Goal: Information Seeking & Learning: Learn about a topic

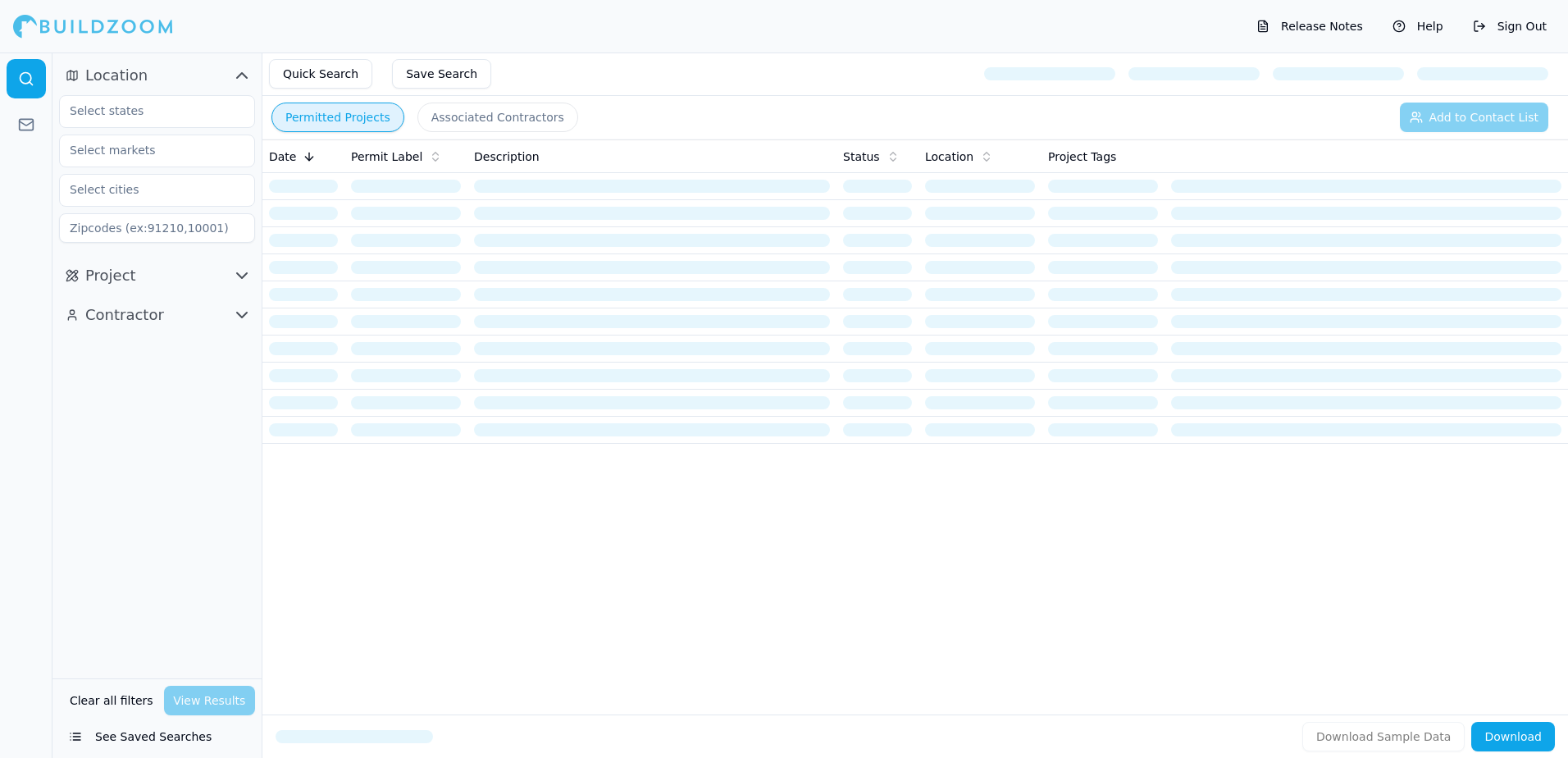
click at [336, 119] on button "Permitted Projects" at bounding box center [338, 118] width 133 height 30
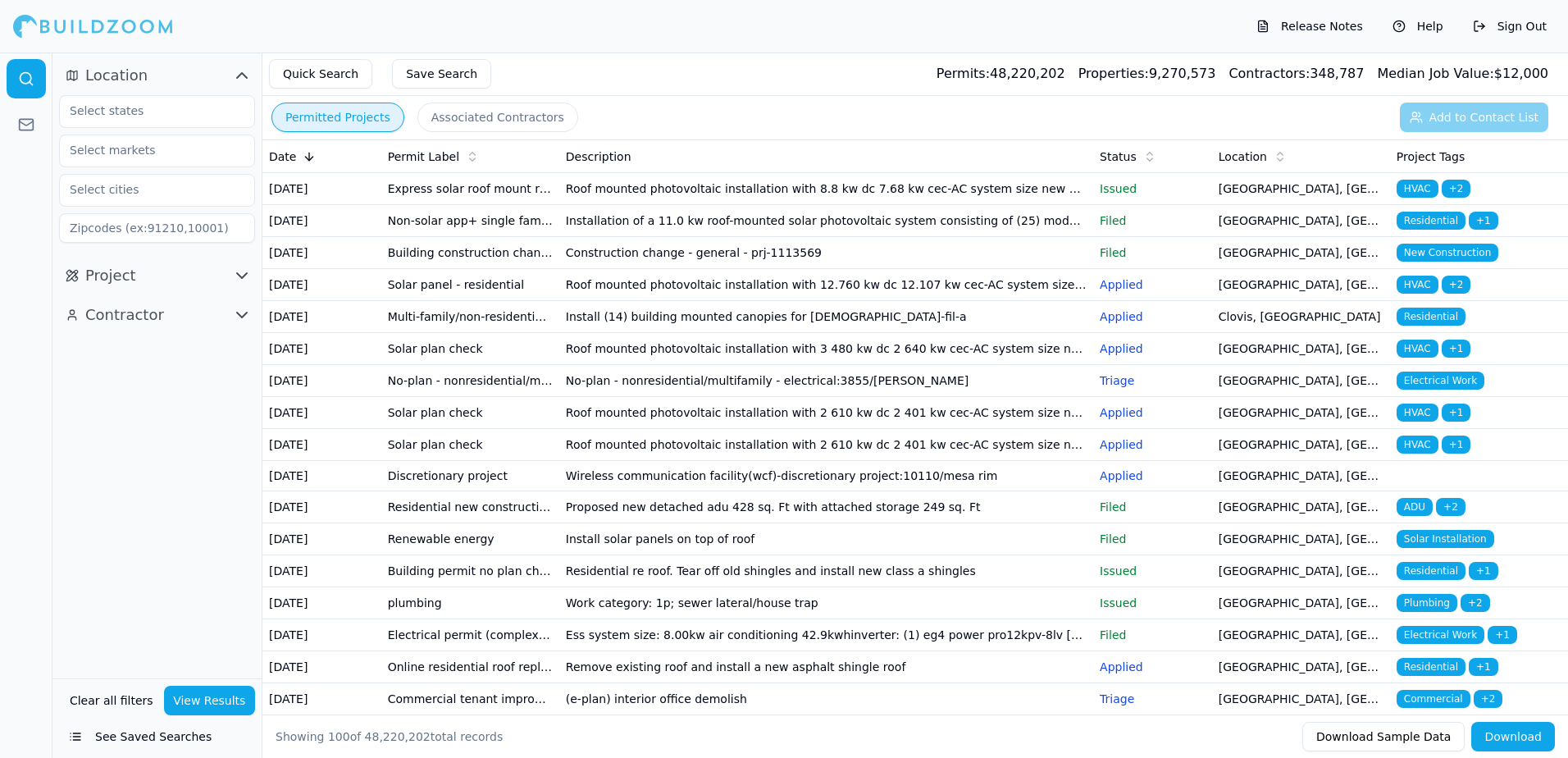
click at [240, 69] on icon "button" at bounding box center [242, 75] width 20 height 20
click at [241, 77] on icon "button" at bounding box center [242, 75] width 10 height 5
click at [91, 110] on input "text" at bounding box center [147, 111] width 174 height 30
click at [96, 149] on div "[US_STATE]" at bounding box center [157, 148] width 188 height 26
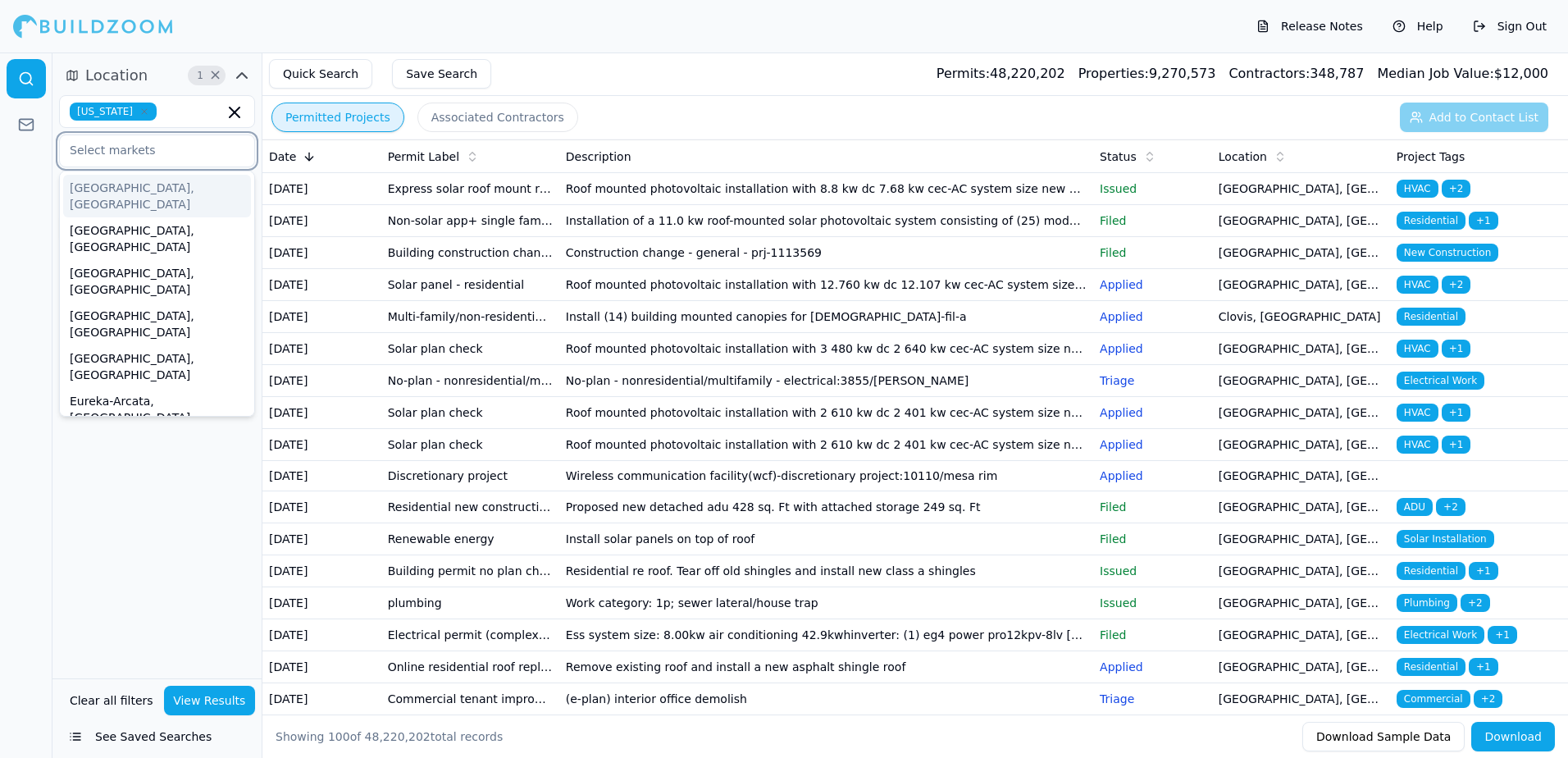
click at [77, 152] on input "text" at bounding box center [147, 150] width 174 height 30
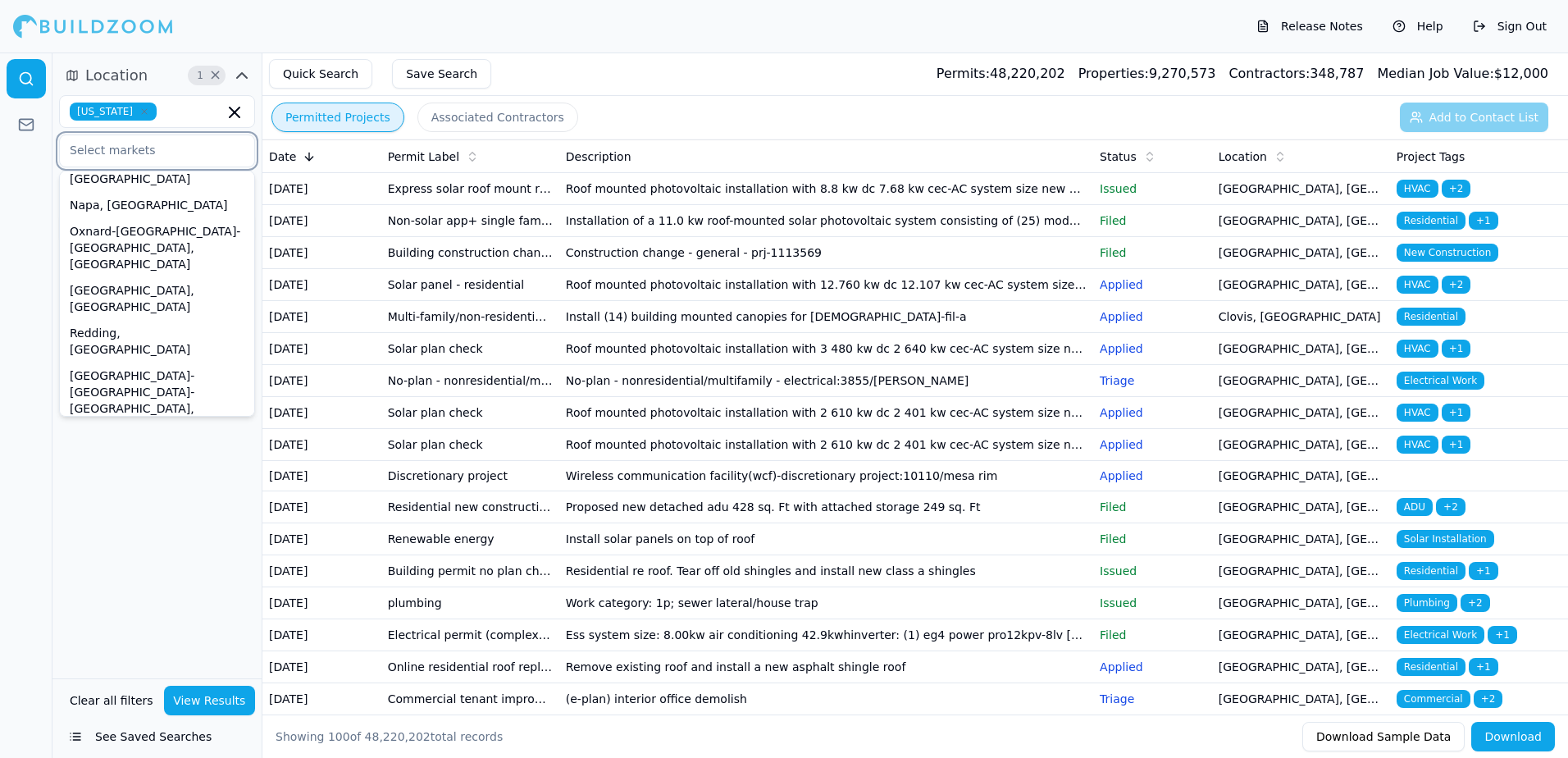
scroll to position [492, 0]
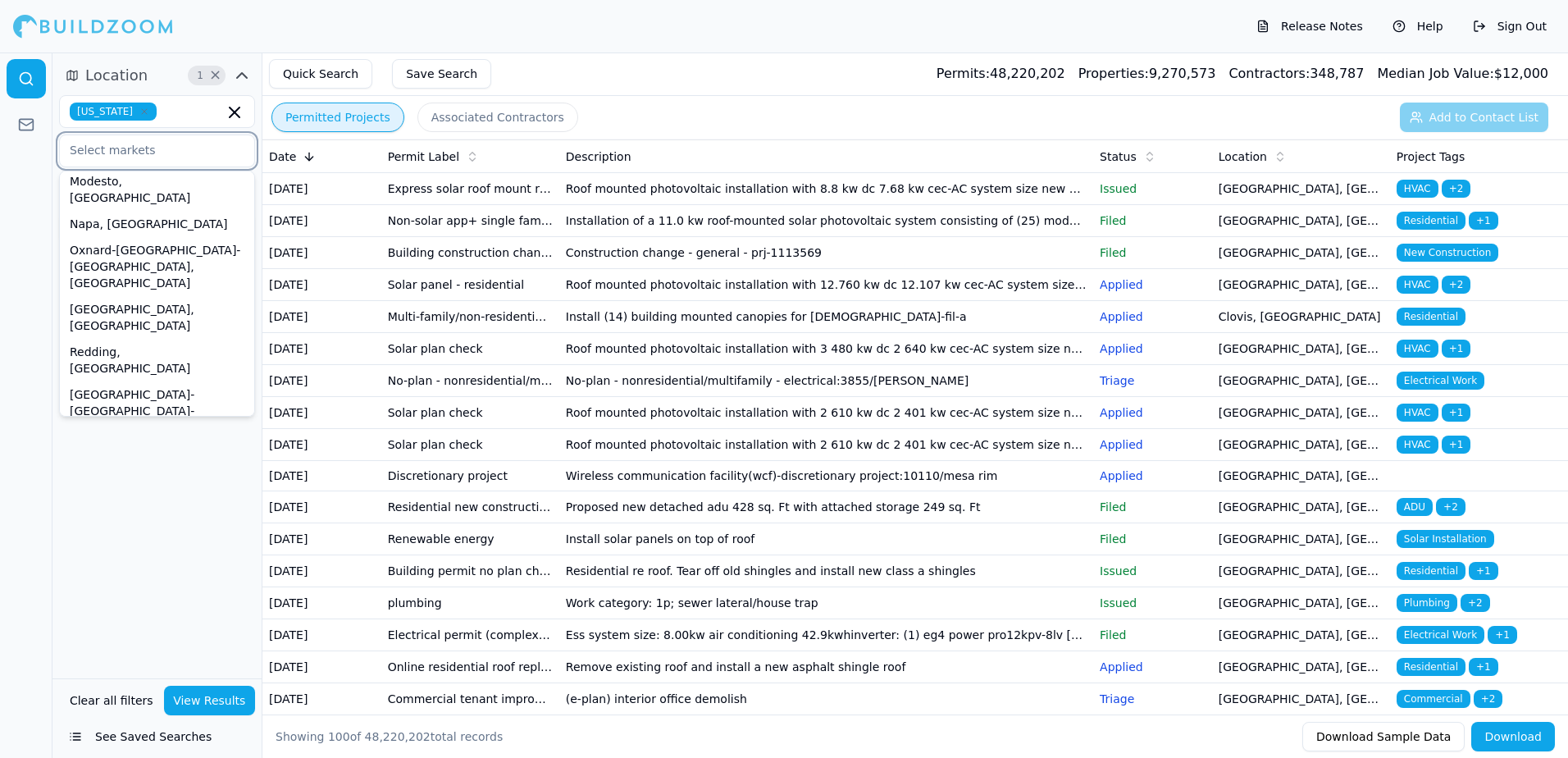
click at [119, 651] on div "[GEOGRAPHIC_DATA]-[GEOGRAPHIC_DATA]-[GEOGRAPHIC_DATA], [GEOGRAPHIC_DATA]" at bounding box center [157, 688] width 188 height 76
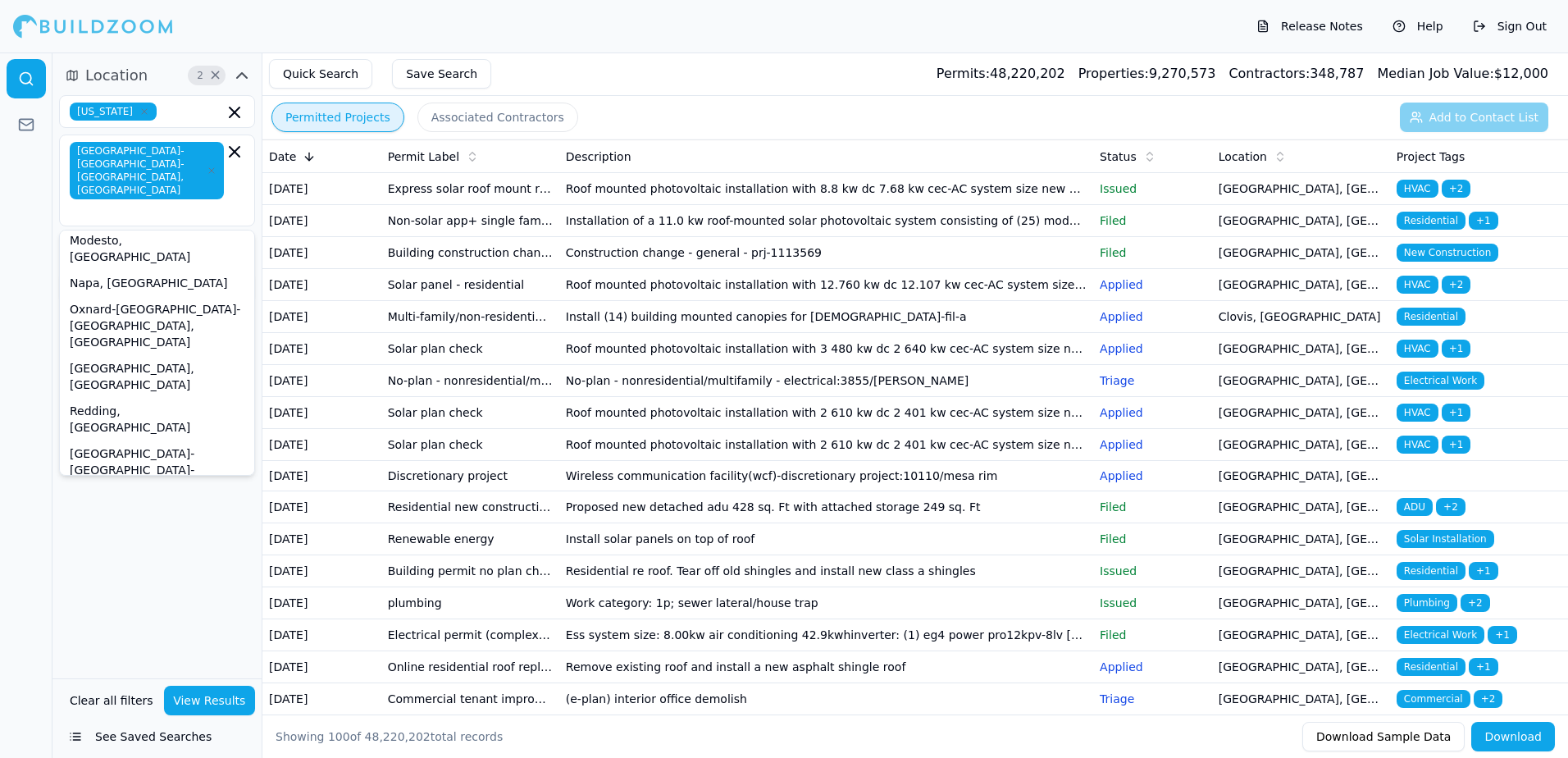
click at [209, 579] on div "Location 2 × [US_STATE] [GEOGRAPHIC_DATA]-[GEOGRAPHIC_DATA]-[GEOGRAPHIC_DATA], …" at bounding box center [157, 365] width 209 height 625
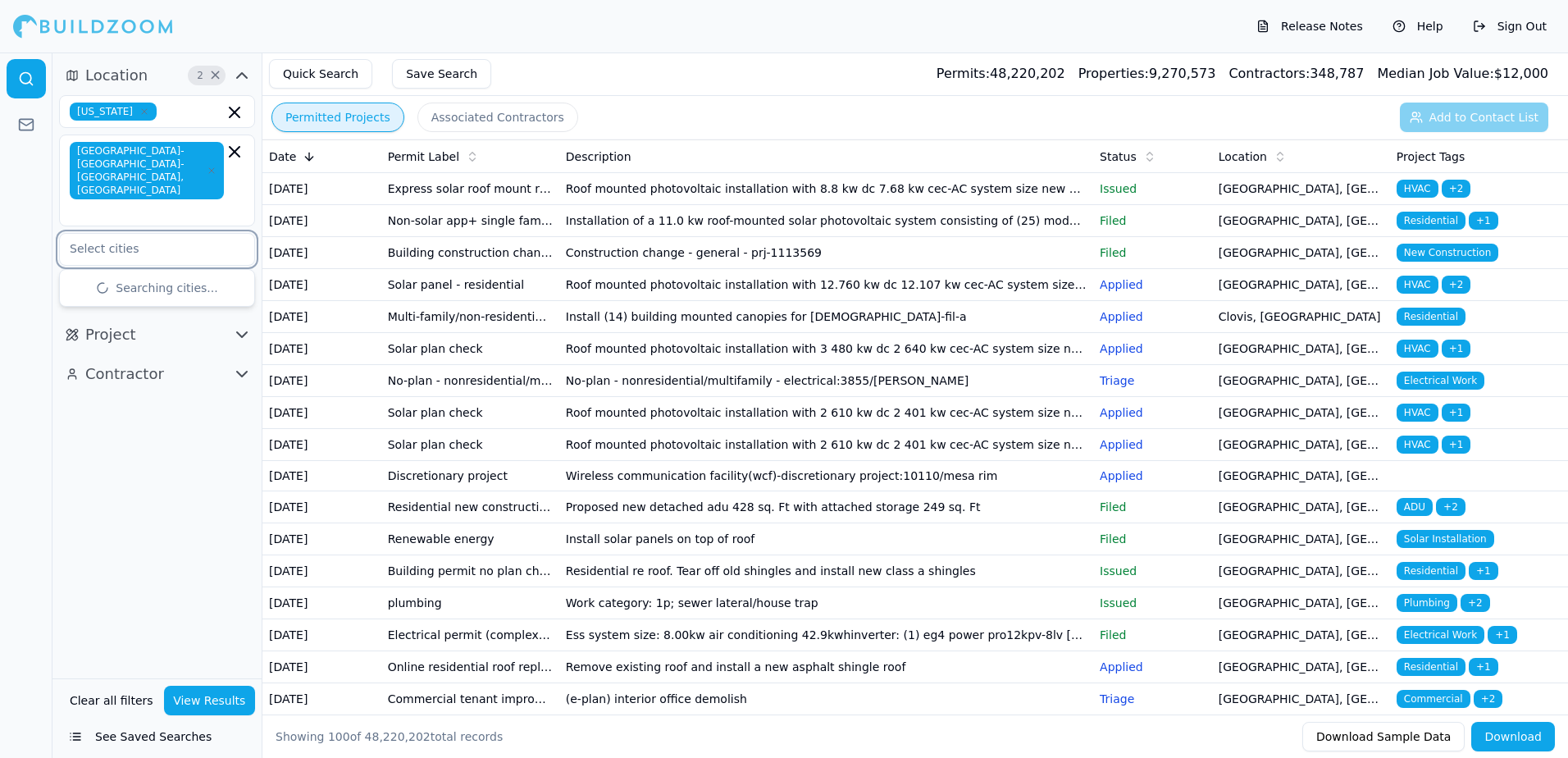
click at [91, 233] on input "text" at bounding box center [147, 248] width 174 height 30
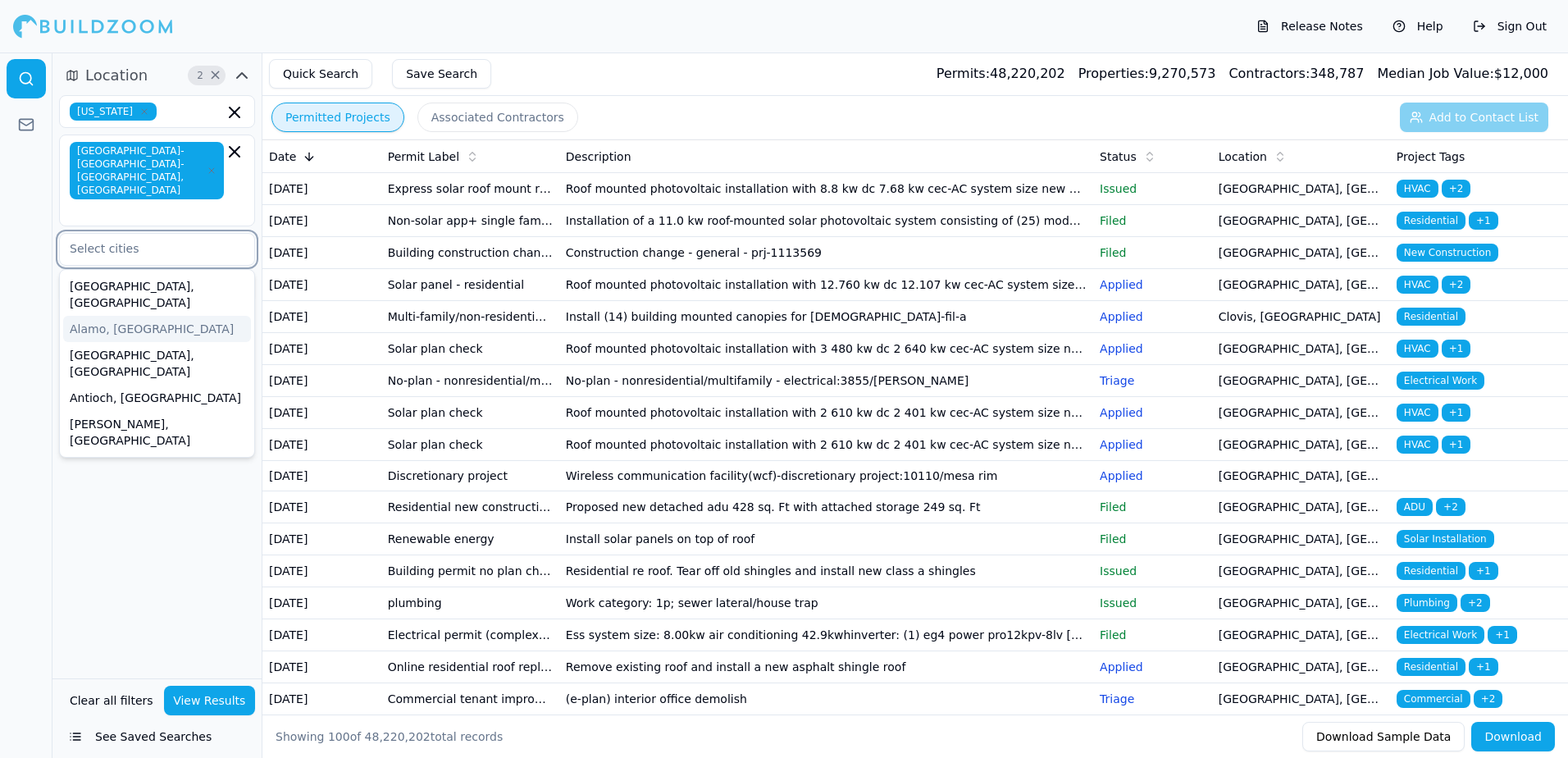
click at [85, 316] on div "Alamo, [GEOGRAPHIC_DATA]" at bounding box center [157, 329] width 188 height 26
click at [105, 342] on div "[GEOGRAPHIC_DATA], [GEOGRAPHIC_DATA]" at bounding box center [157, 363] width 188 height 43
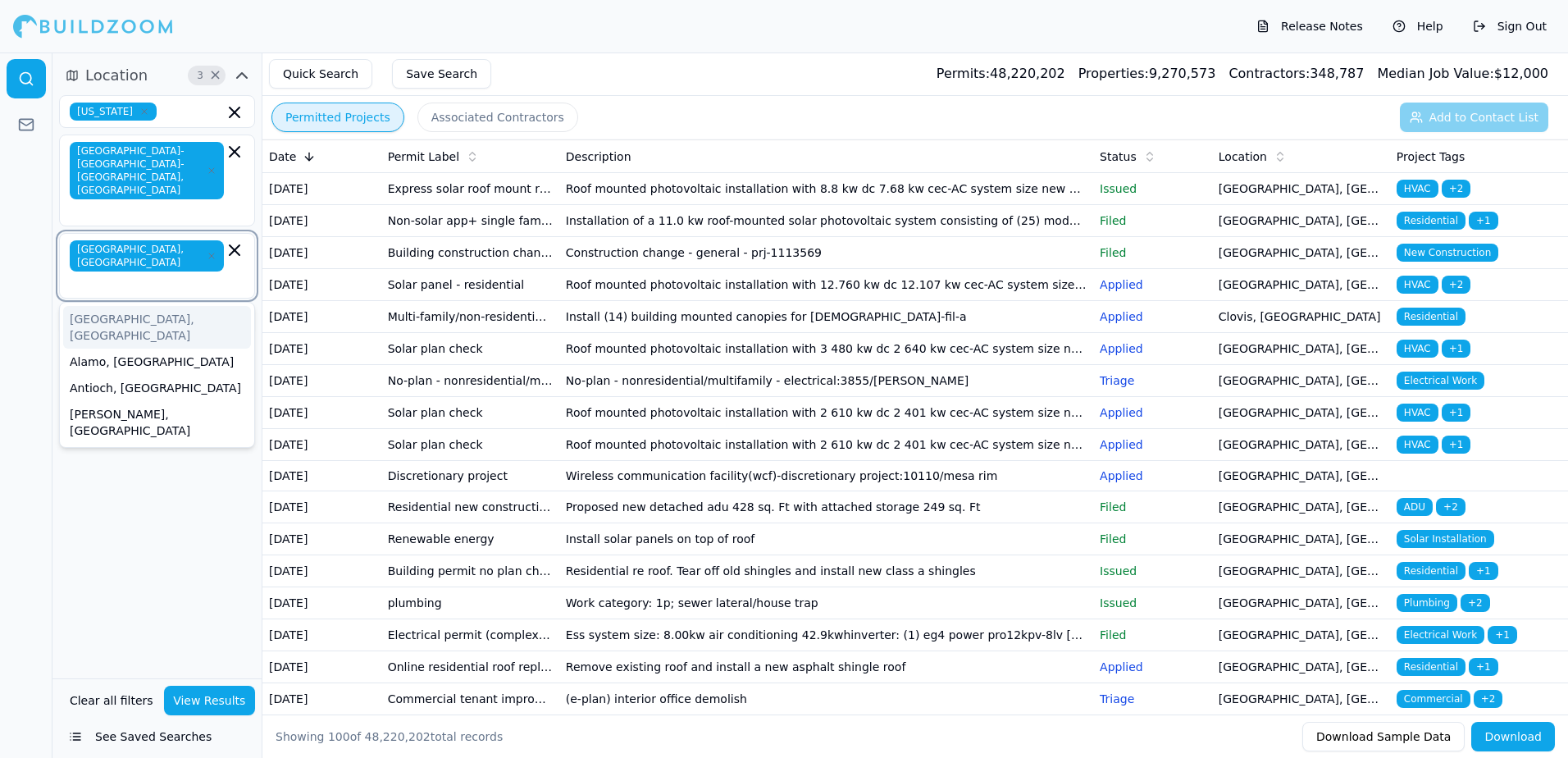
click at [89, 306] on div "[GEOGRAPHIC_DATA], [GEOGRAPHIC_DATA]" at bounding box center [157, 328] width 188 height 43
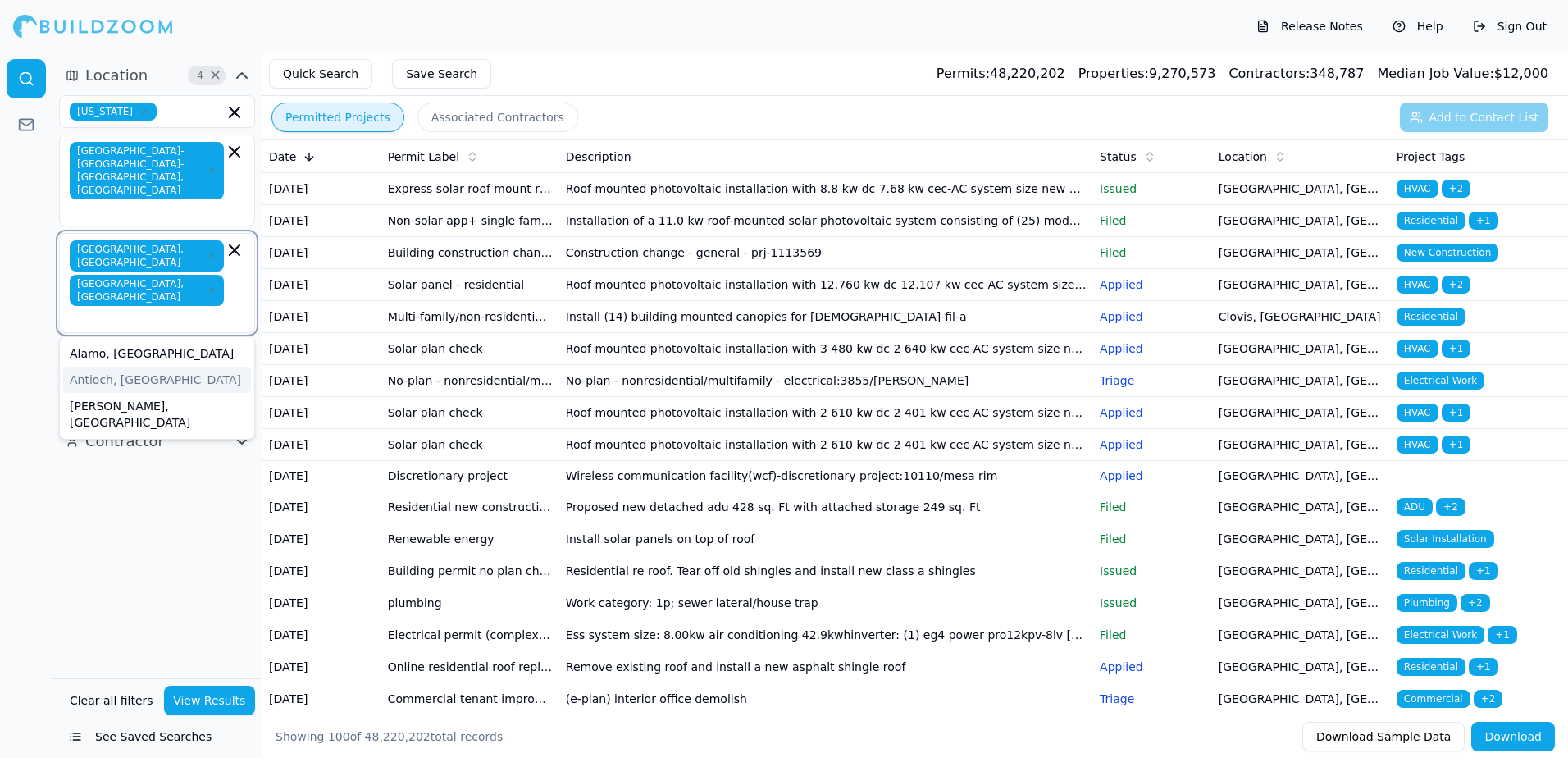
click at [105, 367] on div "Antioch, [GEOGRAPHIC_DATA]" at bounding box center [157, 380] width 188 height 26
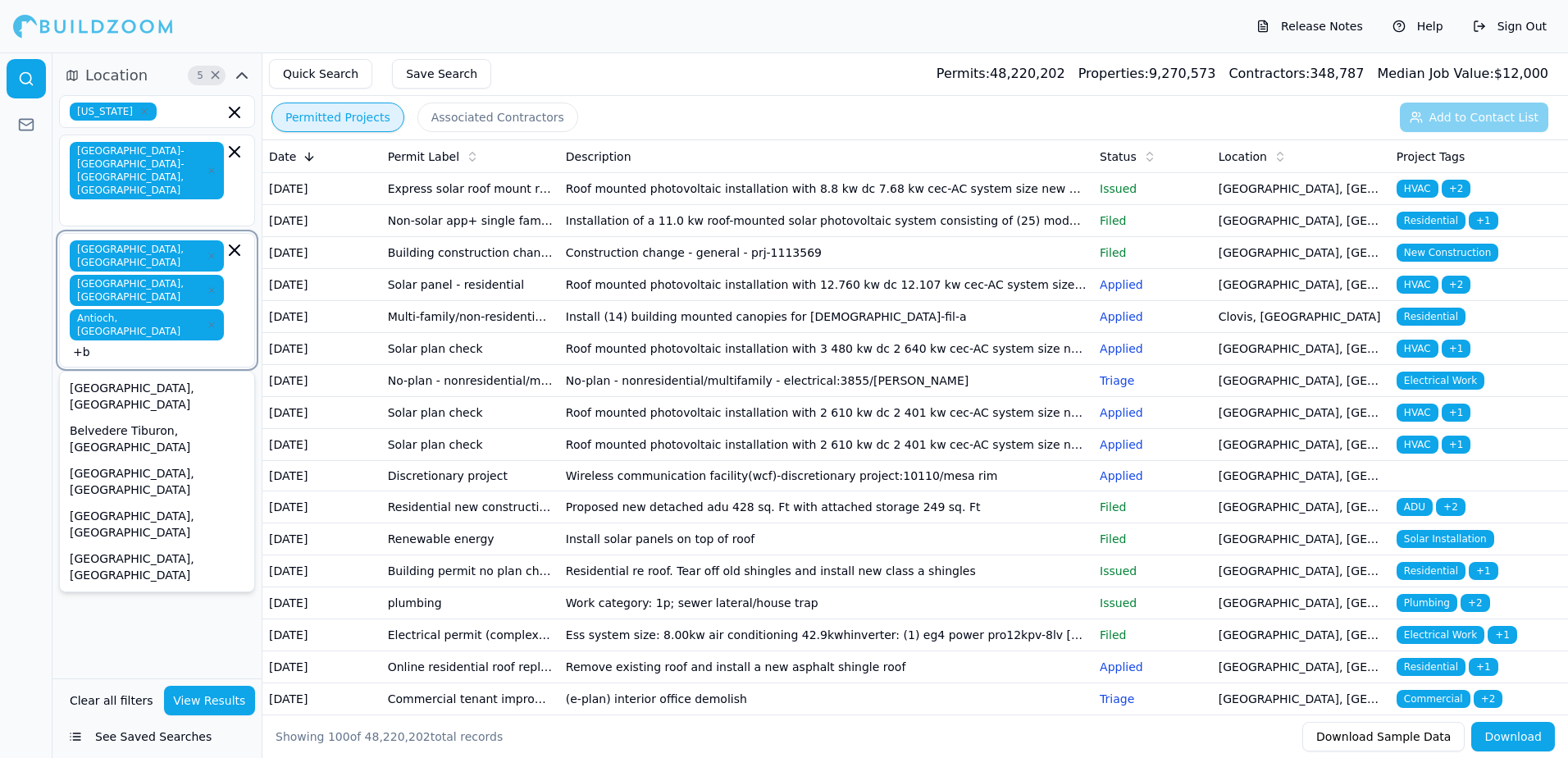
type input "+"
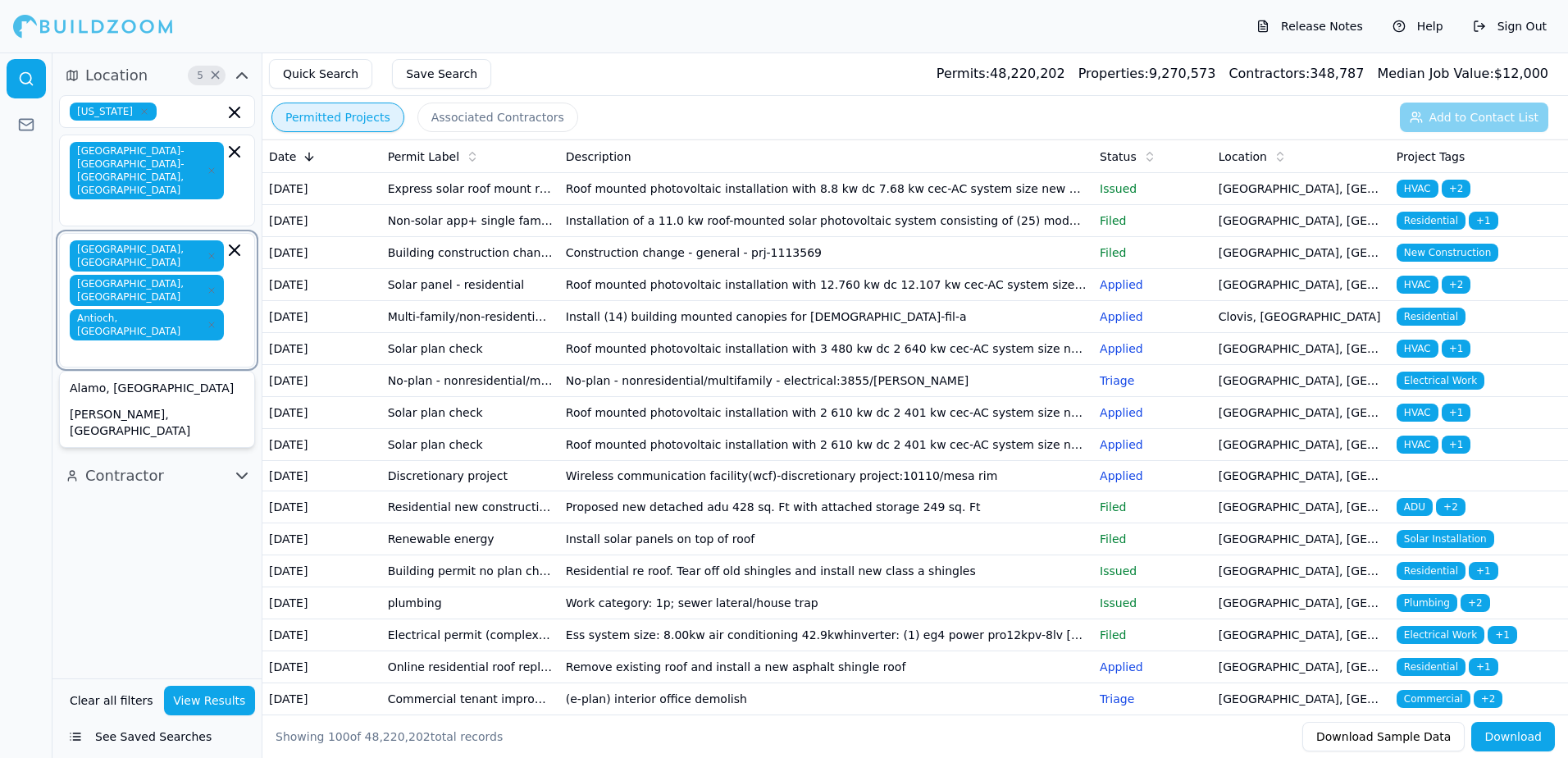
type input "b"
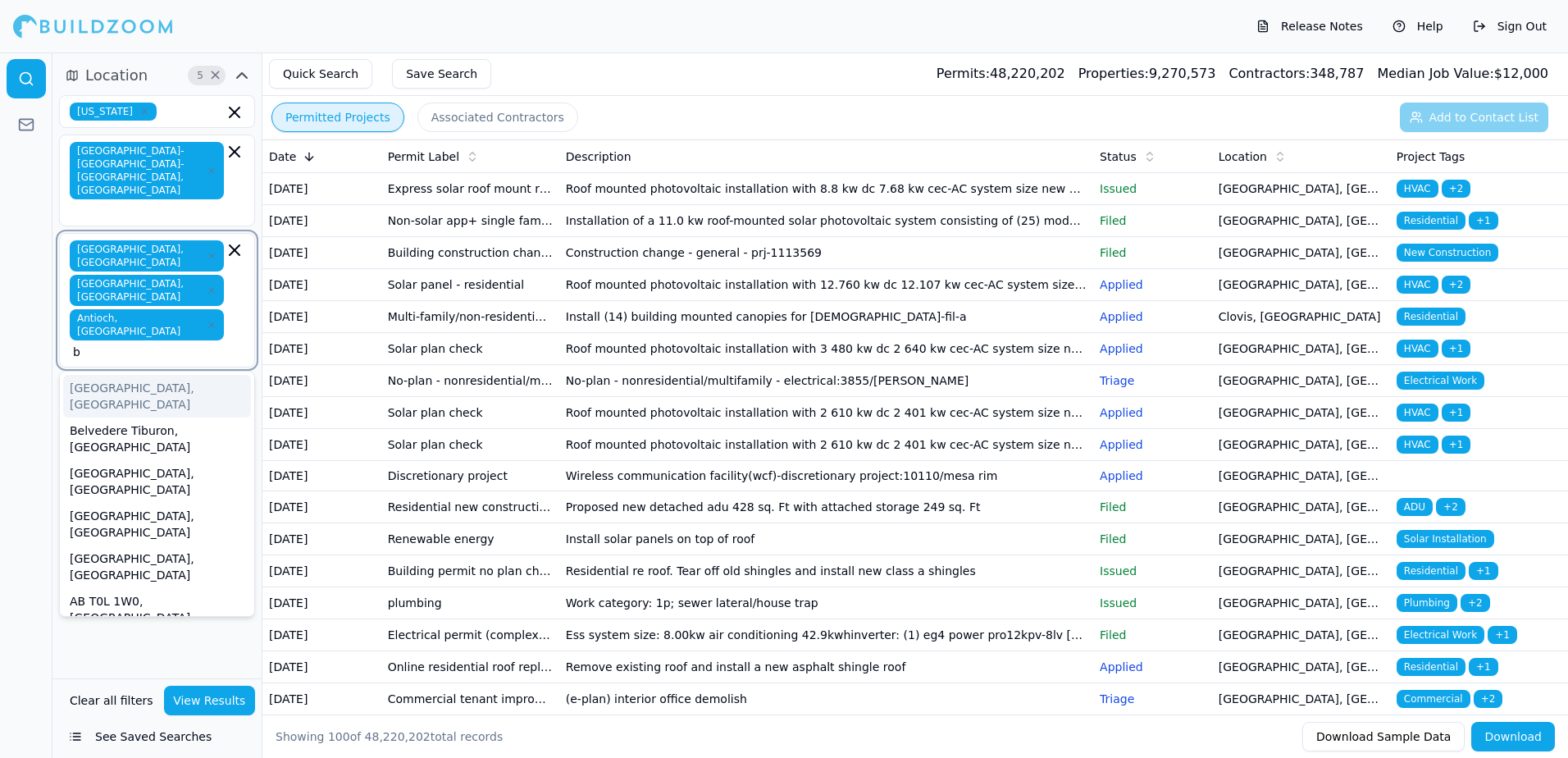
click at [121, 375] on div "[GEOGRAPHIC_DATA], [GEOGRAPHIC_DATA]" at bounding box center [157, 397] width 188 height 43
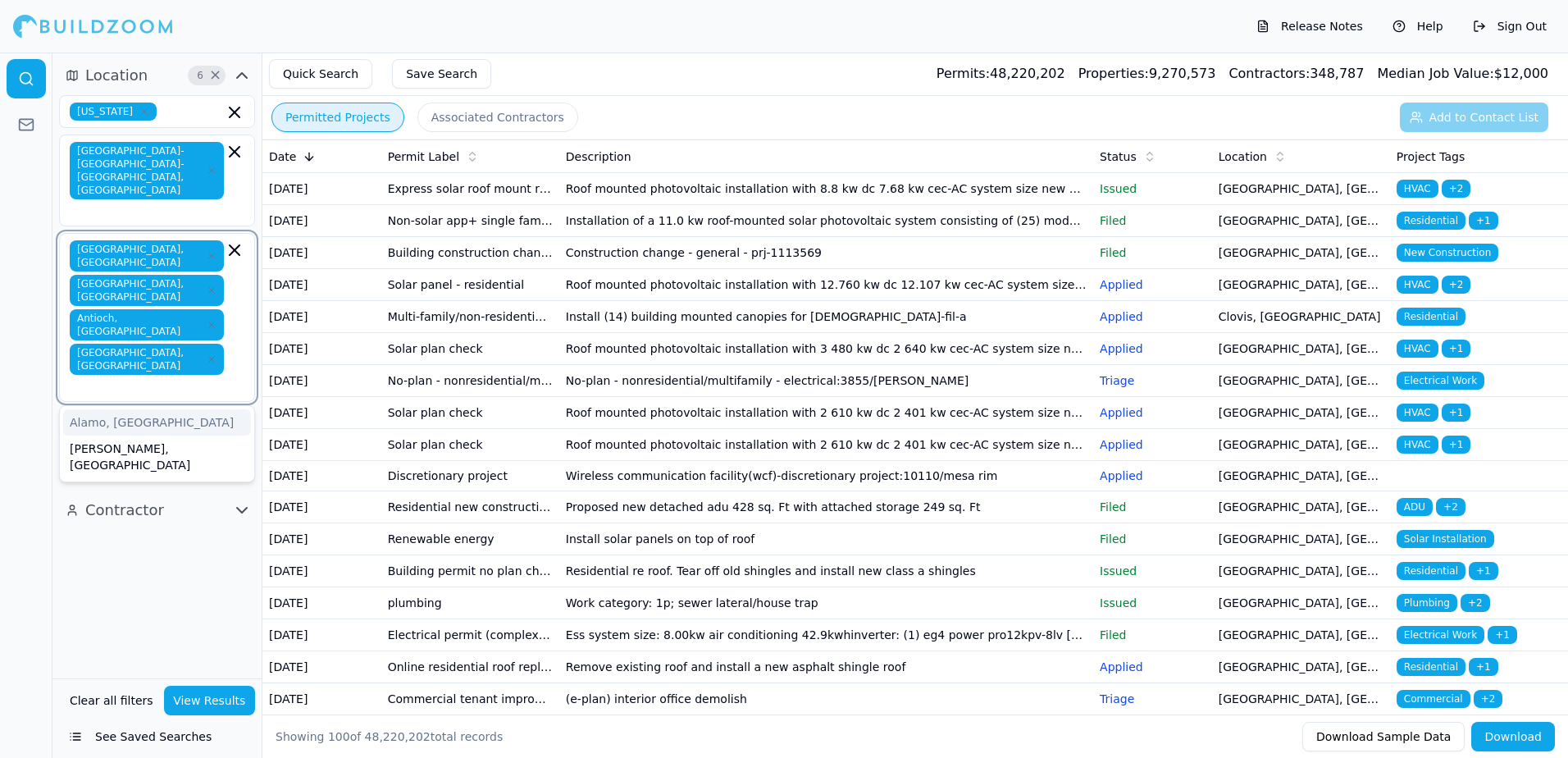
type input "b"
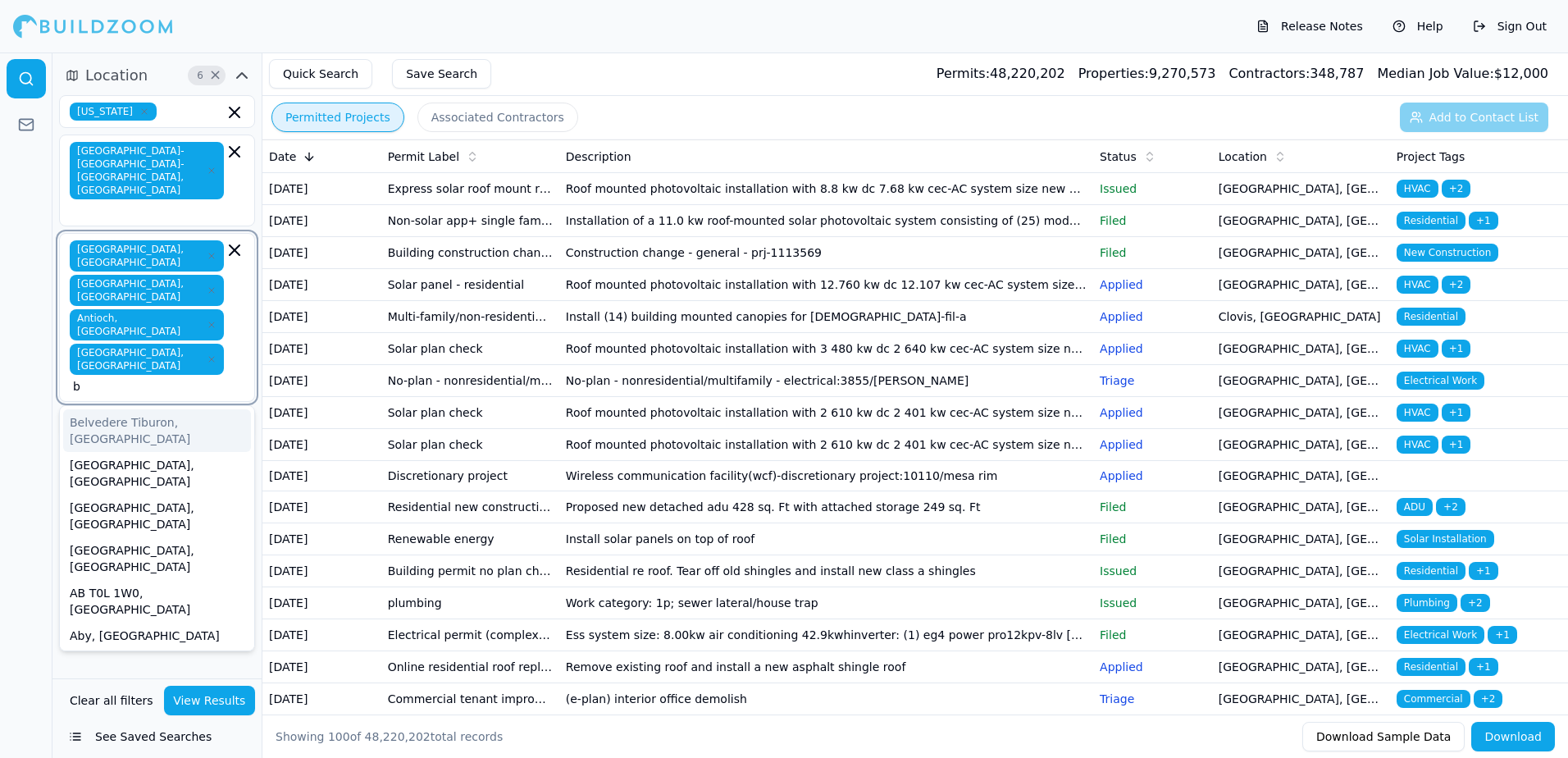
click at [176, 409] on div "Belvedere Tiburon, [GEOGRAPHIC_DATA]" at bounding box center [157, 430] width 188 height 43
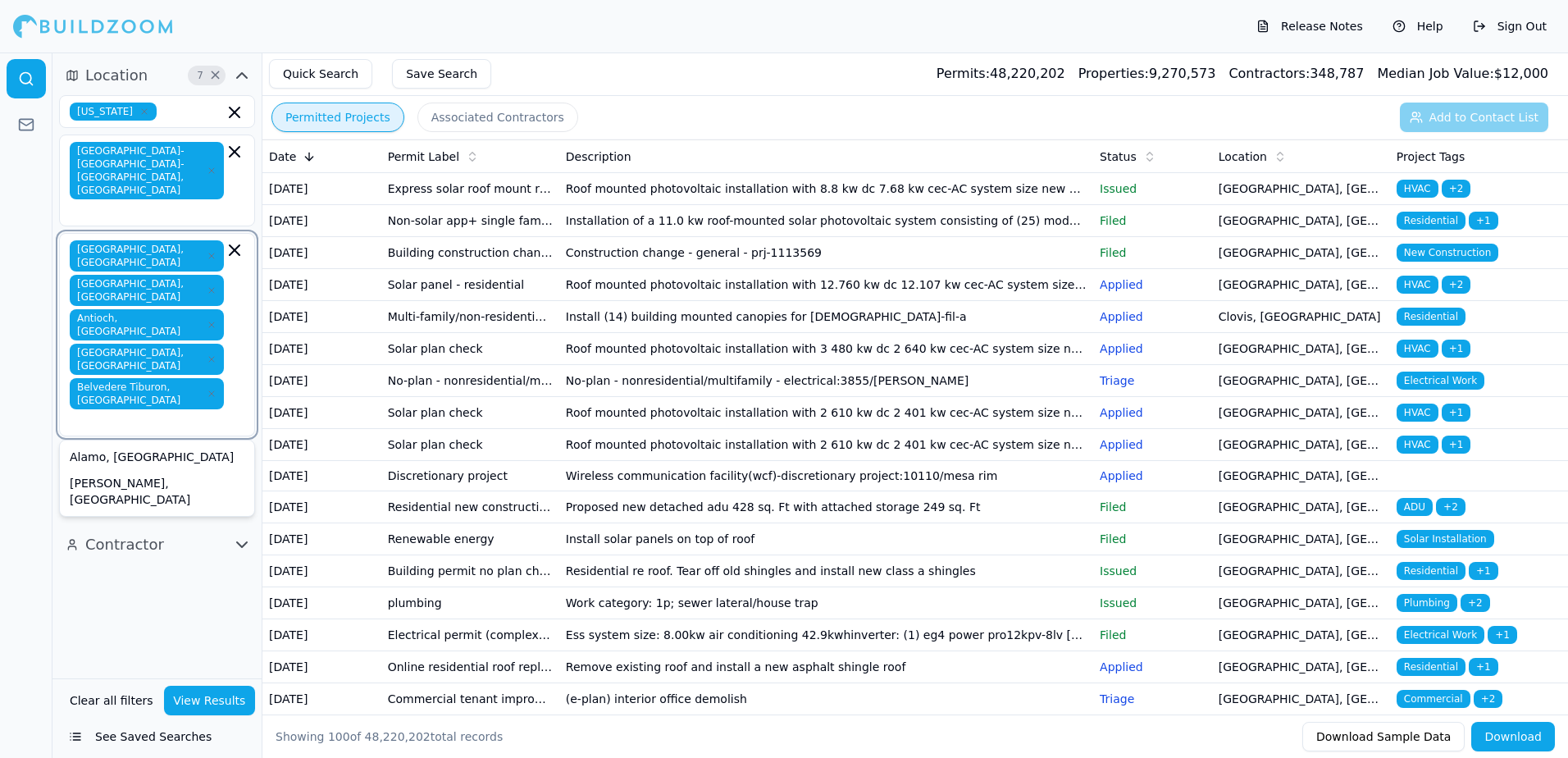
type input "b"
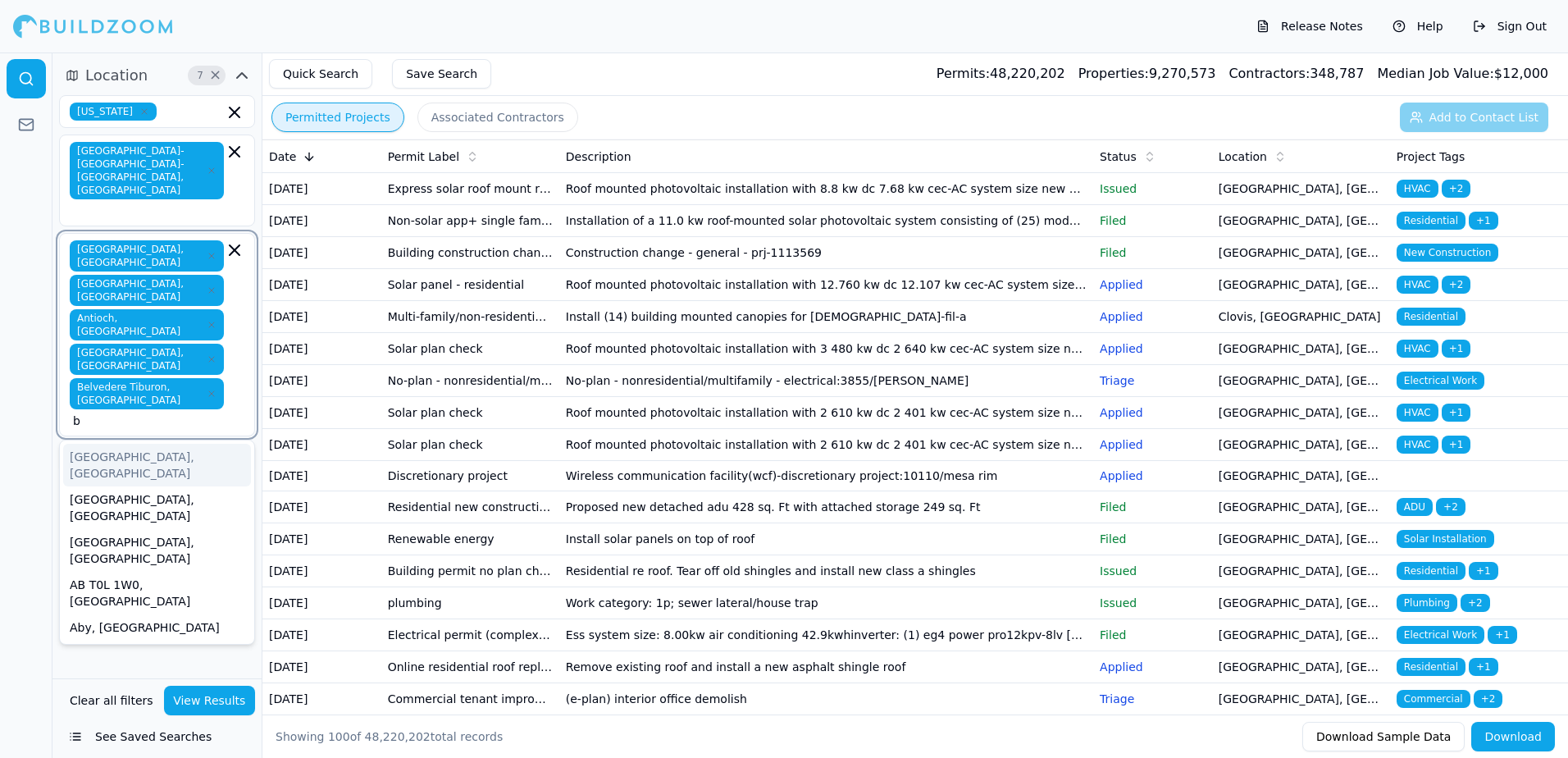
click at [119, 443] on div "[GEOGRAPHIC_DATA], [GEOGRAPHIC_DATA]" at bounding box center [157, 465] width 188 height 43
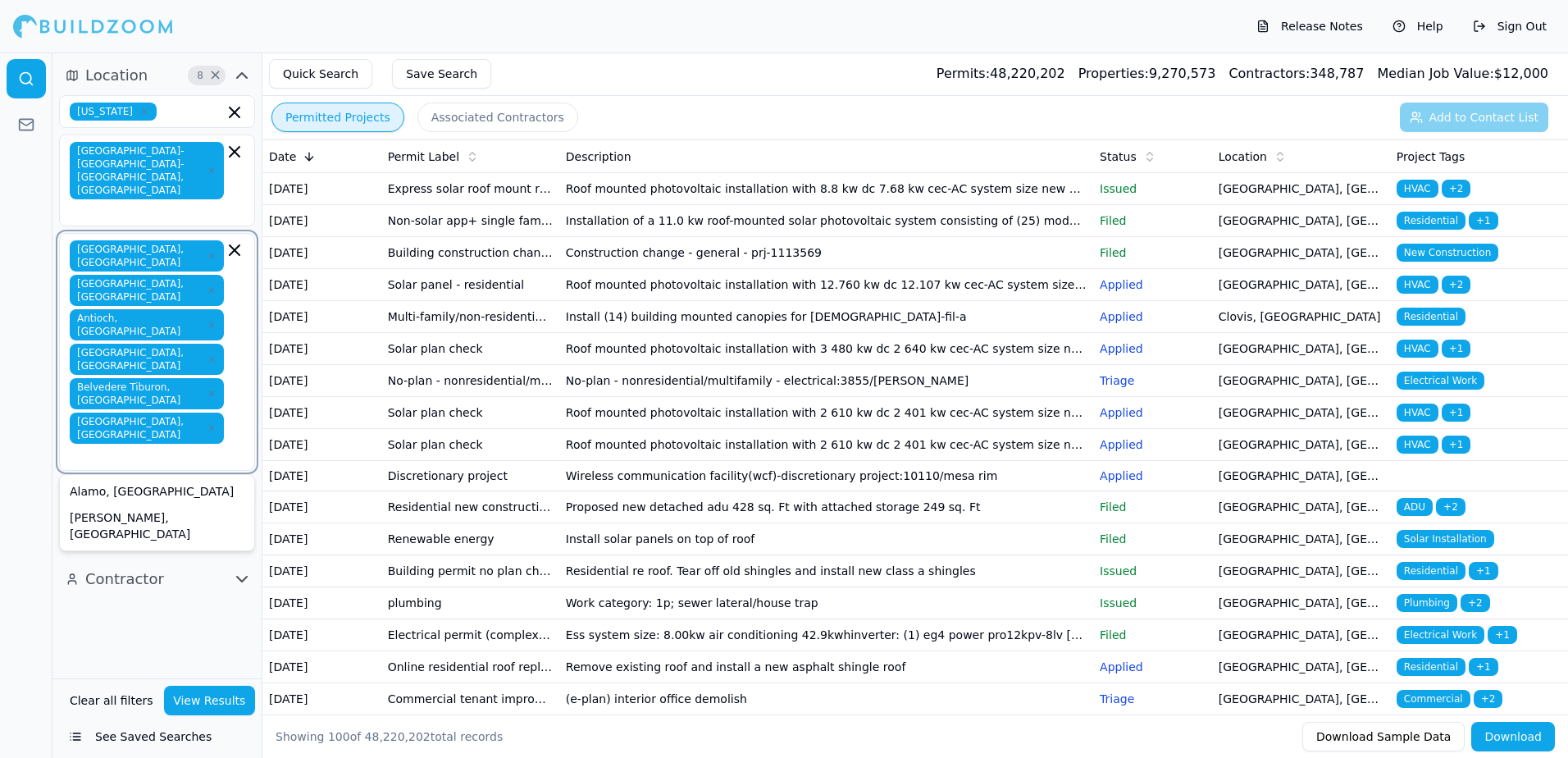
type input "b"
type input "c"
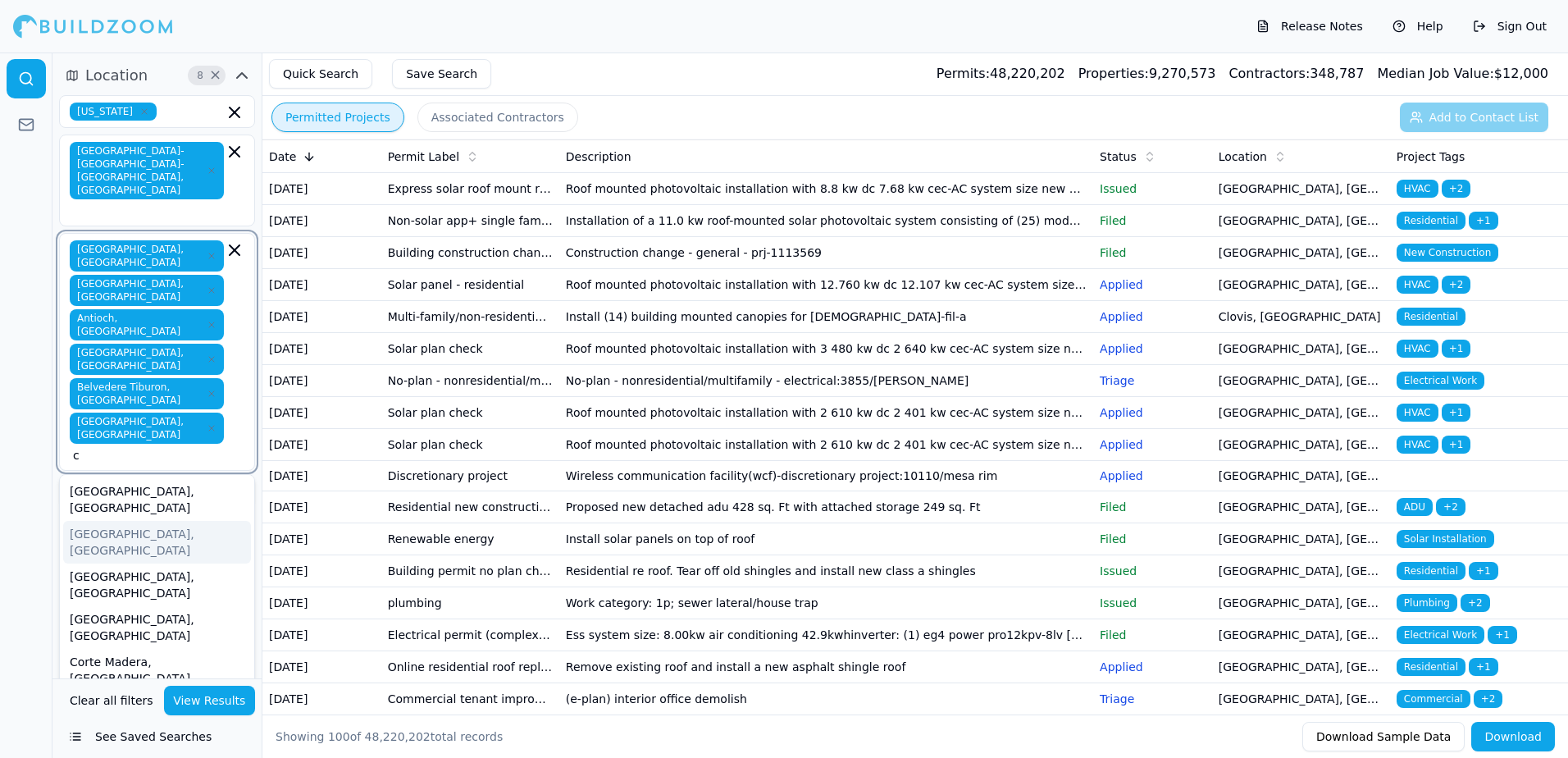
click at [145, 521] on div "[GEOGRAPHIC_DATA], [GEOGRAPHIC_DATA]" at bounding box center [157, 542] width 188 height 43
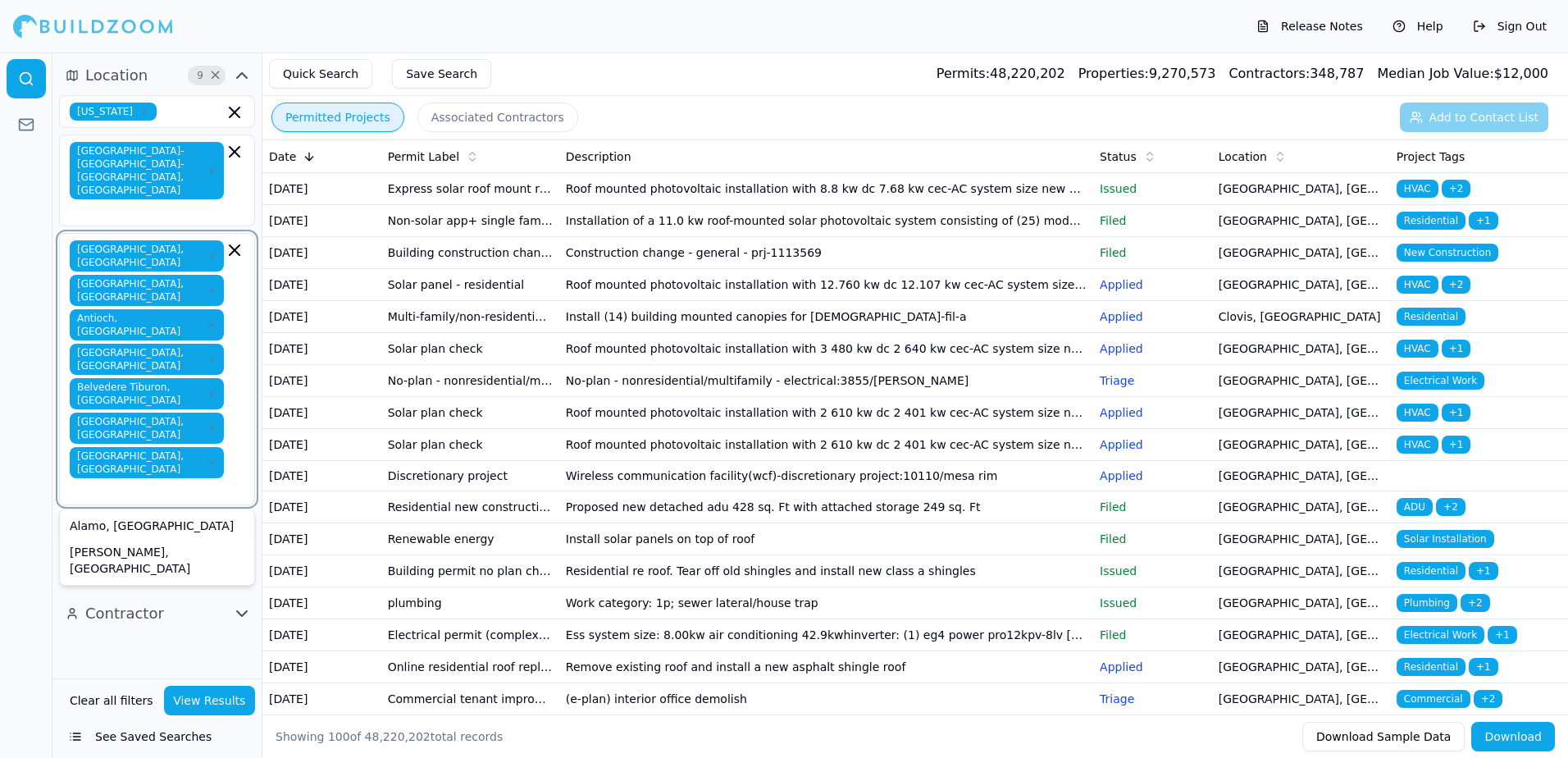
type input "c"
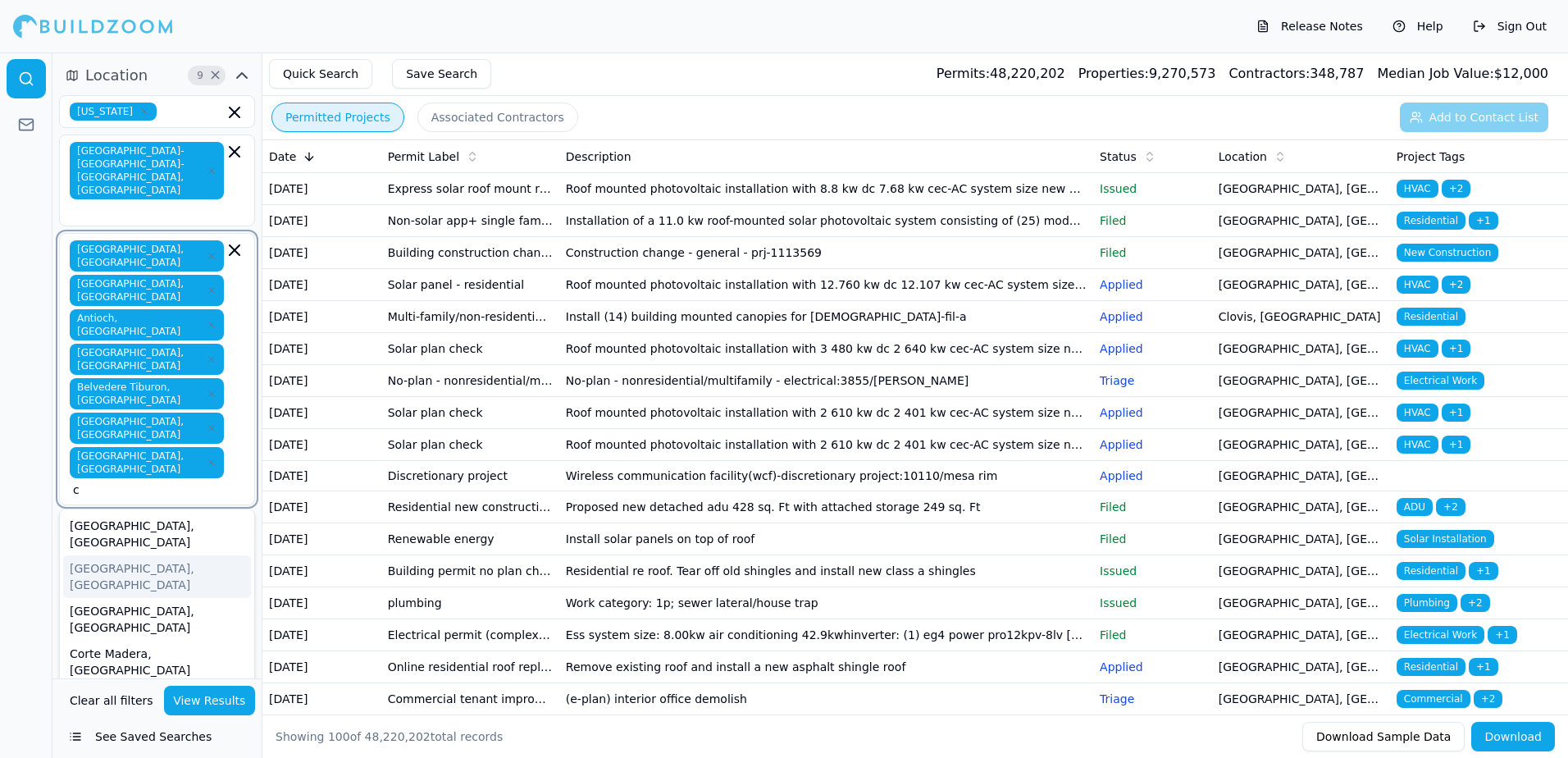
click at [101, 555] on div "[GEOGRAPHIC_DATA], [GEOGRAPHIC_DATA]" at bounding box center [157, 577] width 188 height 43
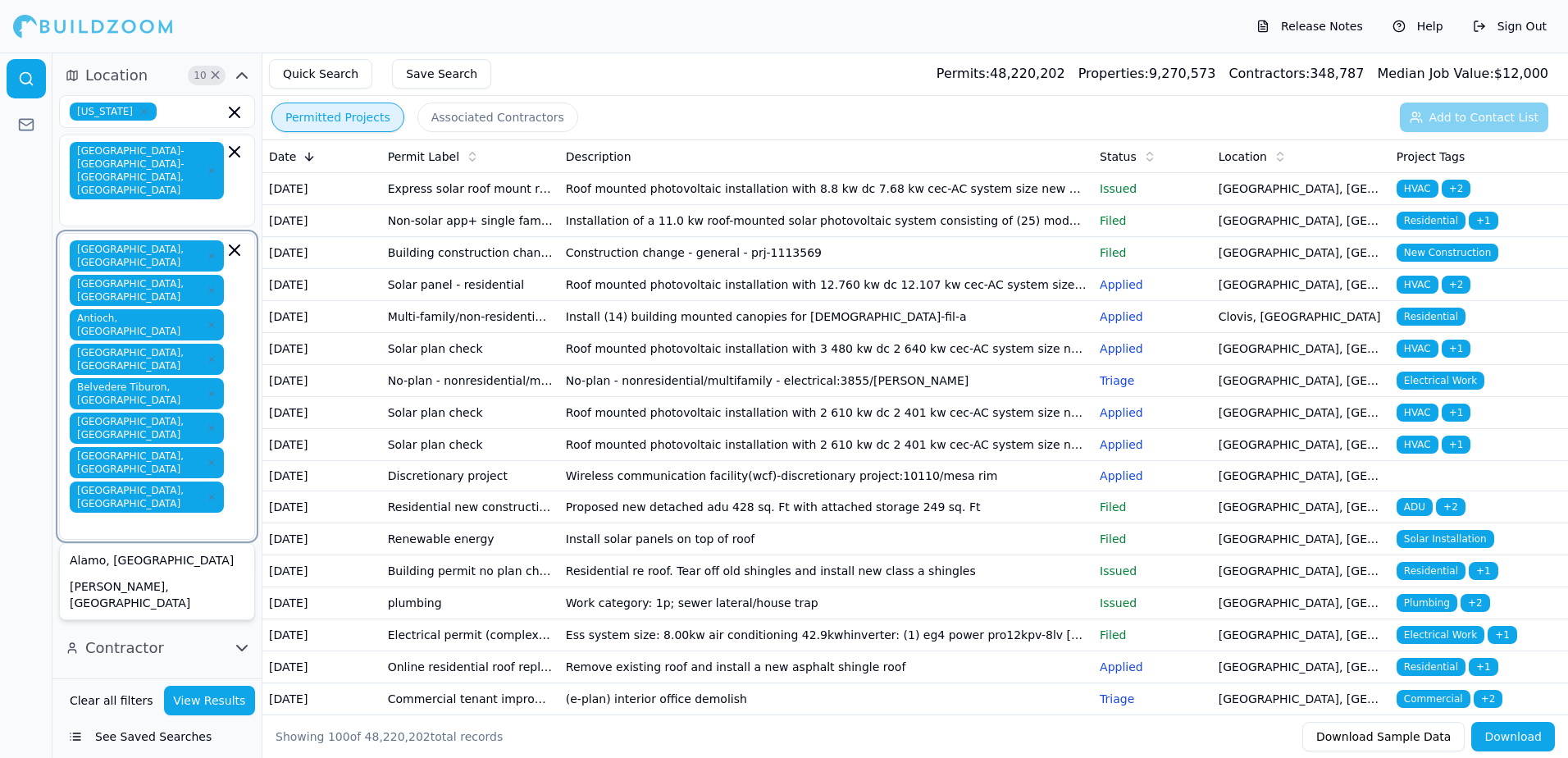
type input "c"
click at [107, 590] on div "[GEOGRAPHIC_DATA], [GEOGRAPHIC_DATA]" at bounding box center [157, 611] width 188 height 43
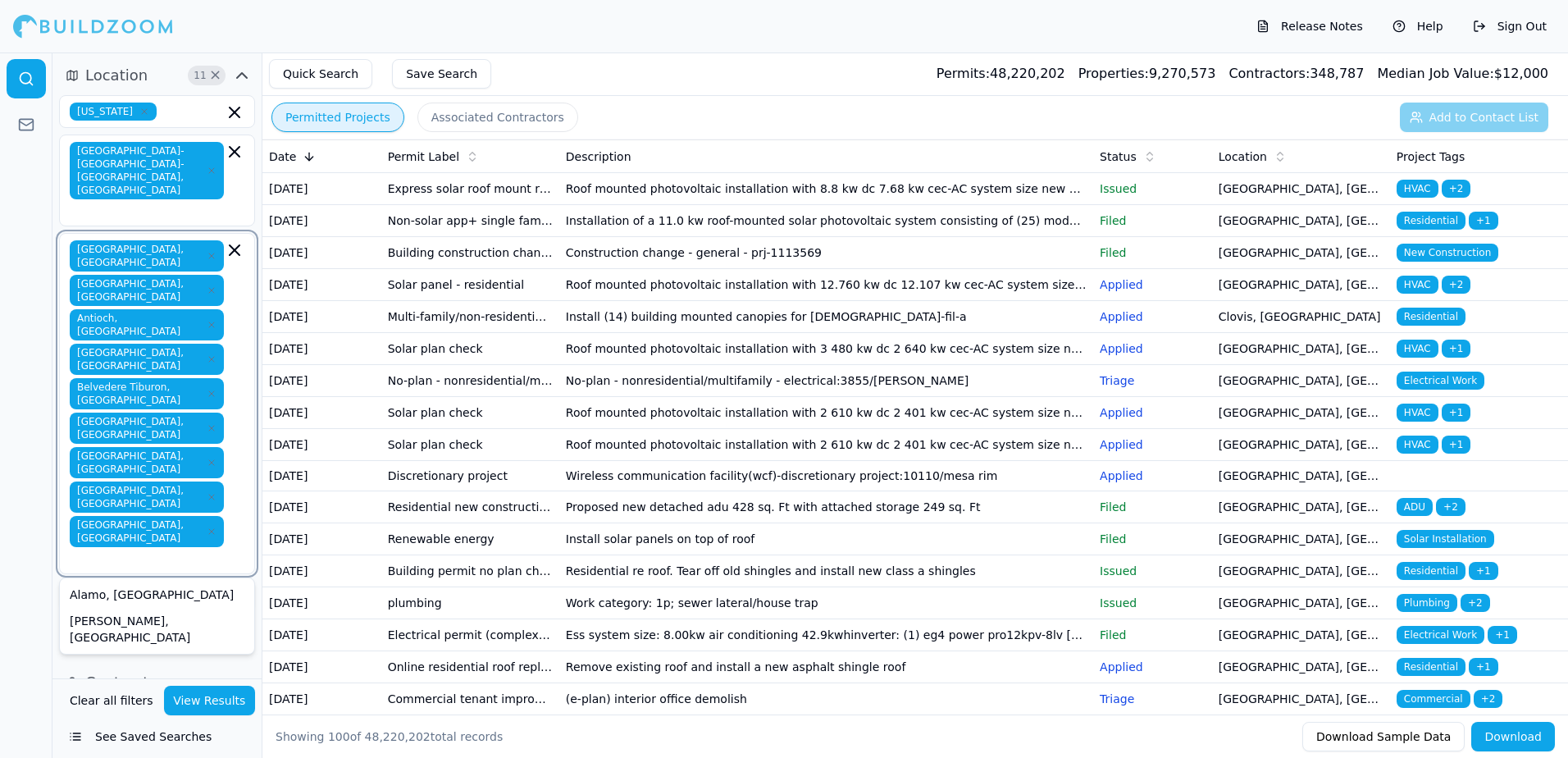
type input "c"
click at [115, 625] on div "Corte Madera, [GEOGRAPHIC_DATA]" at bounding box center [157, 646] width 188 height 43
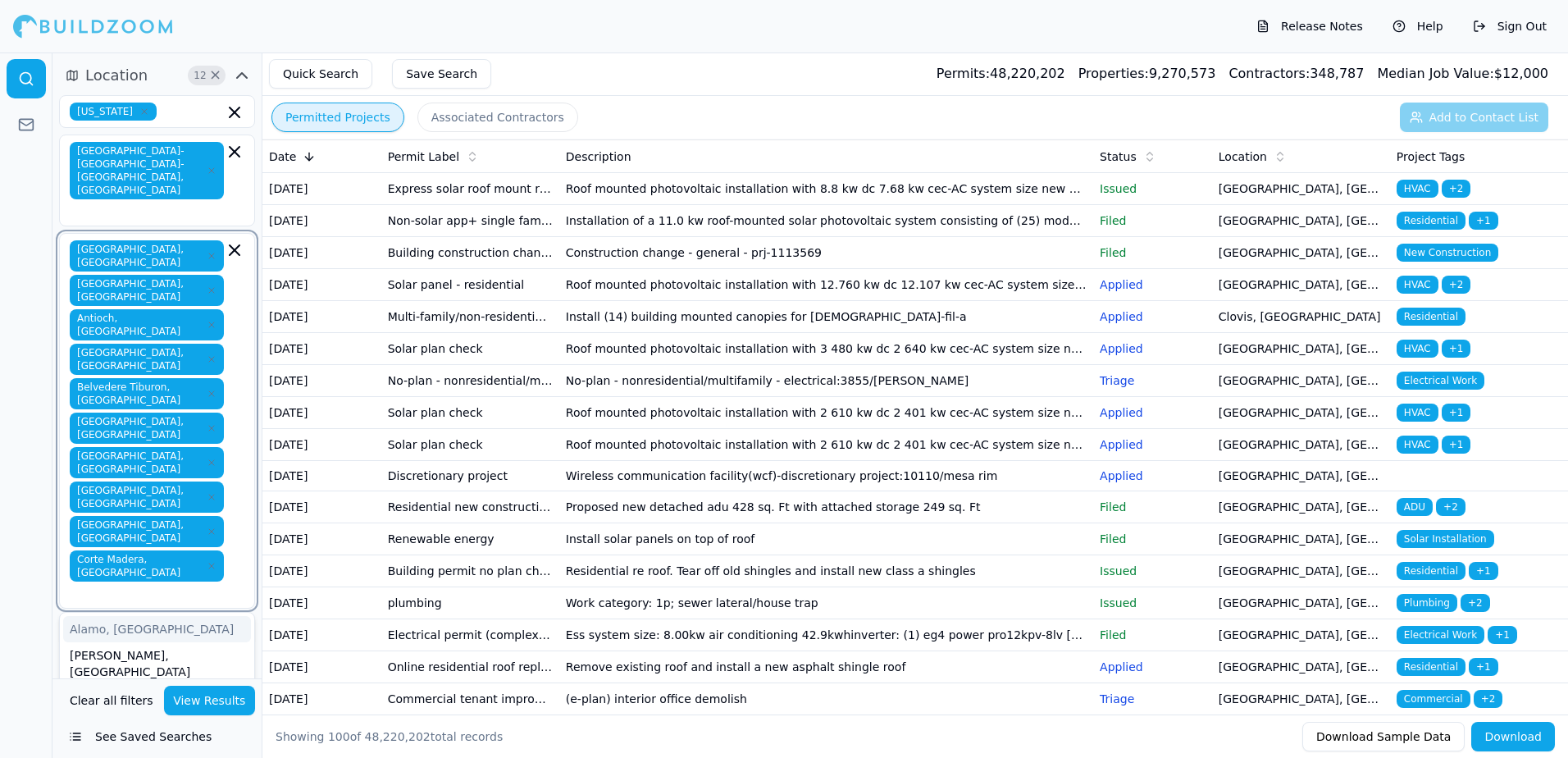
type input "e"
click at [104, 616] on div "El Cerrito, [GEOGRAPHIC_DATA]" at bounding box center [157, 638] width 188 height 43
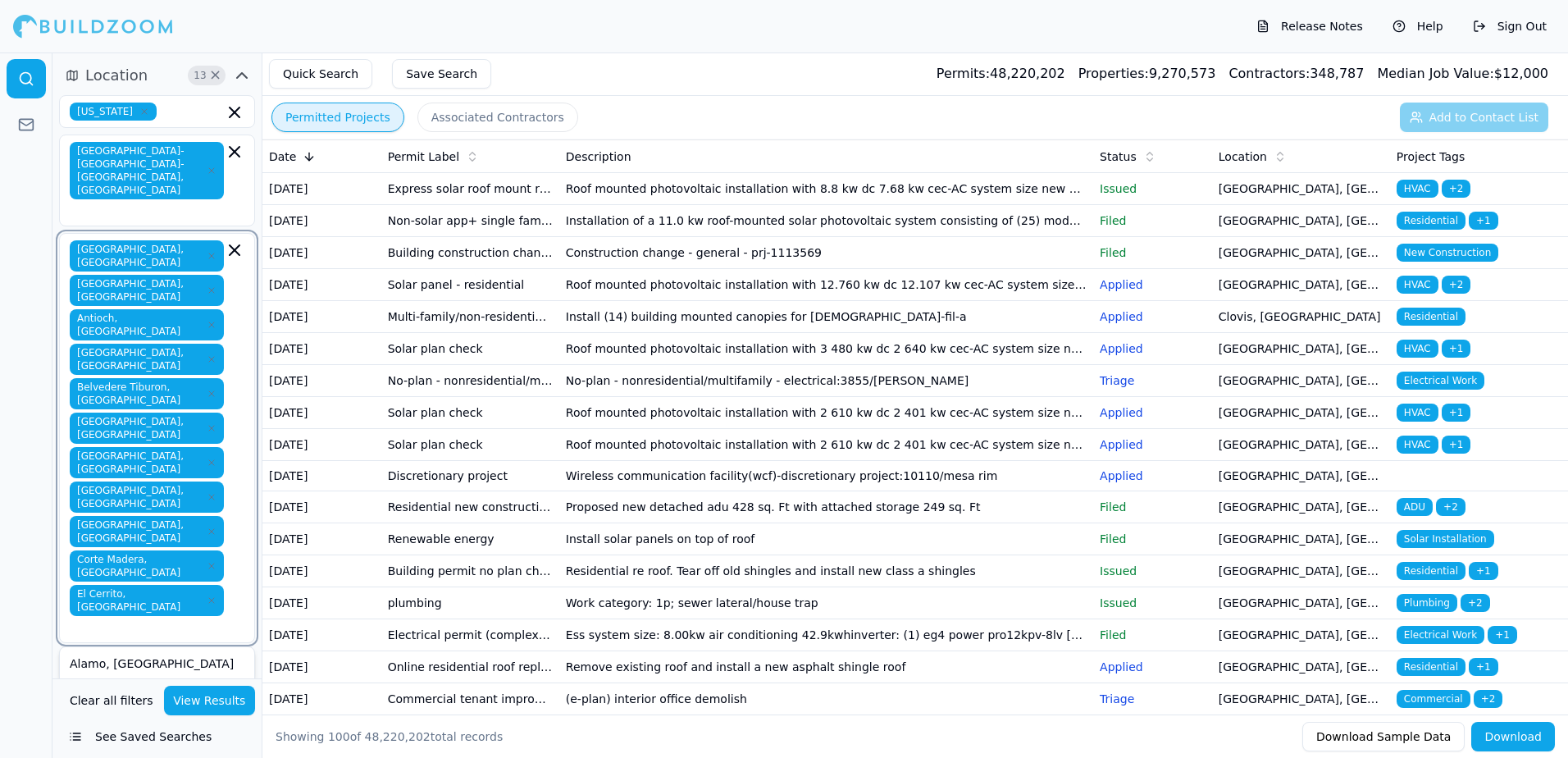
type input "e"
click at [91, 651] on div "El Sobrante, [GEOGRAPHIC_DATA]" at bounding box center [157, 672] width 188 height 43
type input "e"
click at [110, 685] on div "[GEOGRAPHIC_DATA], [GEOGRAPHIC_DATA]" at bounding box center [157, 707] width 188 height 43
type input "d"
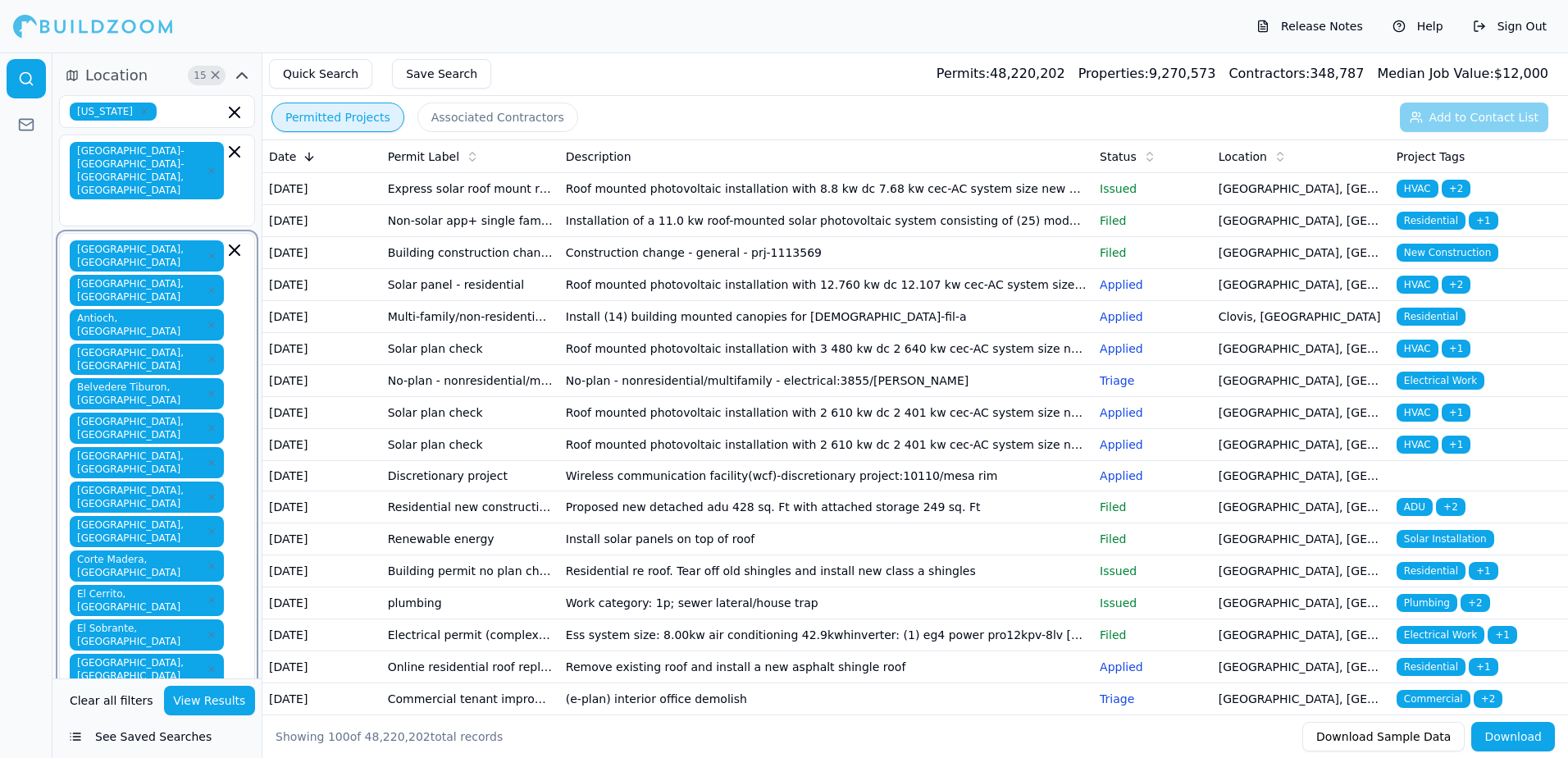
click at [119, 720] on div "[GEOGRAPHIC_DATA], [GEOGRAPHIC_DATA]" at bounding box center [157, 741] width 188 height 43
type input "d"
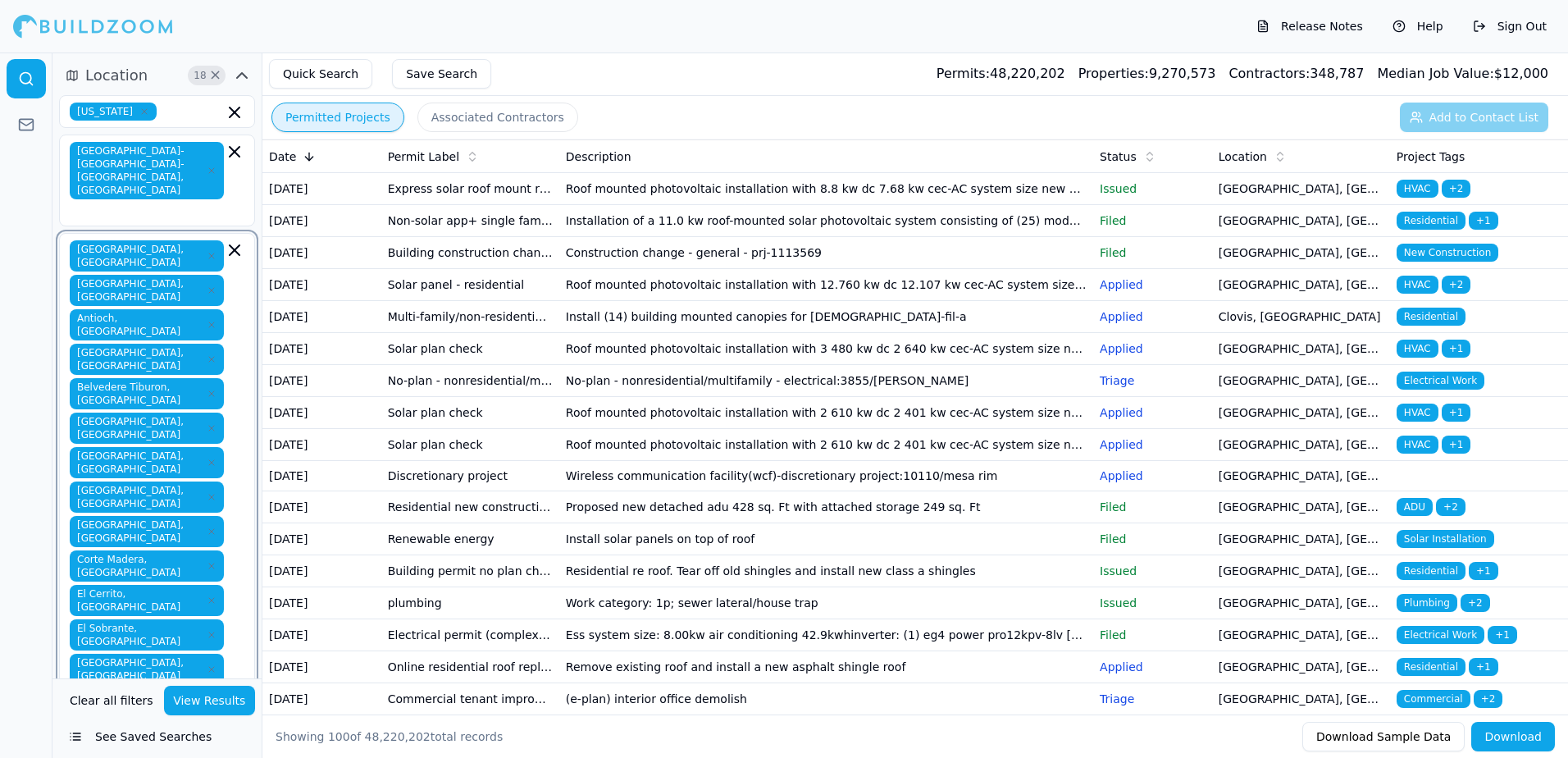
type input "d"
type input "e"
click at [30, 499] on div at bounding box center [26, 405] width 52 height 706
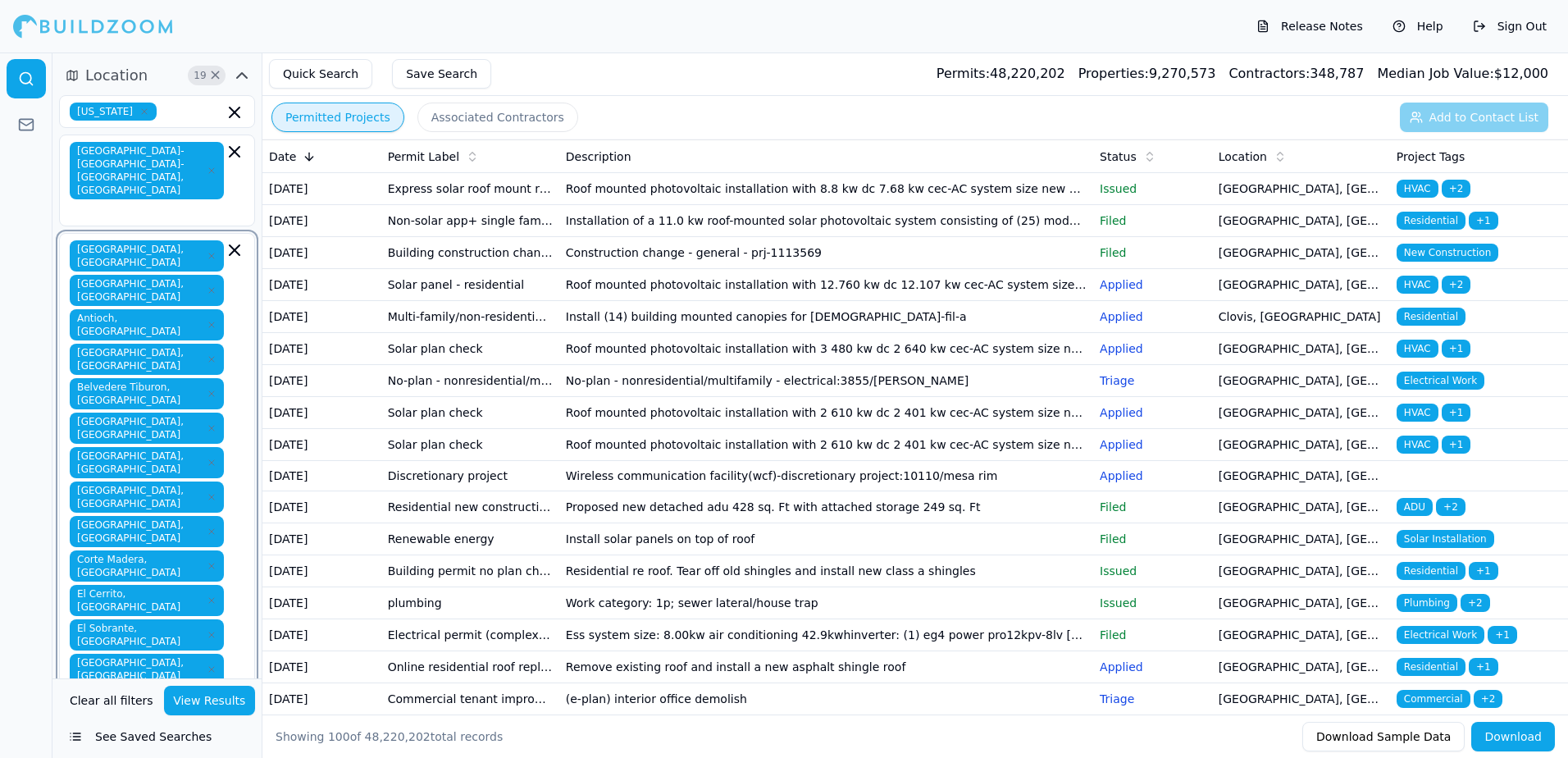
type input "e"
type input "f"
type input "g"
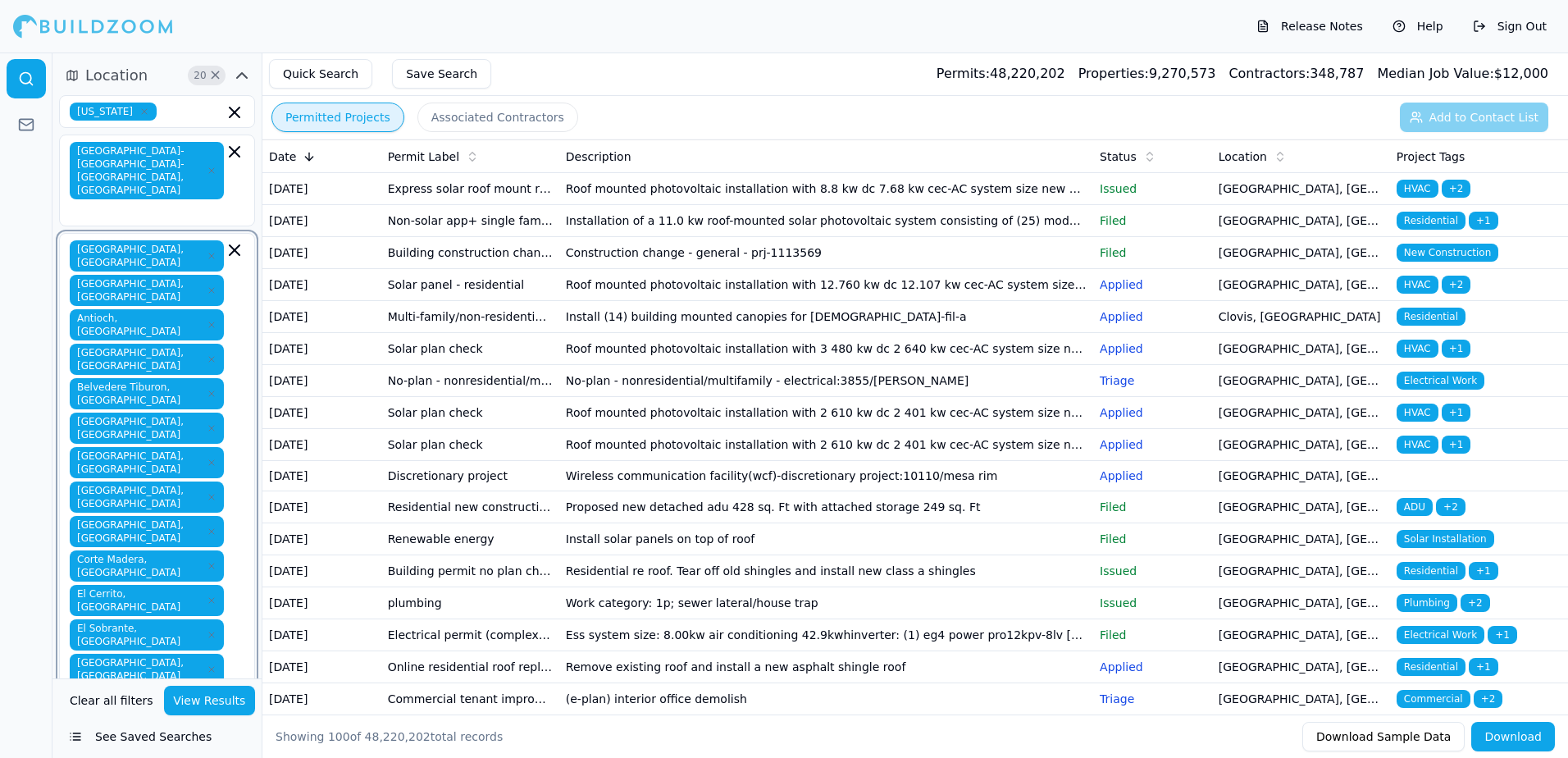
type input "h"
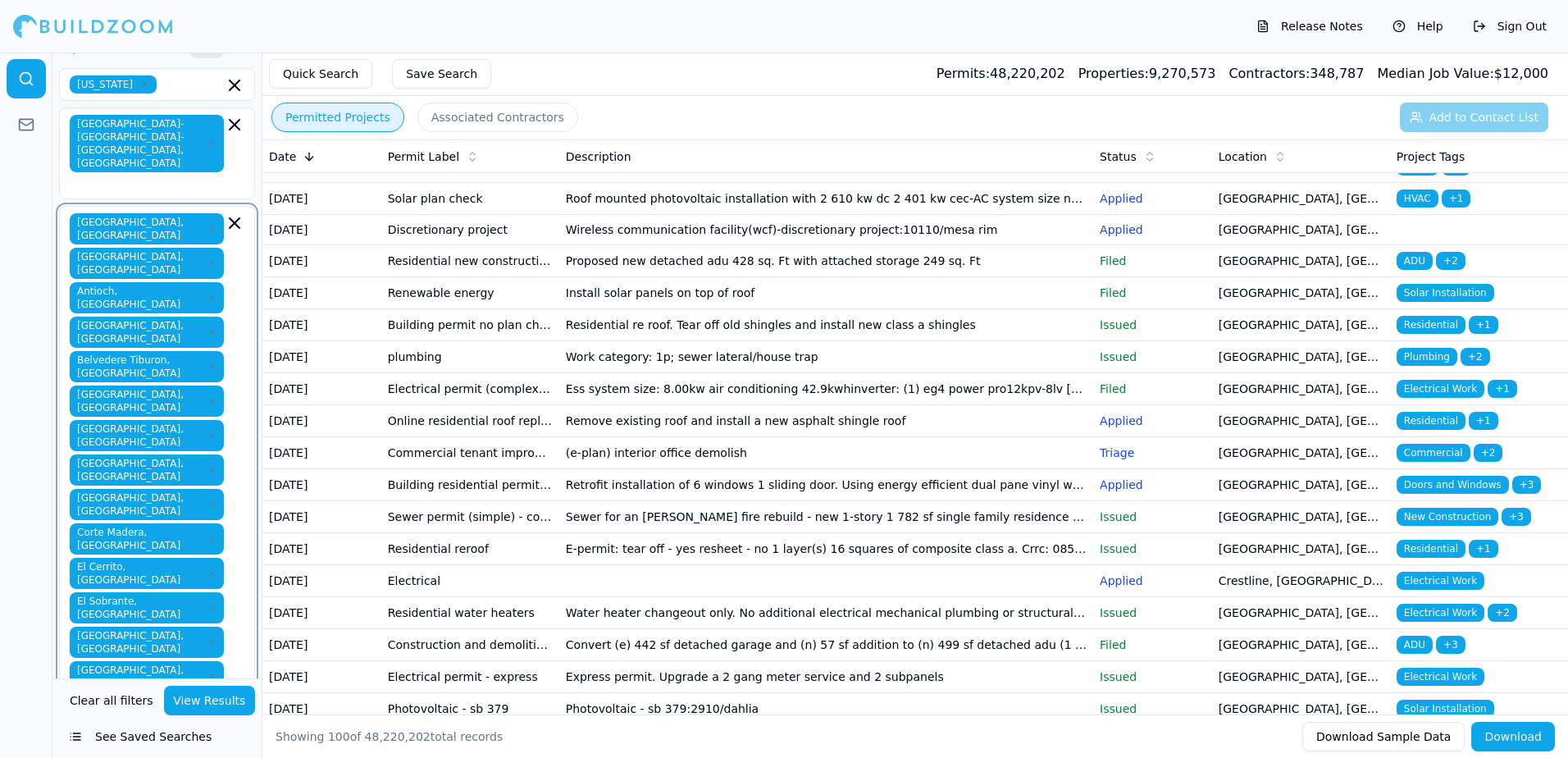
scroll to position [51, 0]
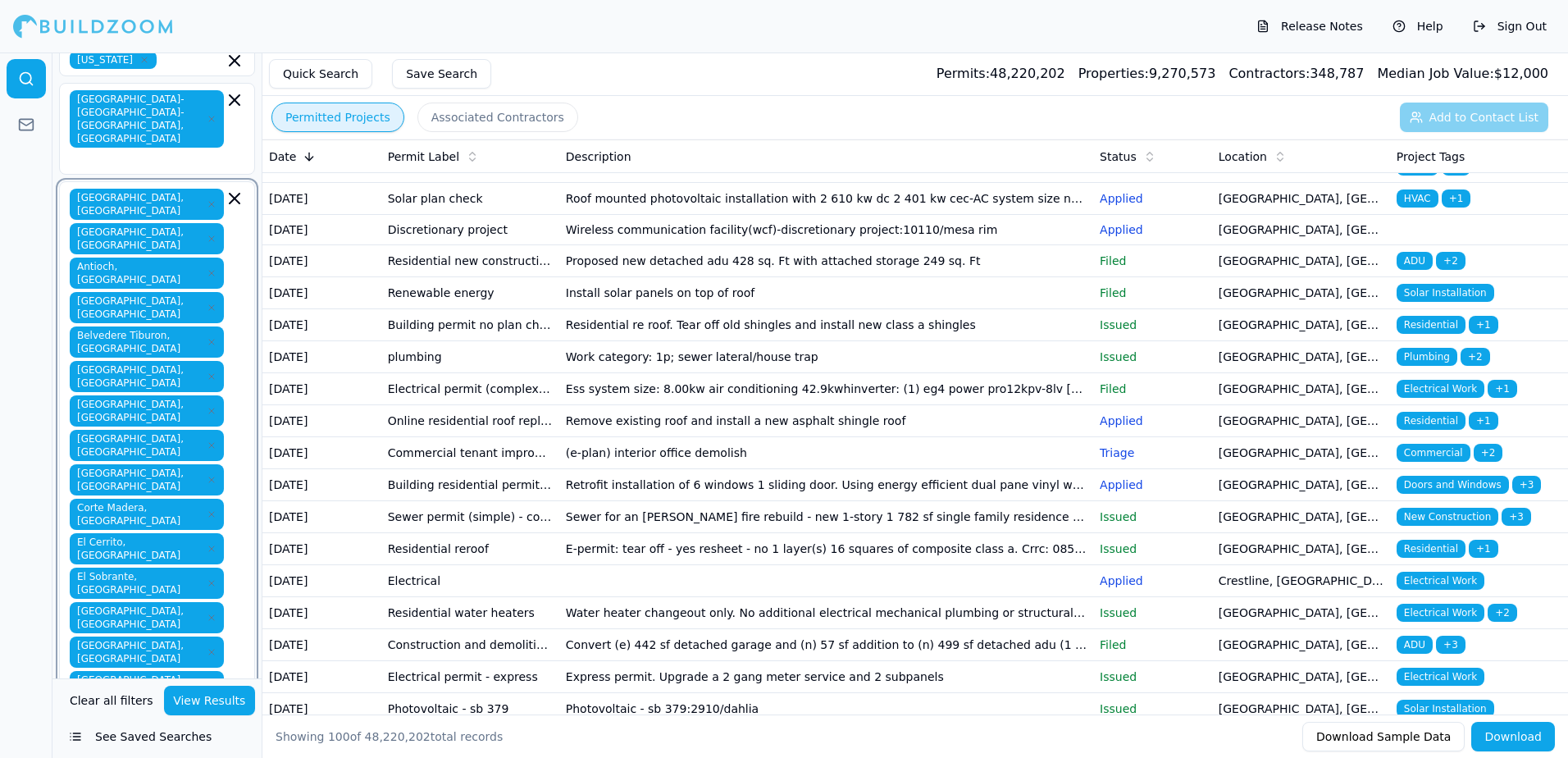
type input "h"
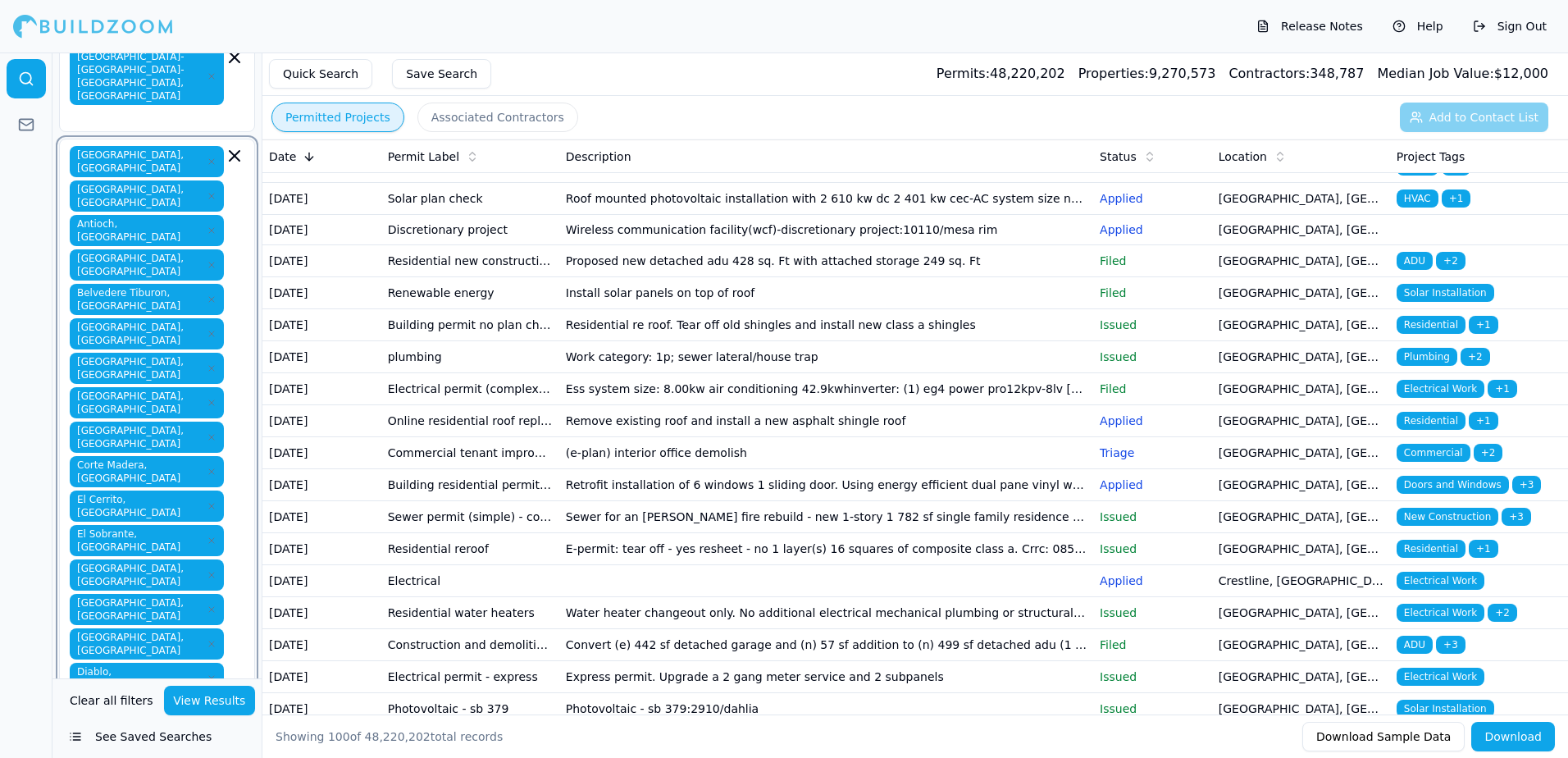
type input "i"
type input "j"
type input "k"
type input "l"
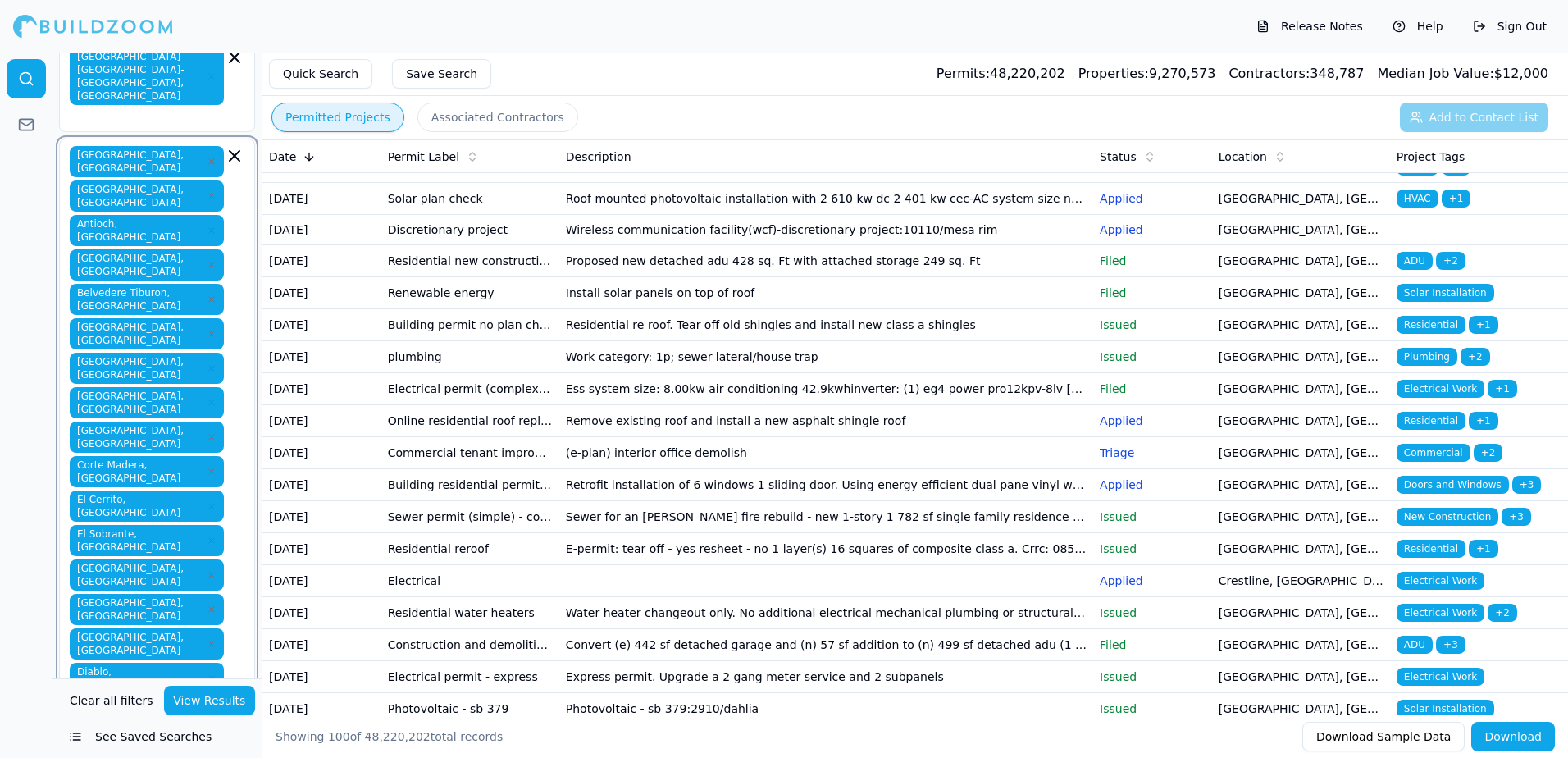
type input "l"
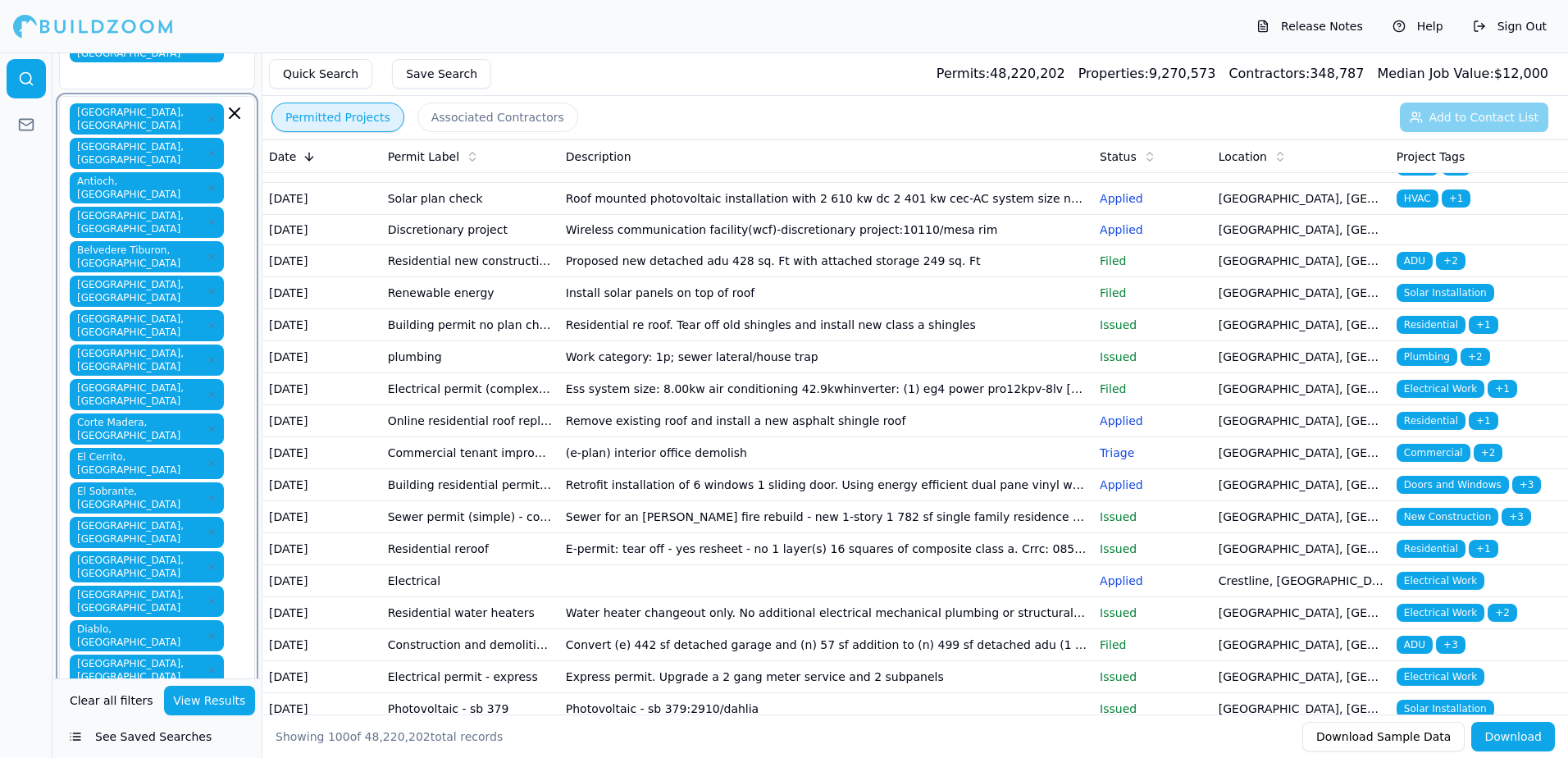
type input "l"
type input "m"
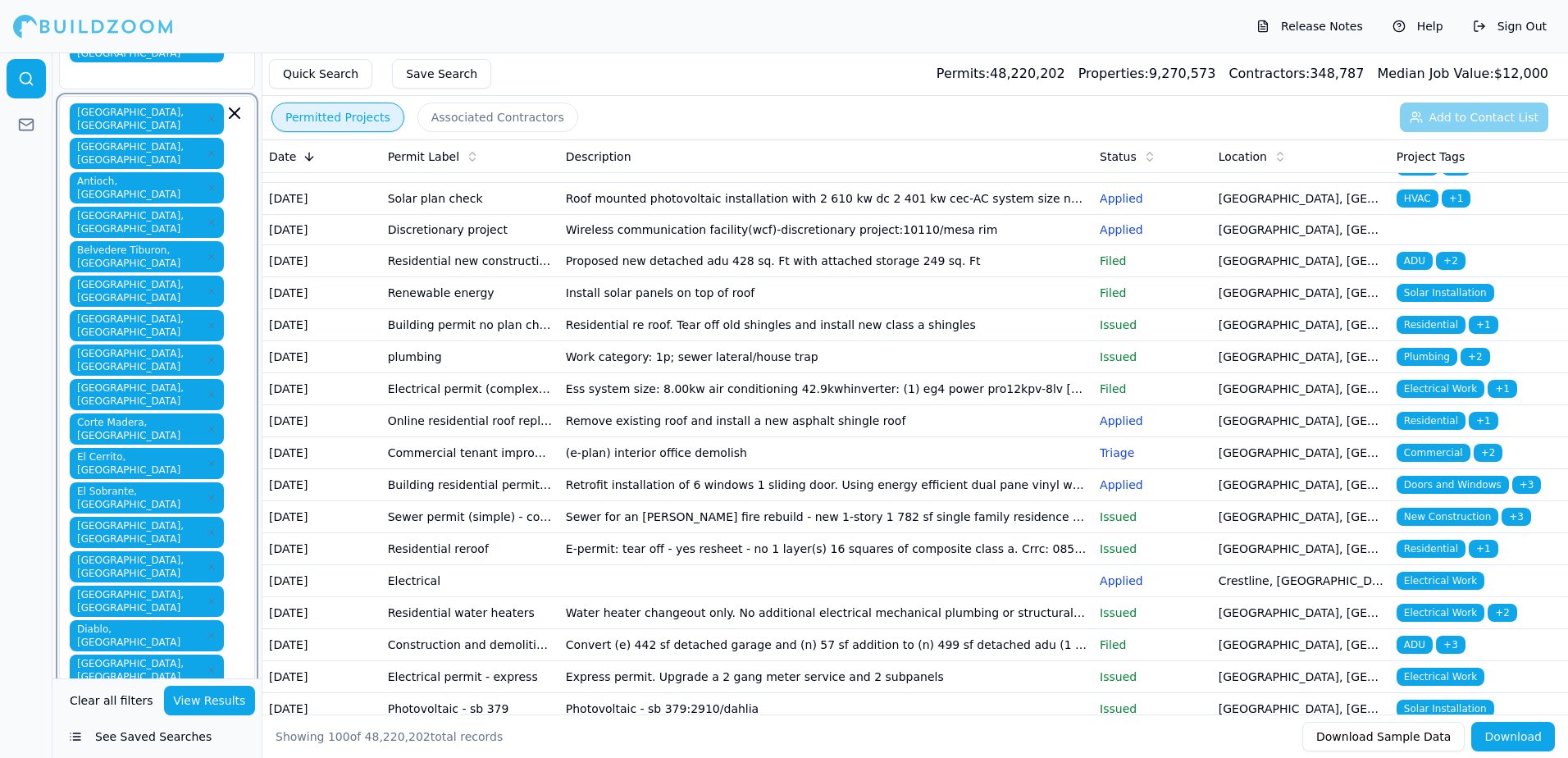
type input "m"
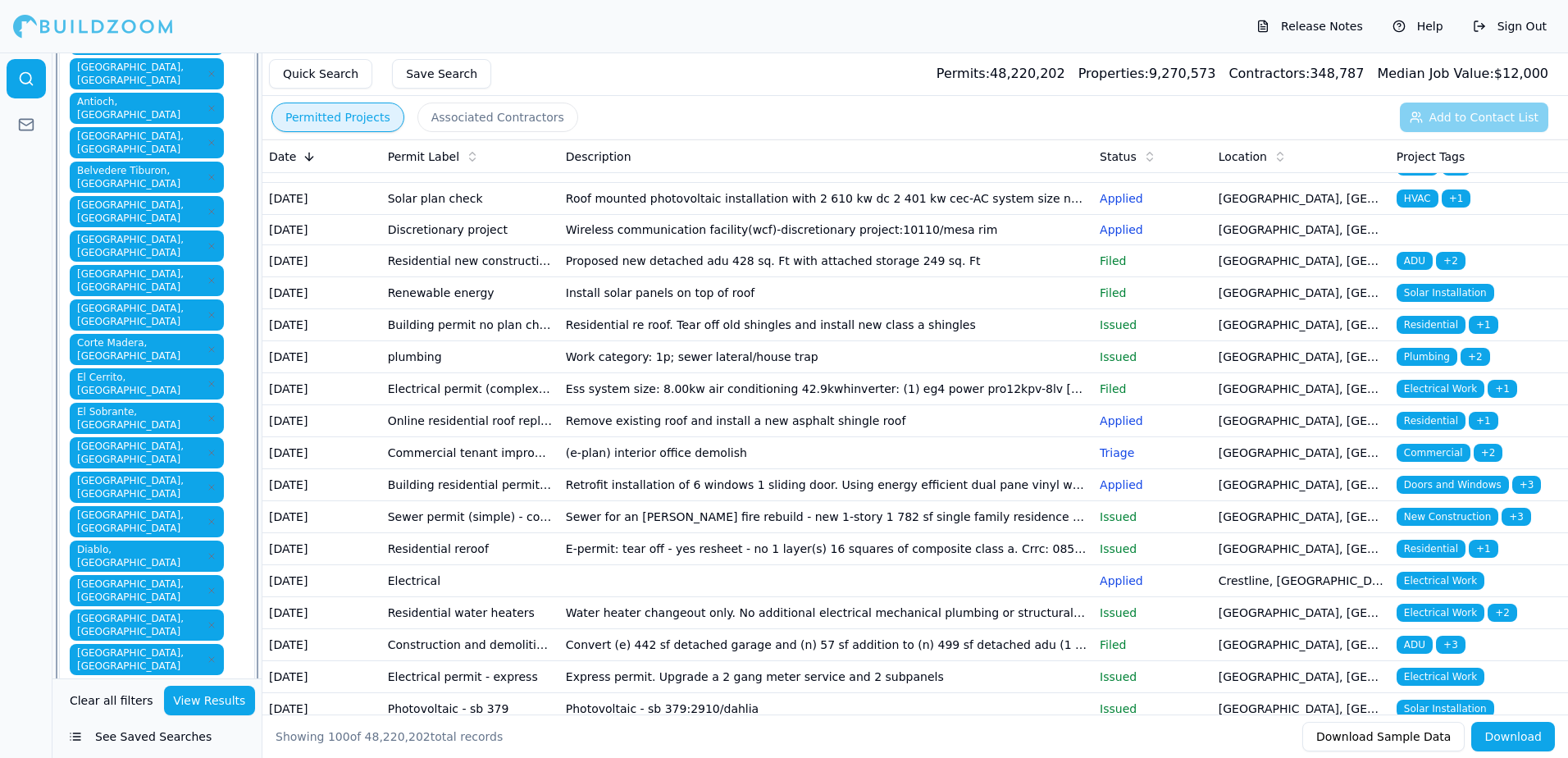
scroll to position [222, 0]
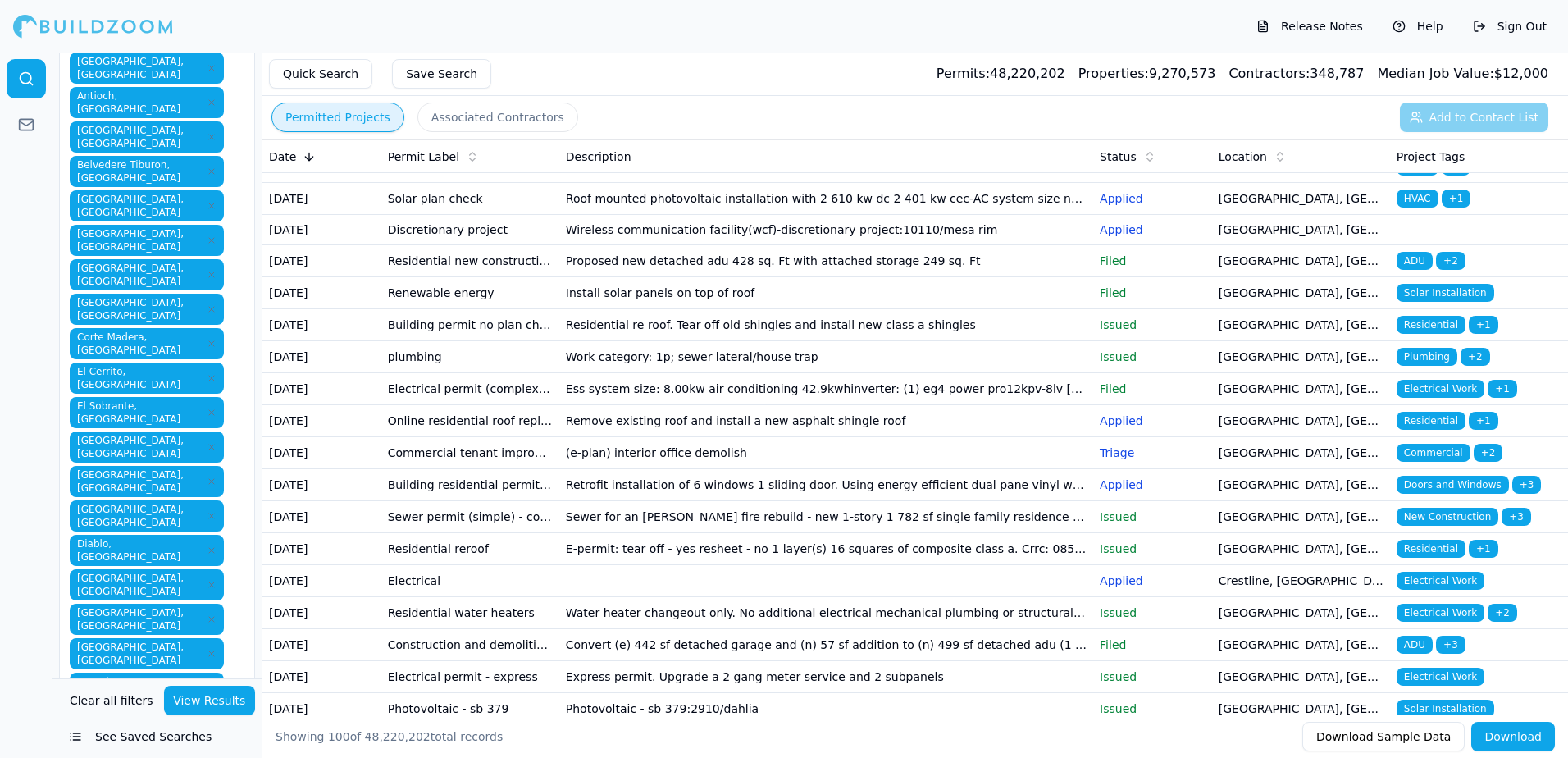
click at [21, 547] on div at bounding box center [26, 405] width 52 height 706
click at [200, 544] on div "[GEOGRAPHIC_DATA], [GEOGRAPHIC_DATA] [GEOGRAPHIC_DATA], [GEOGRAPHIC_DATA] [GEOG…" at bounding box center [157, 473] width 196 height 927
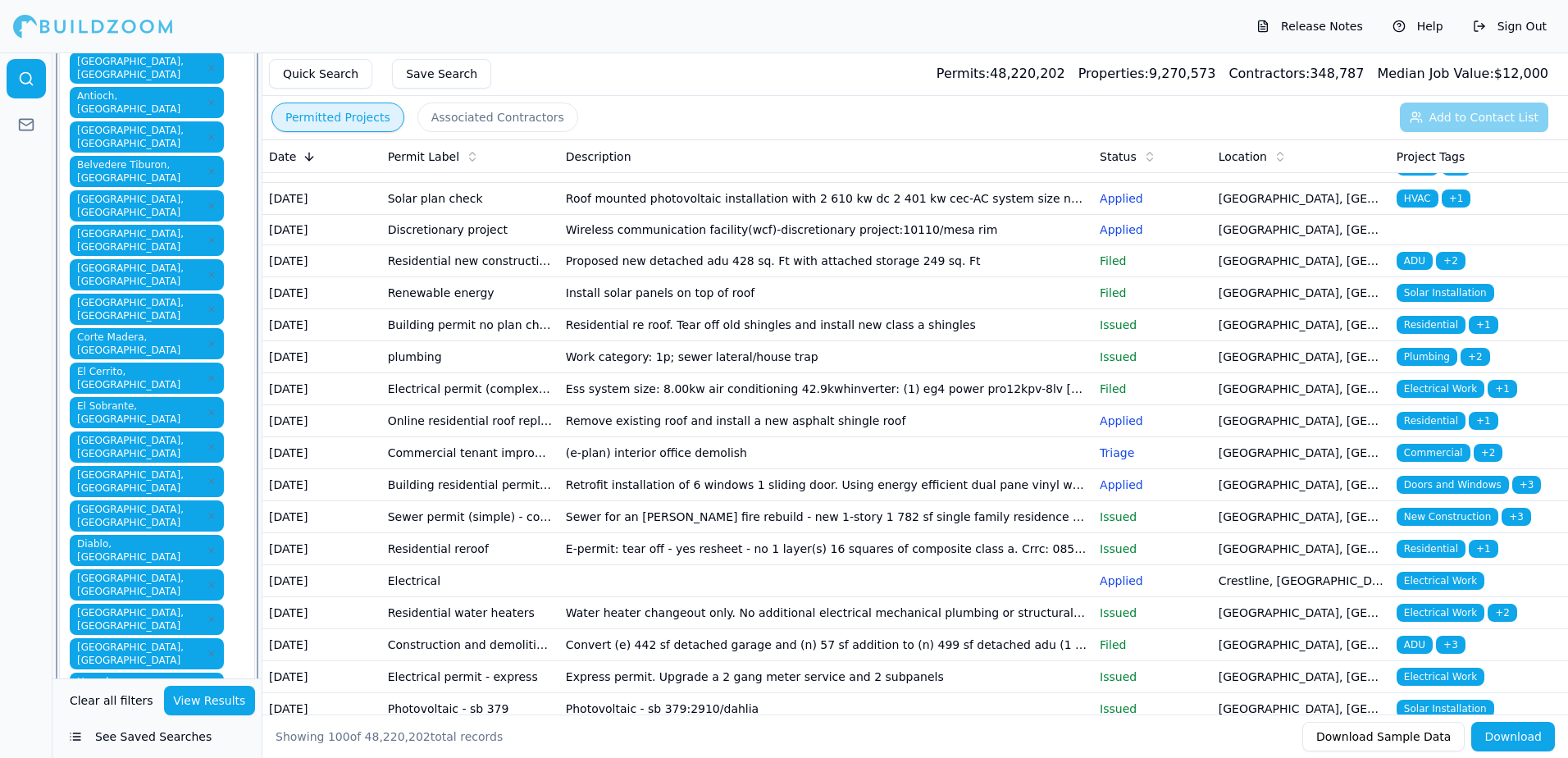
type input "n"
type input "o"
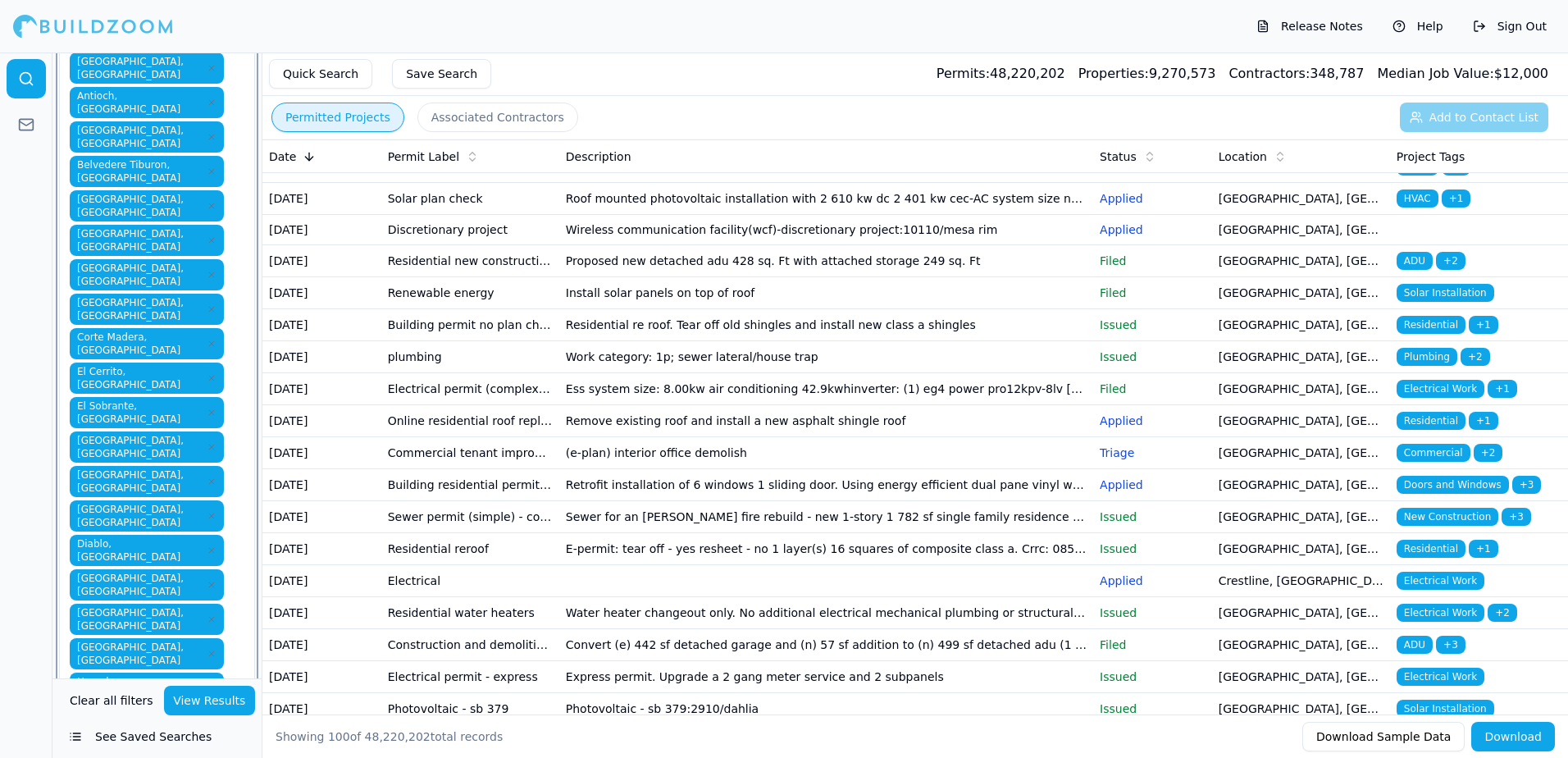
type input "o"
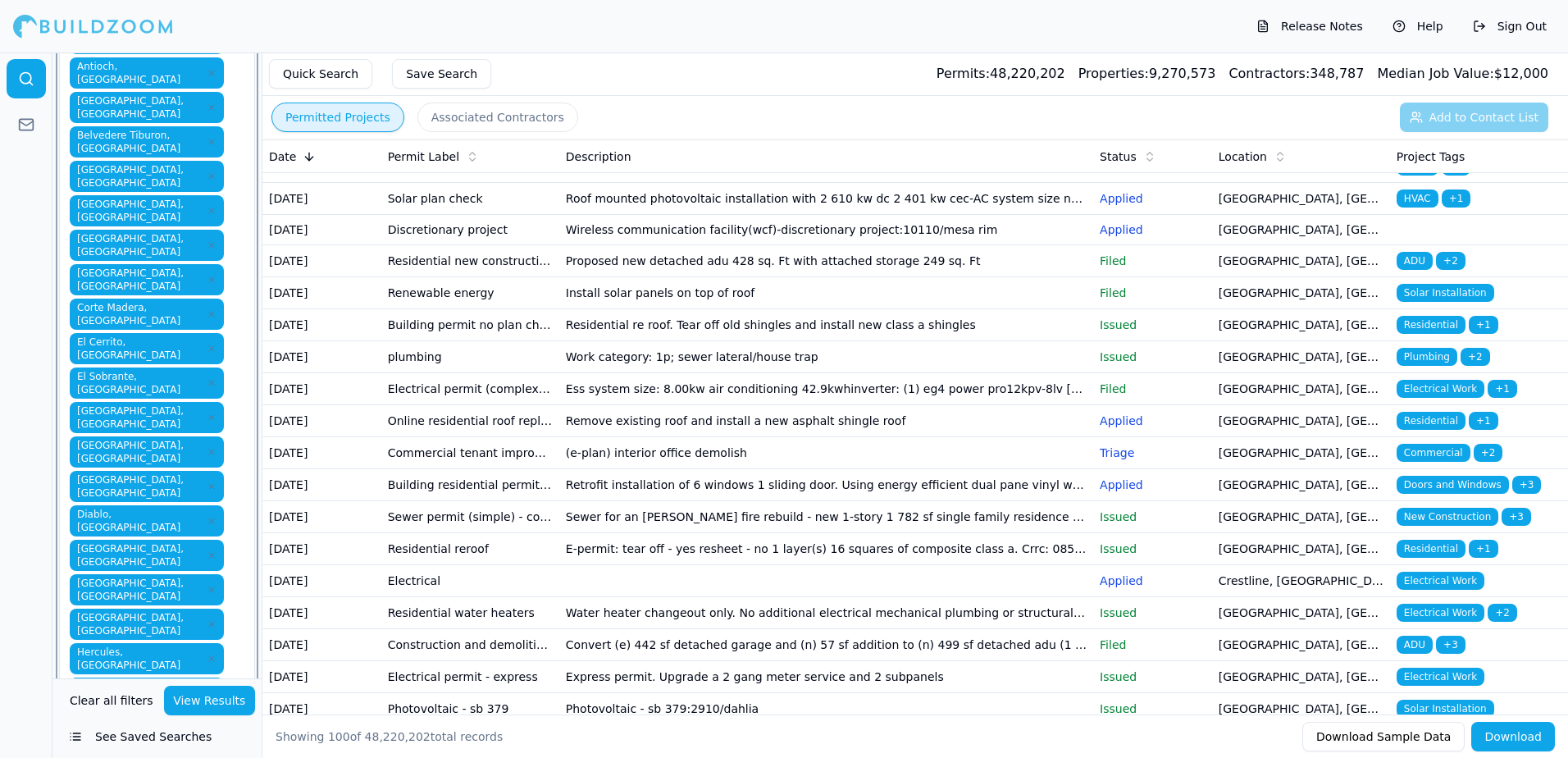
scroll to position [308, 0]
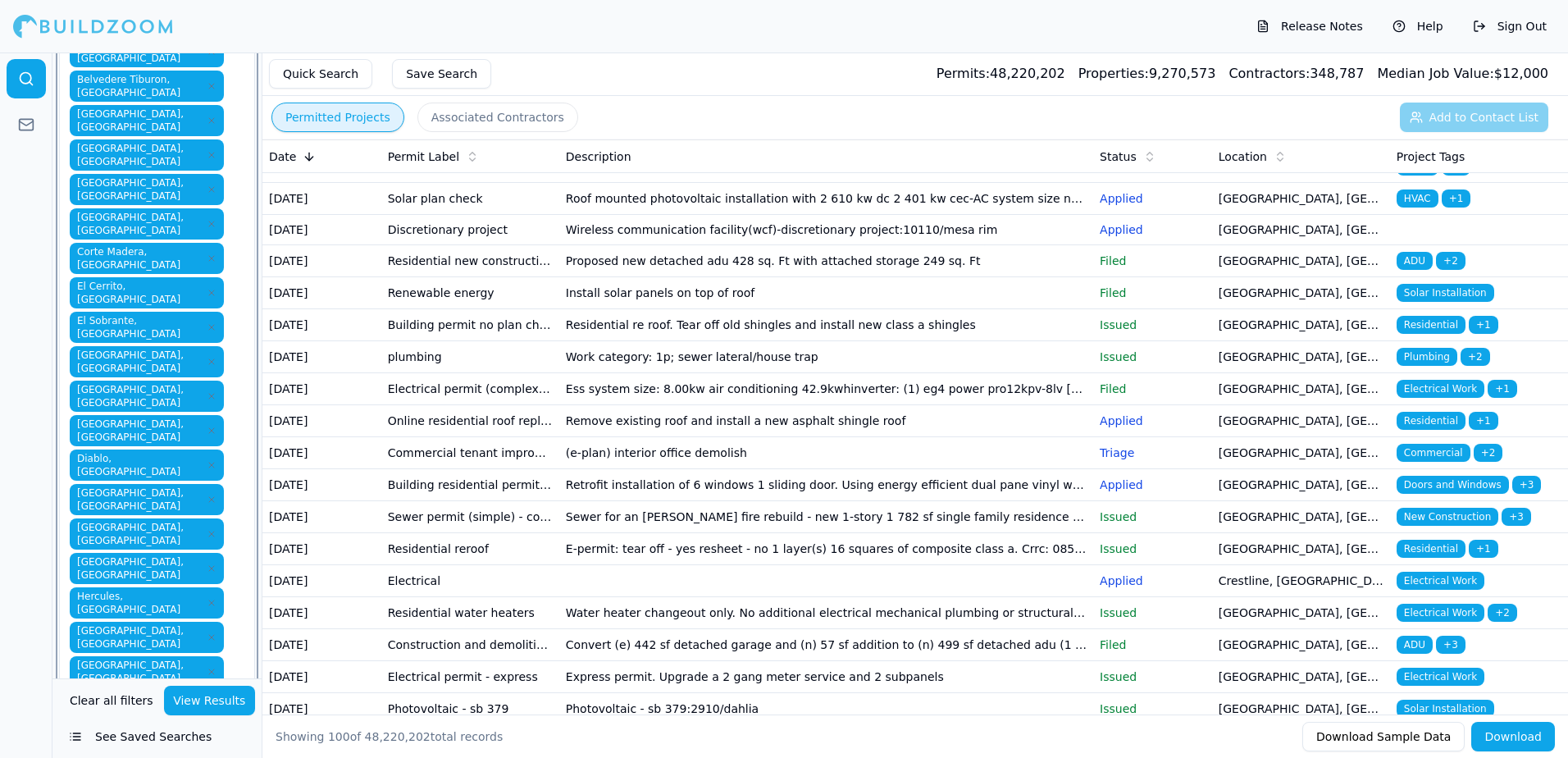
type input "o"
type input "p"
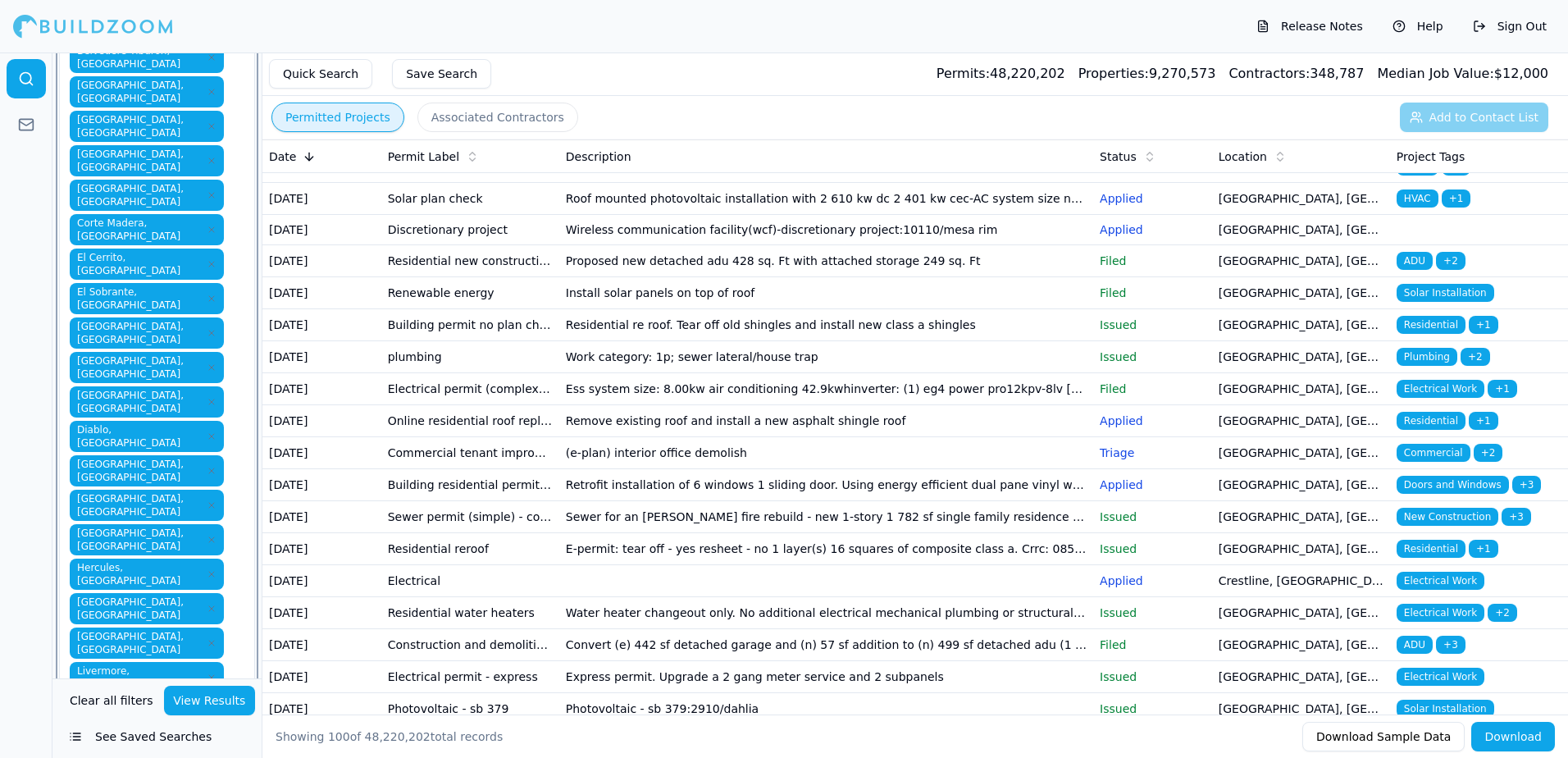
scroll to position [350, 0]
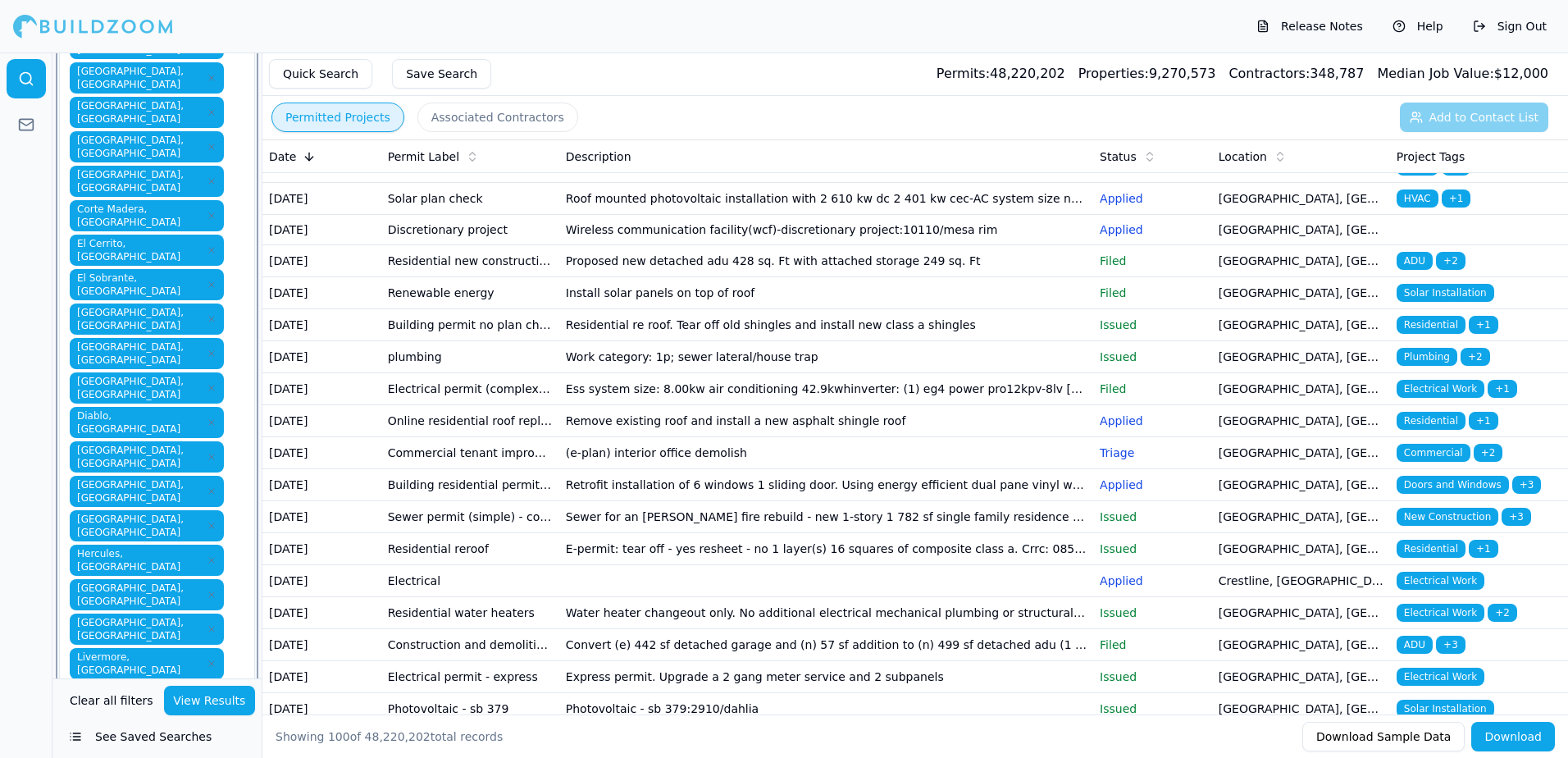
type input "p"
type input "q"
type input "s"
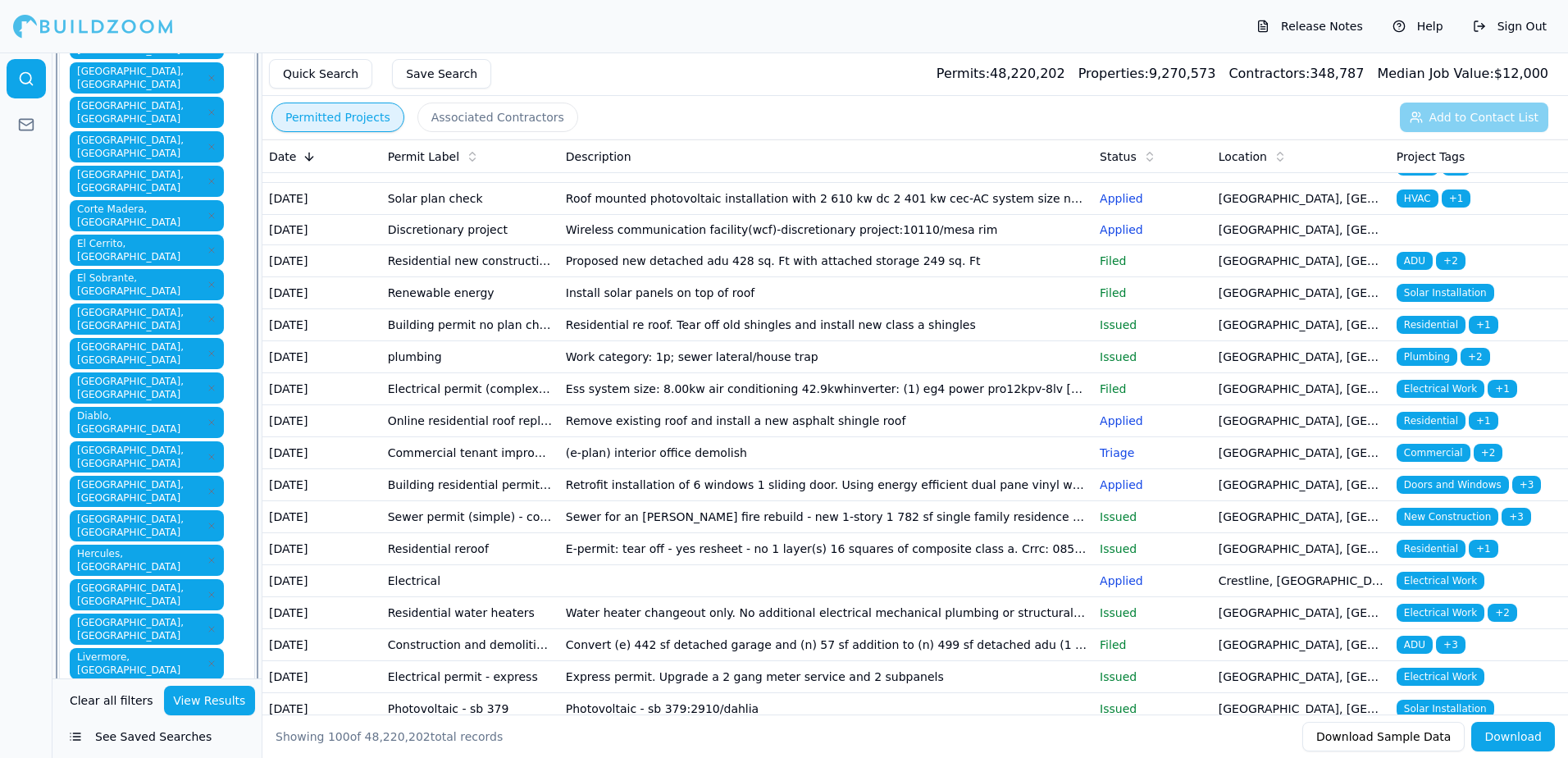
type input "s"
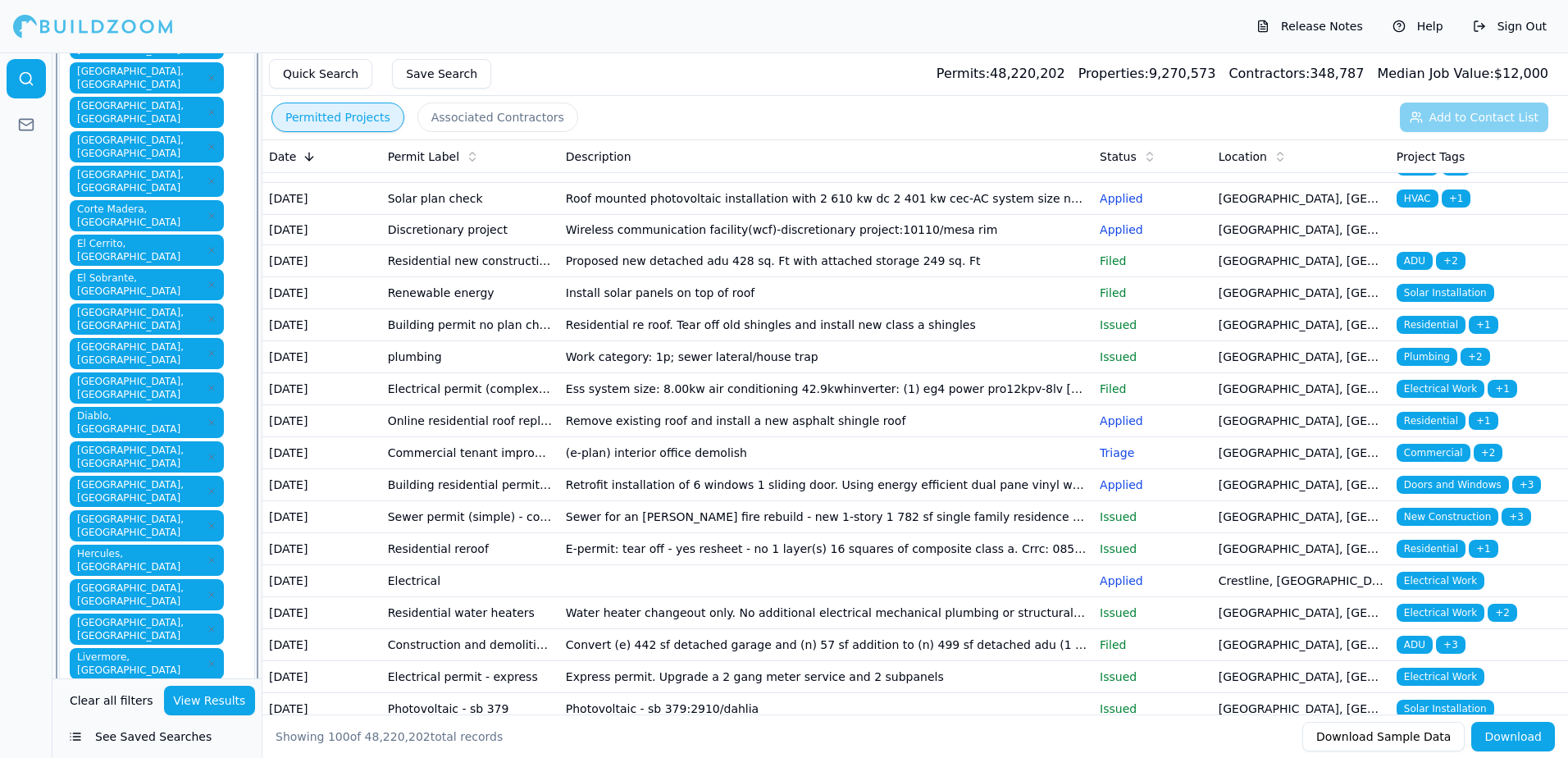
type input "t"
type input "u"
type input "v"
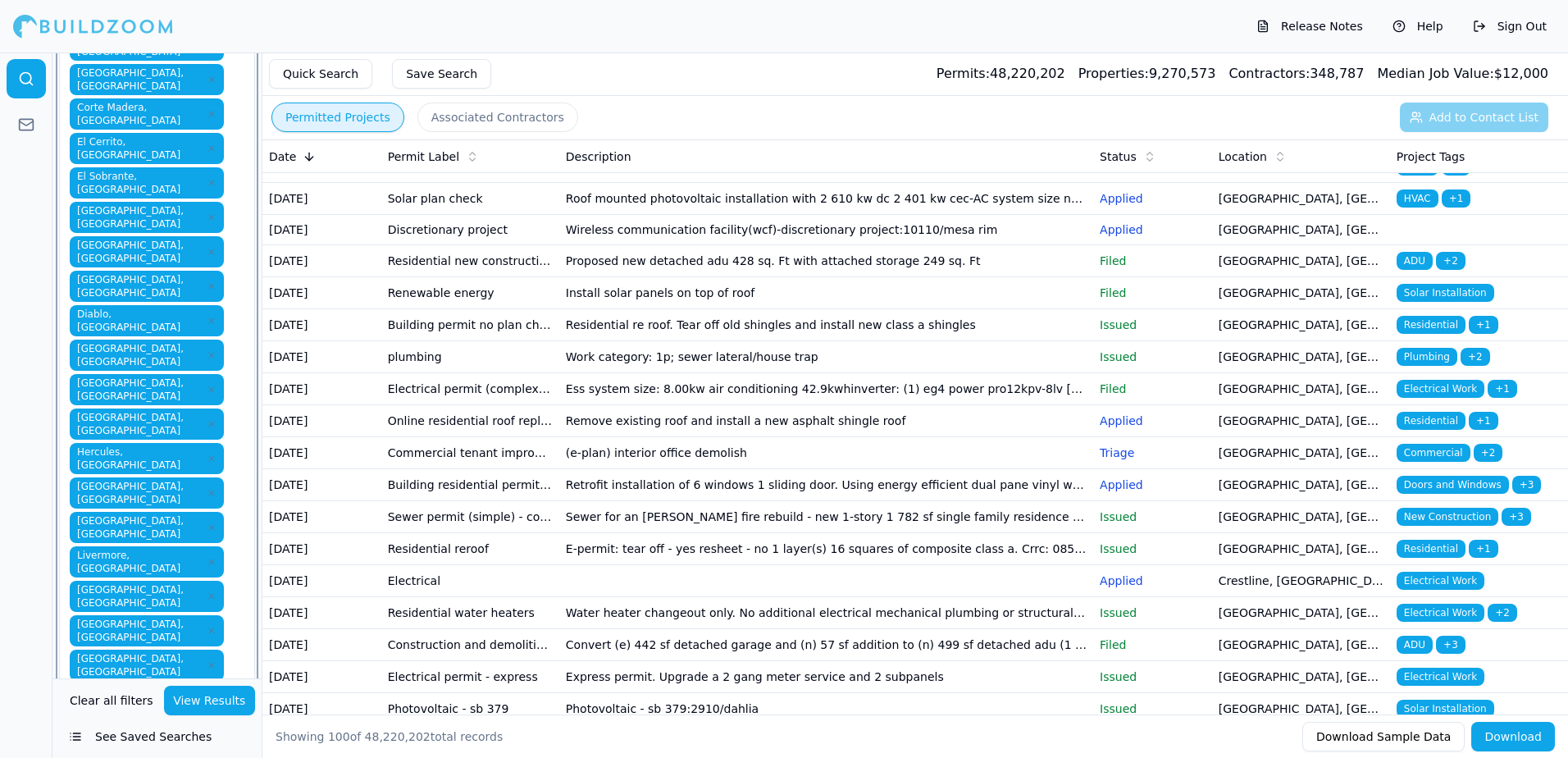
scroll to position [456, 0]
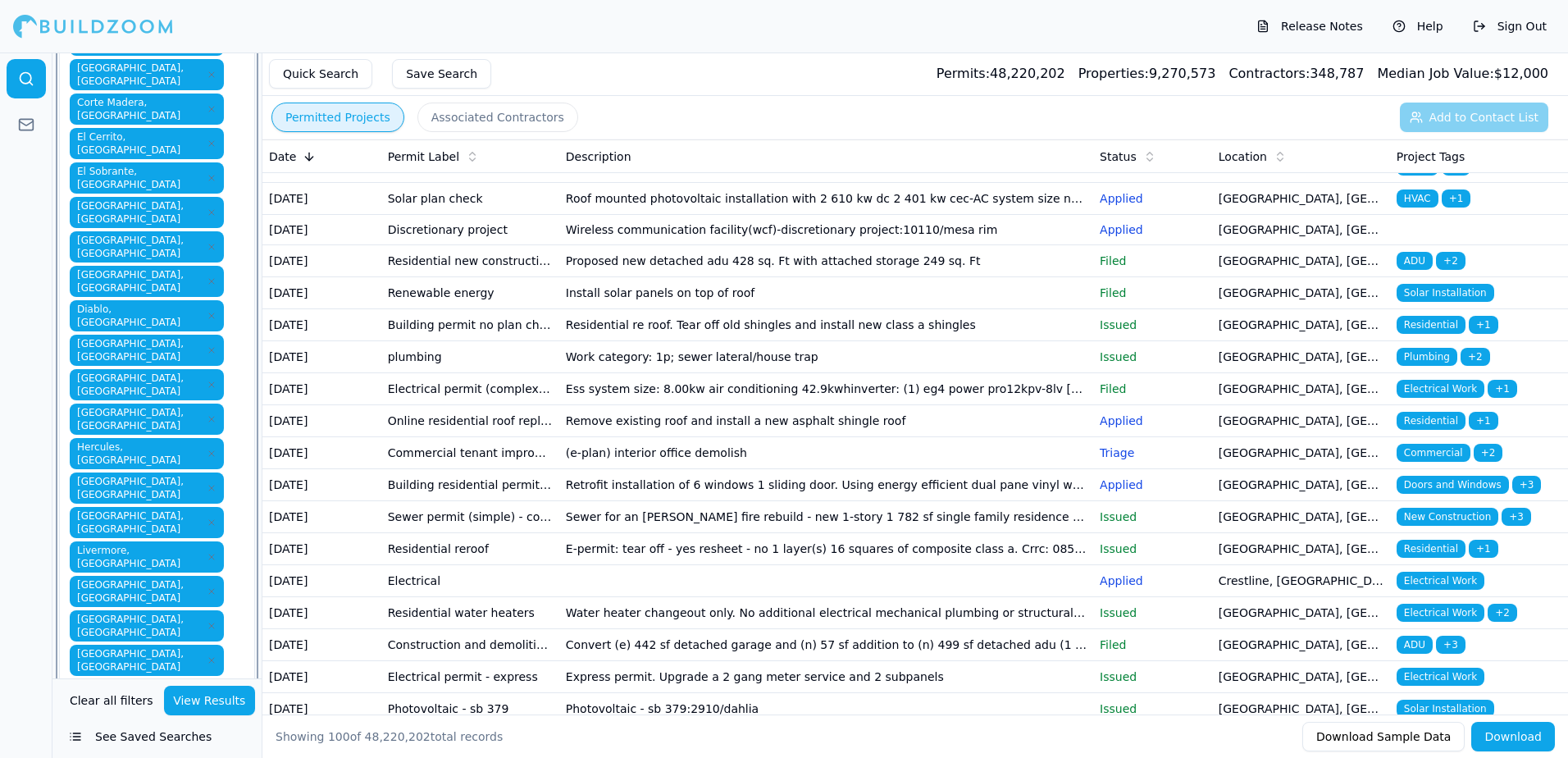
type input "v"
type input "w"
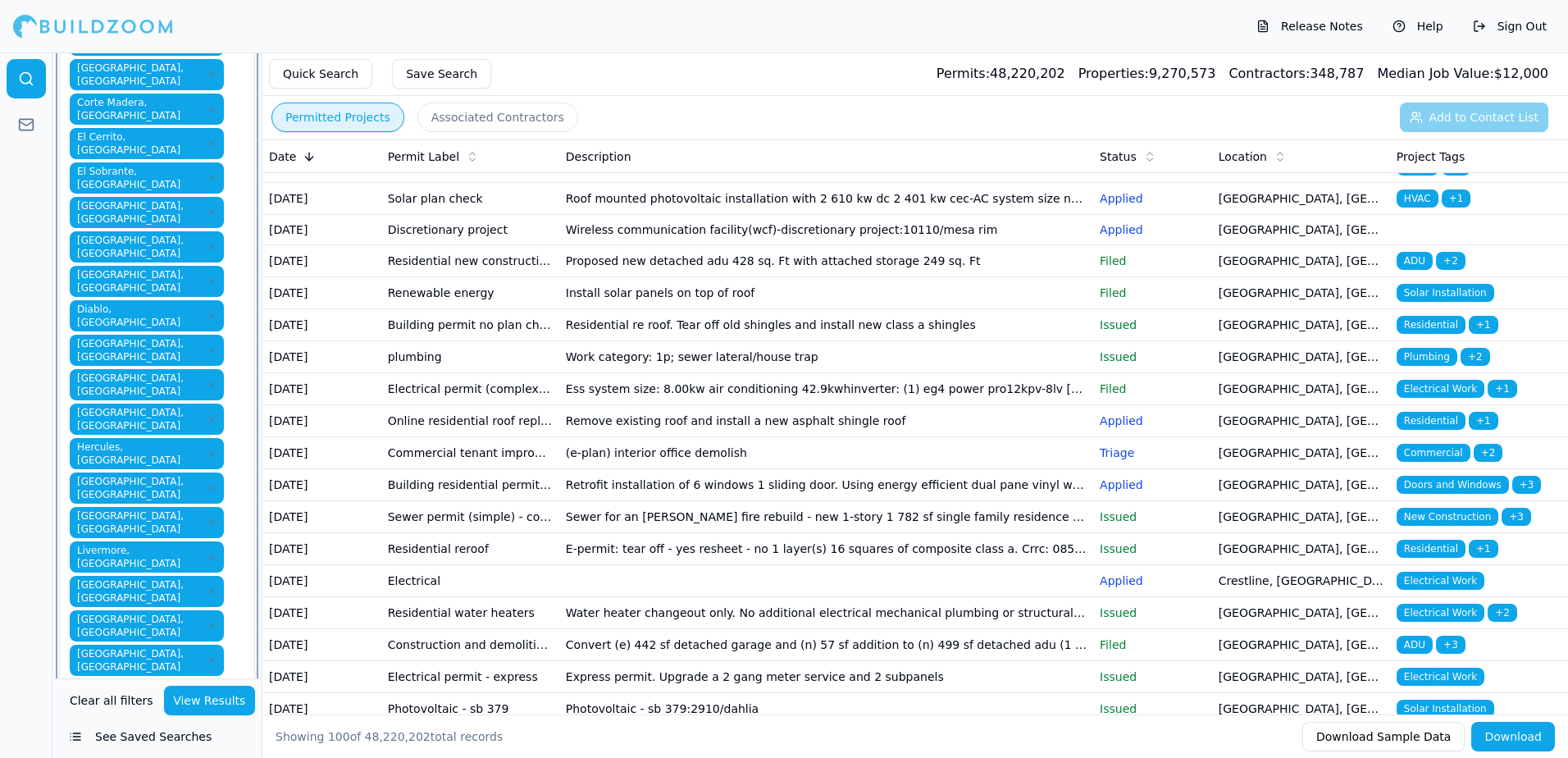
type input "x"
type input "y"
type input "z"
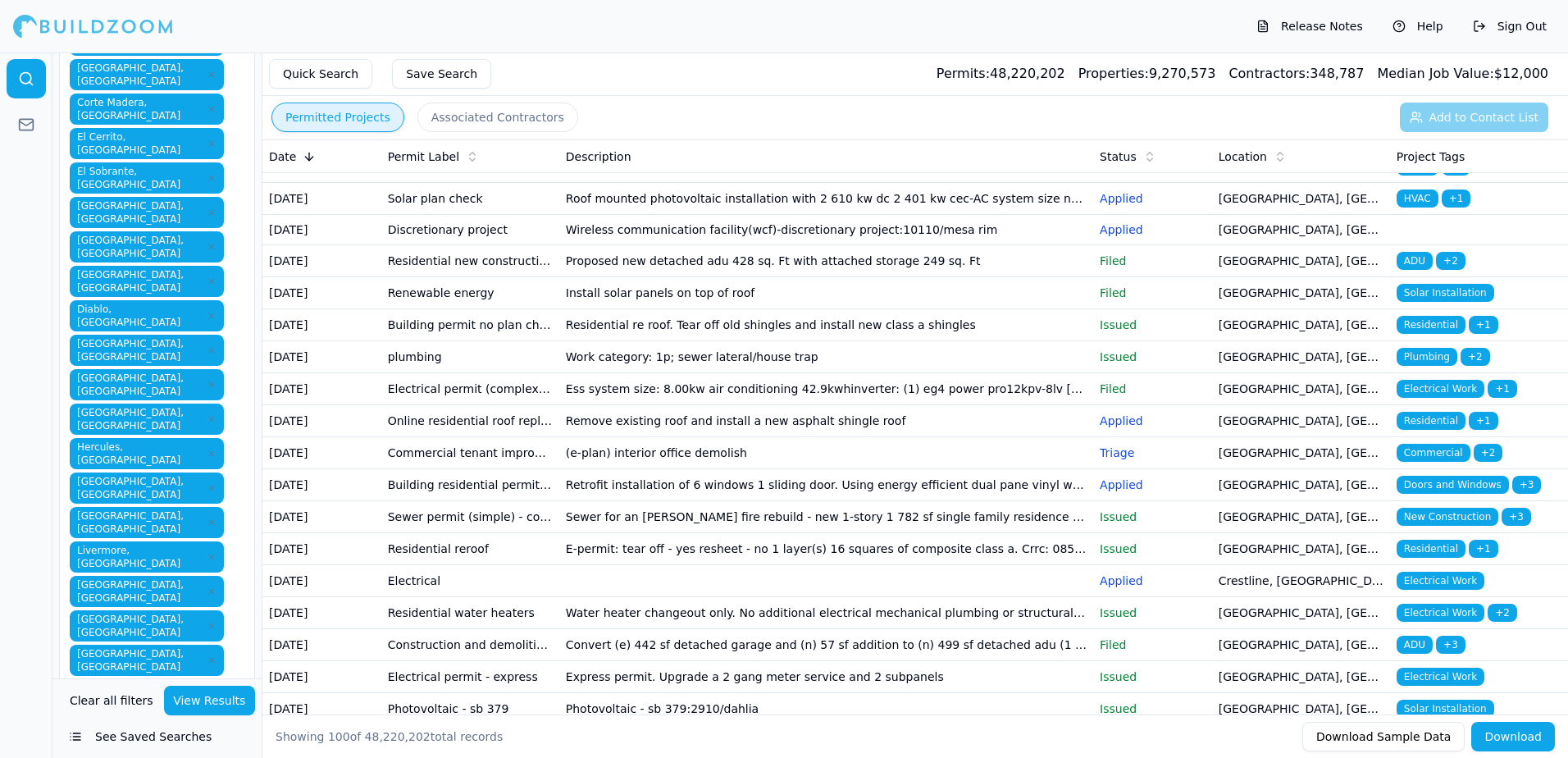
click at [40, 551] on div at bounding box center [26, 405] width 52 height 706
click at [152, 737] on button "See Saved Searches" at bounding box center [157, 737] width 196 height 30
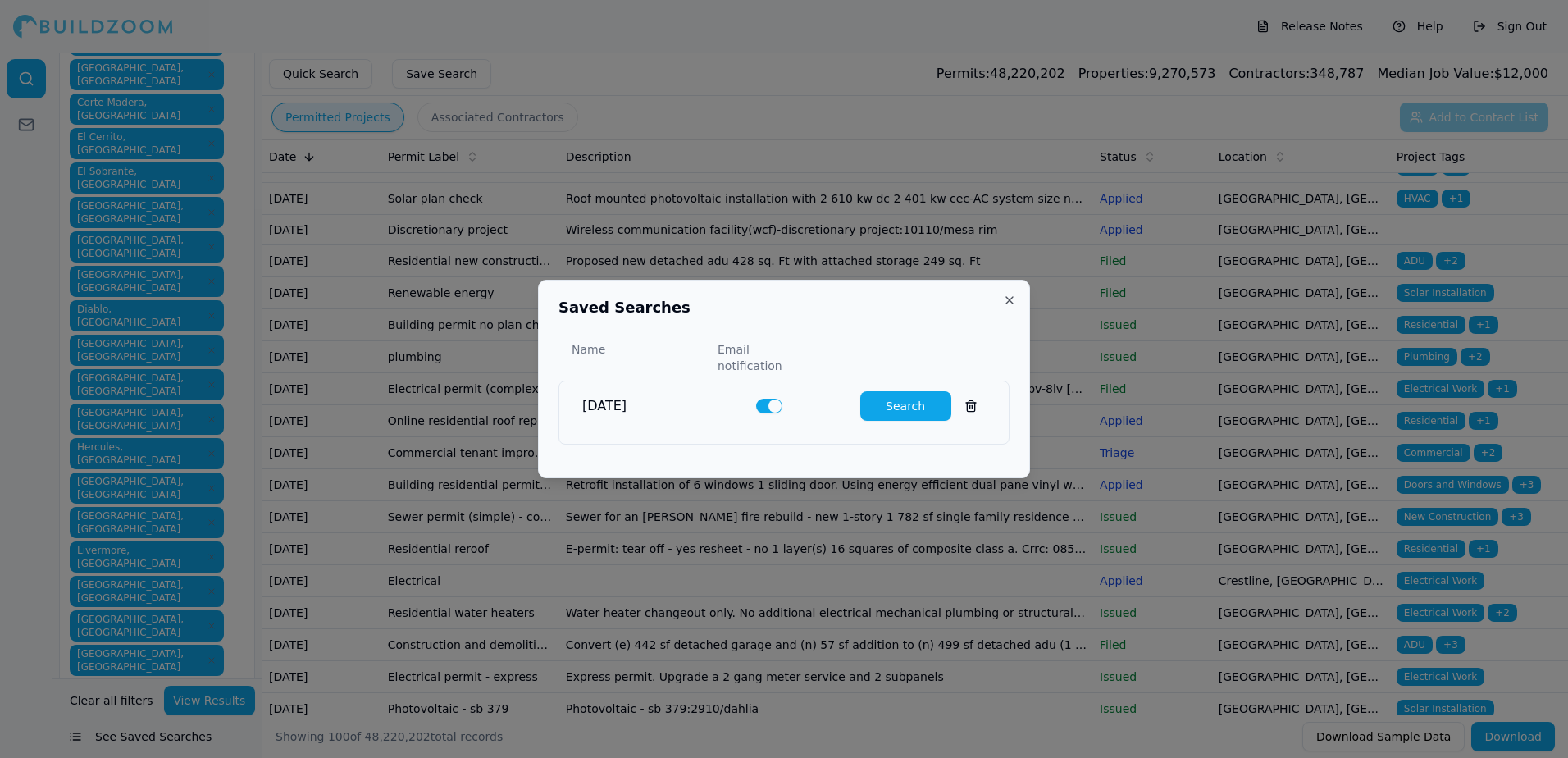
click at [960, 399] on button at bounding box center [972, 406] width 30 height 30
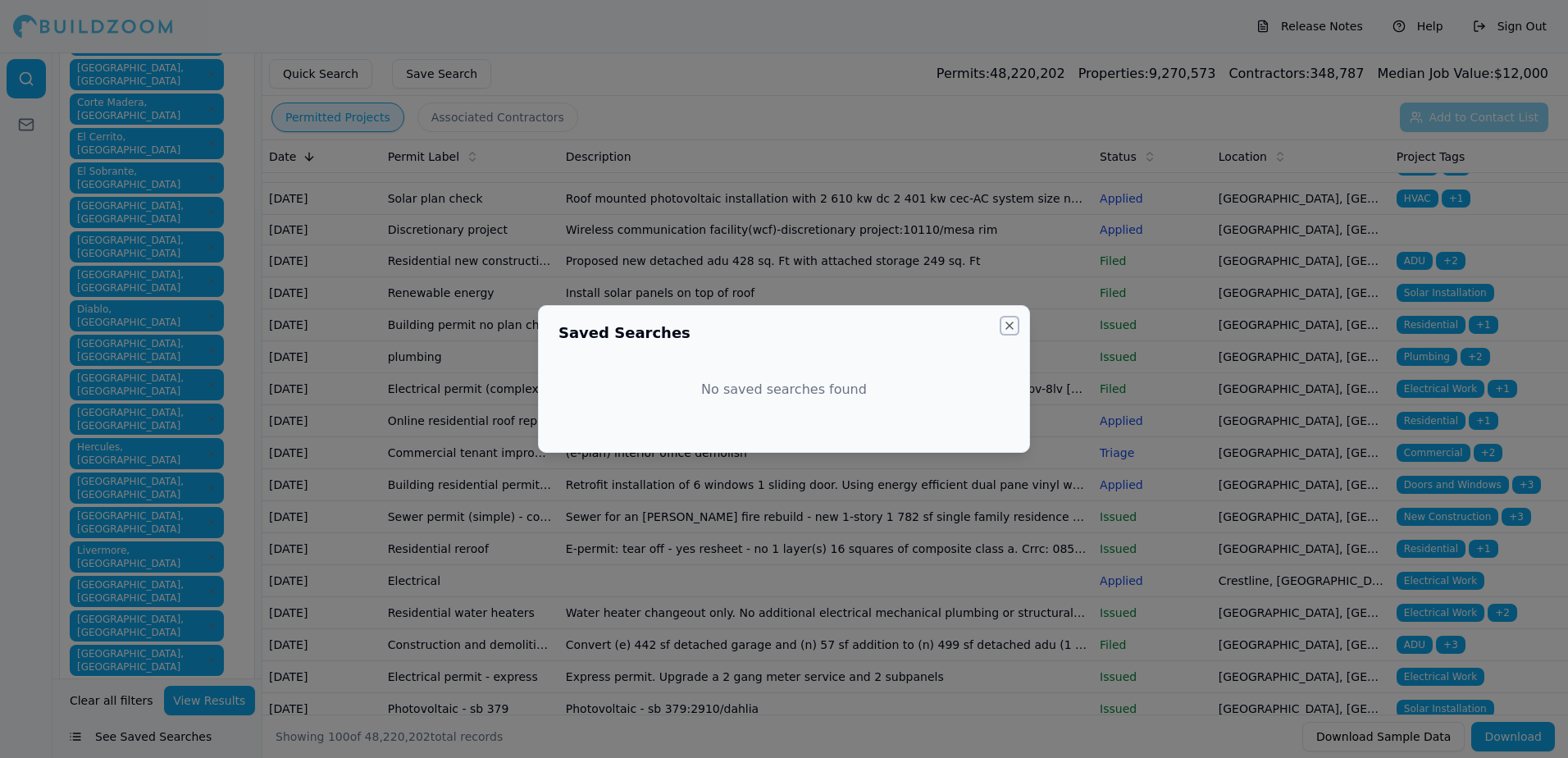
click at [1011, 326] on button "Close" at bounding box center [1010, 326] width 13 height 13
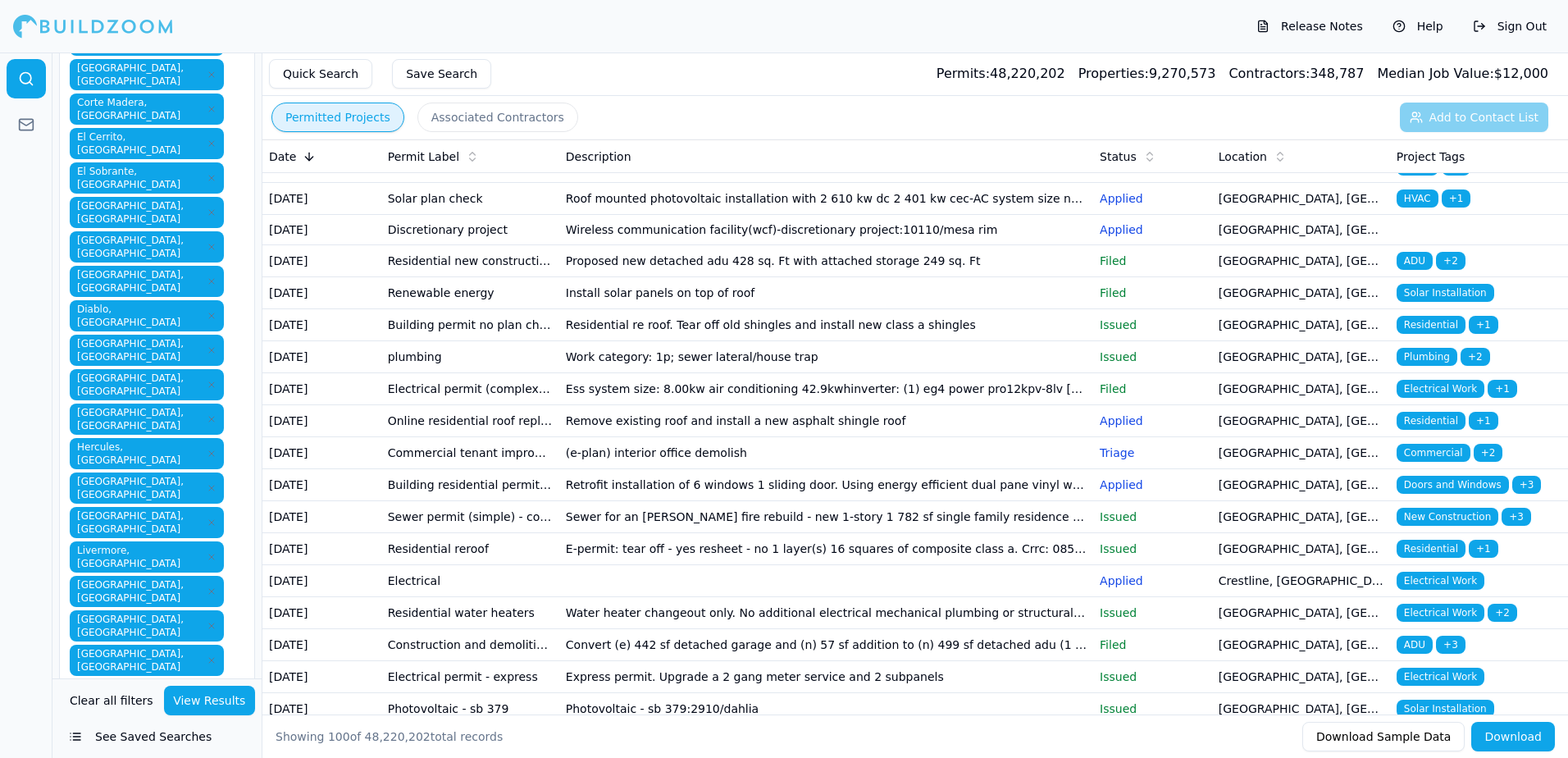
click at [134, 734] on button "See Saved Searches" at bounding box center [157, 737] width 196 height 30
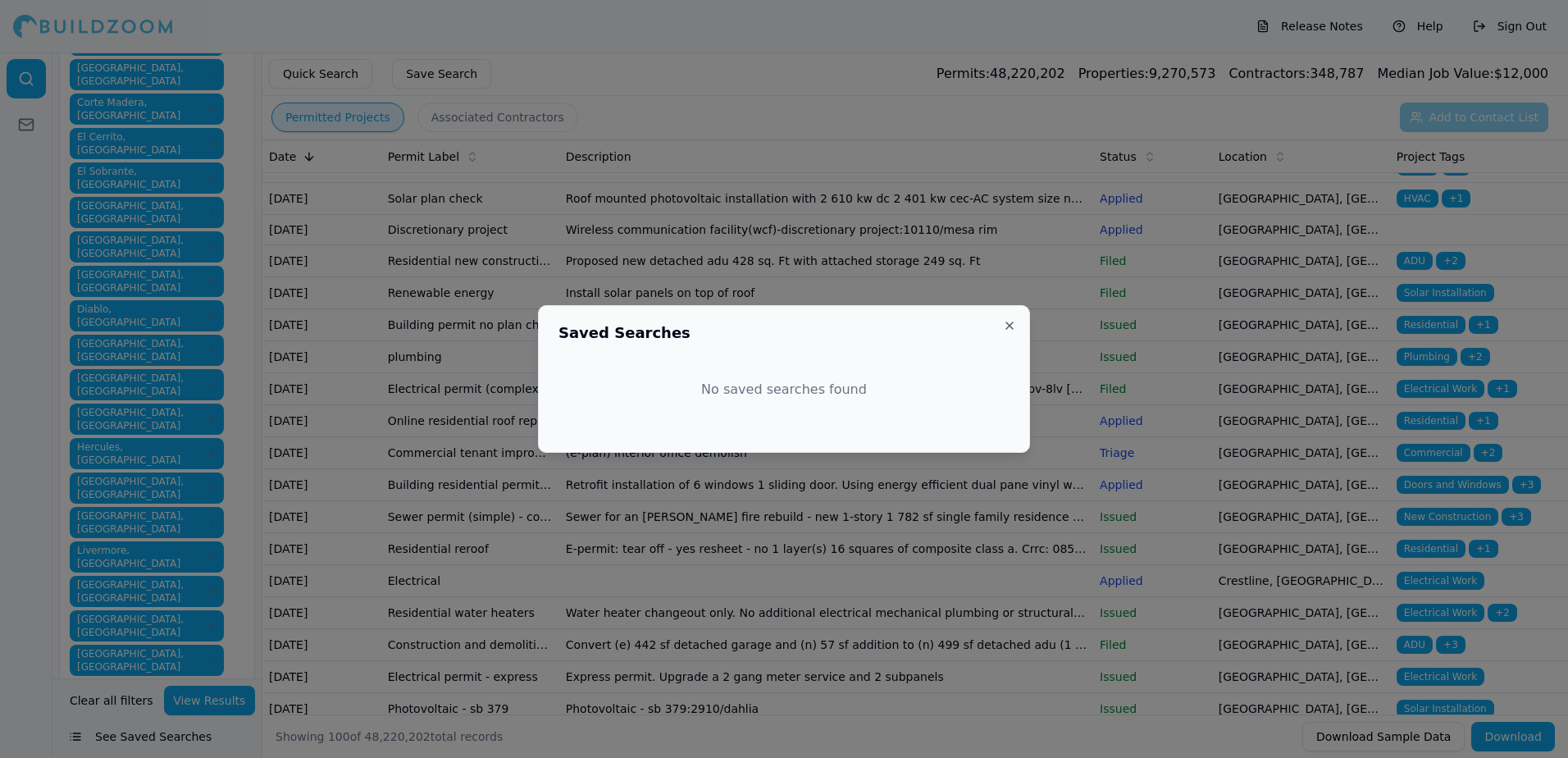
click at [741, 403] on div "No saved searches found" at bounding box center [783, 393] width 451 height 78
click at [1009, 325] on button "Close" at bounding box center [1010, 326] width 13 height 13
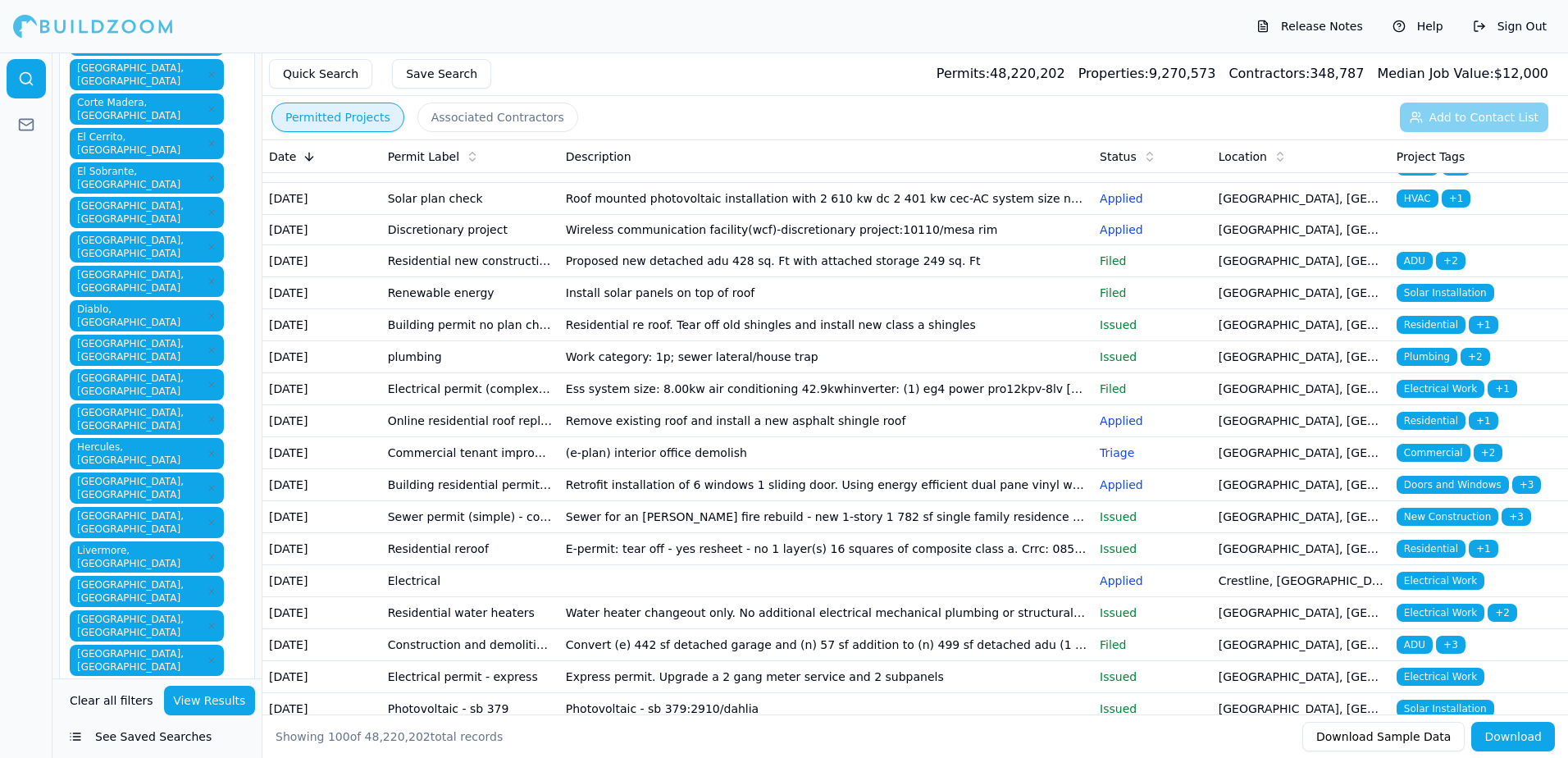
click at [440, 76] on button "Save Search" at bounding box center [441, 74] width 99 height 30
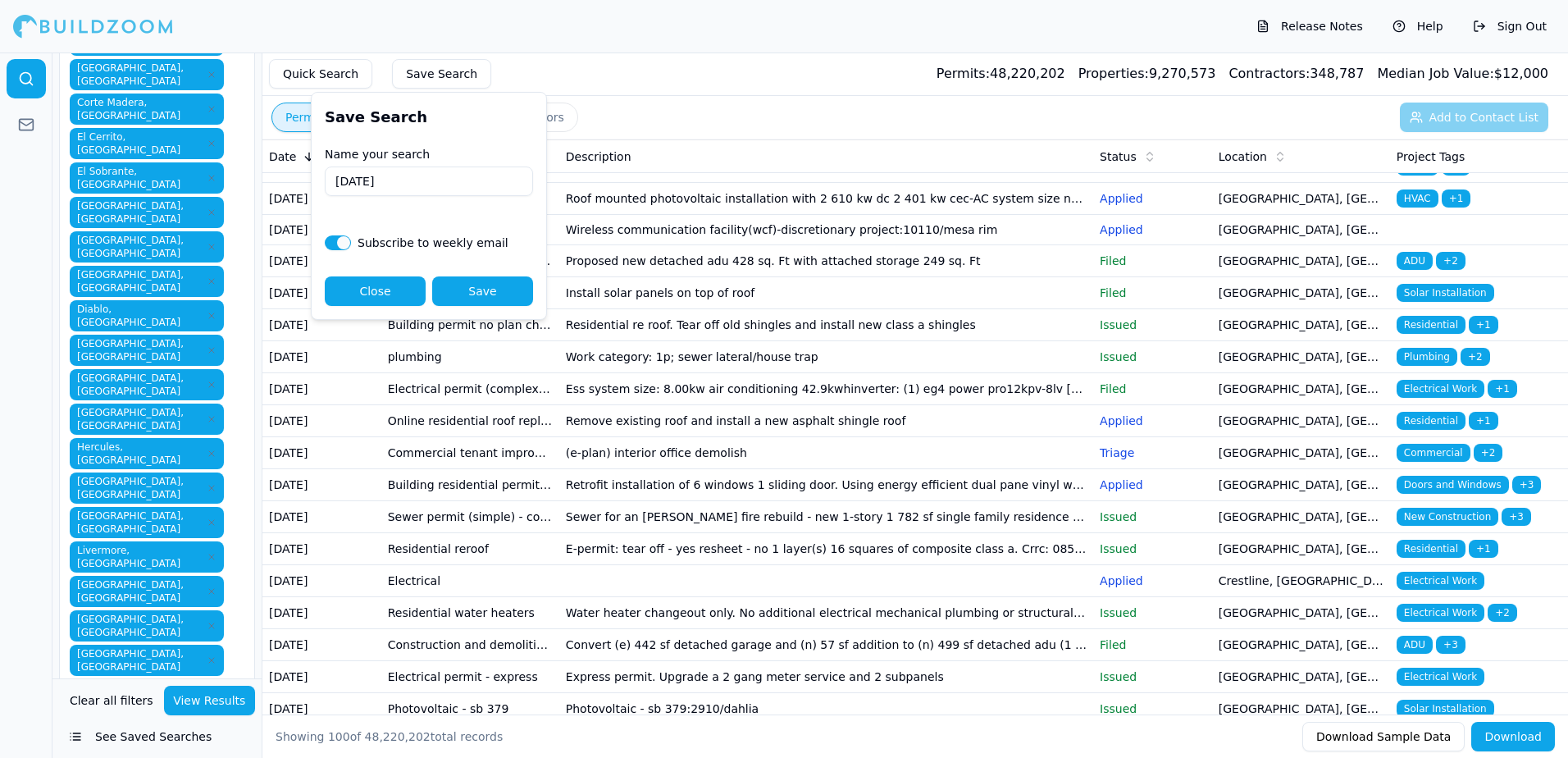
type input "[DATE]"
click at [479, 294] on button "Save" at bounding box center [483, 291] width 101 height 30
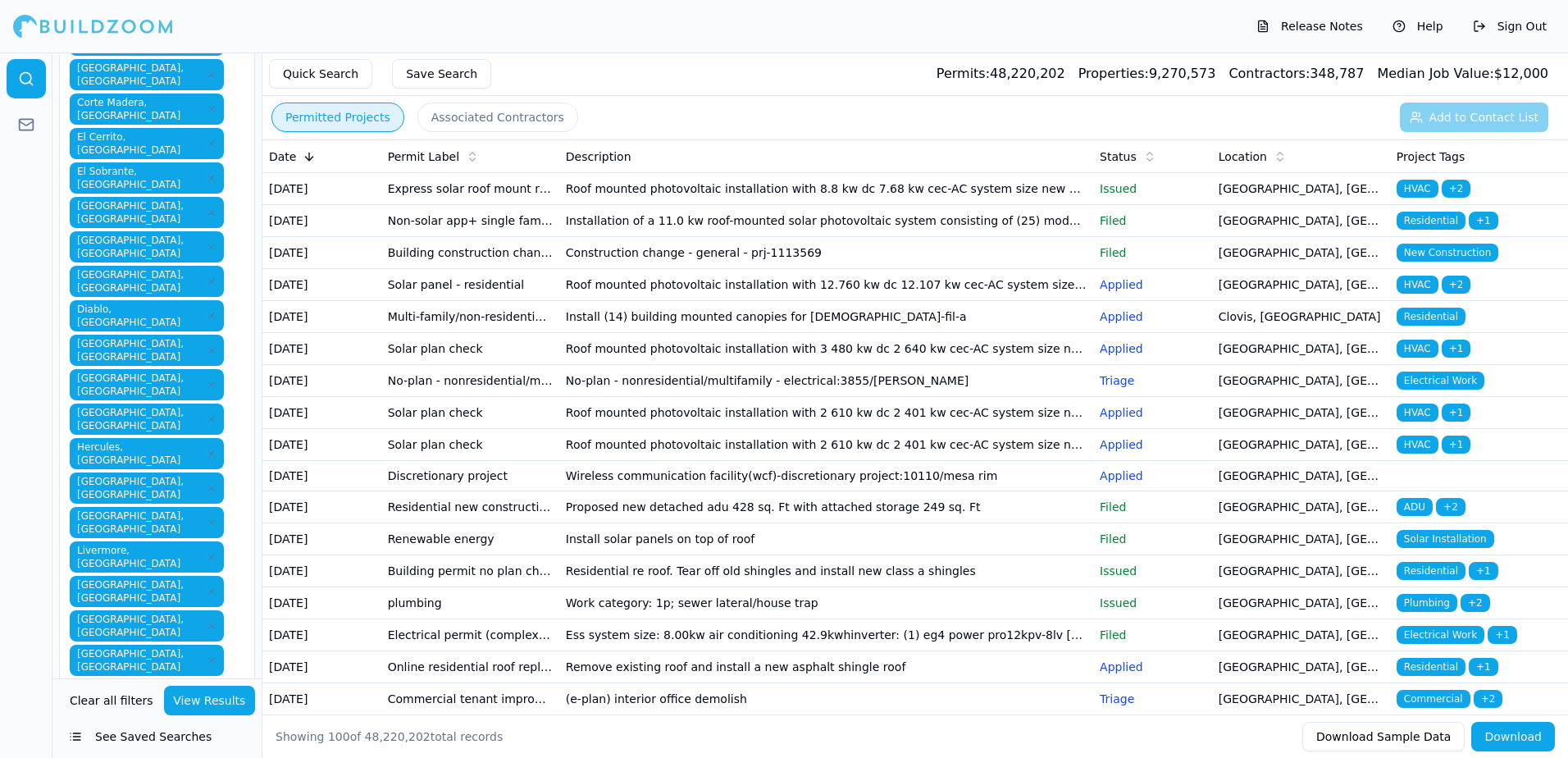
click at [203, 700] on button "View Results" at bounding box center [210, 701] width 91 height 30
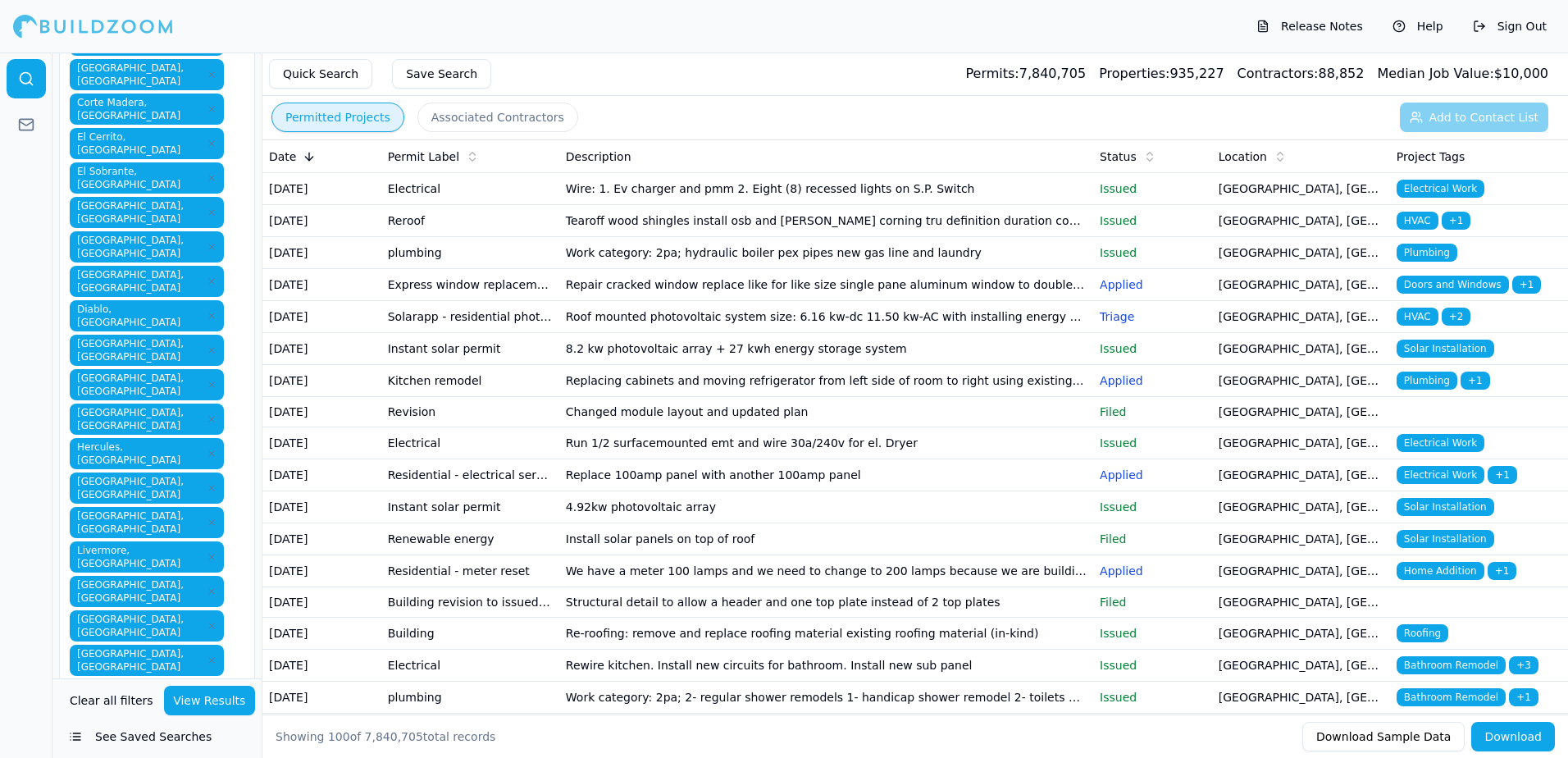
click at [1427, 389] on span "Plumbing" at bounding box center [1427, 380] width 61 height 18
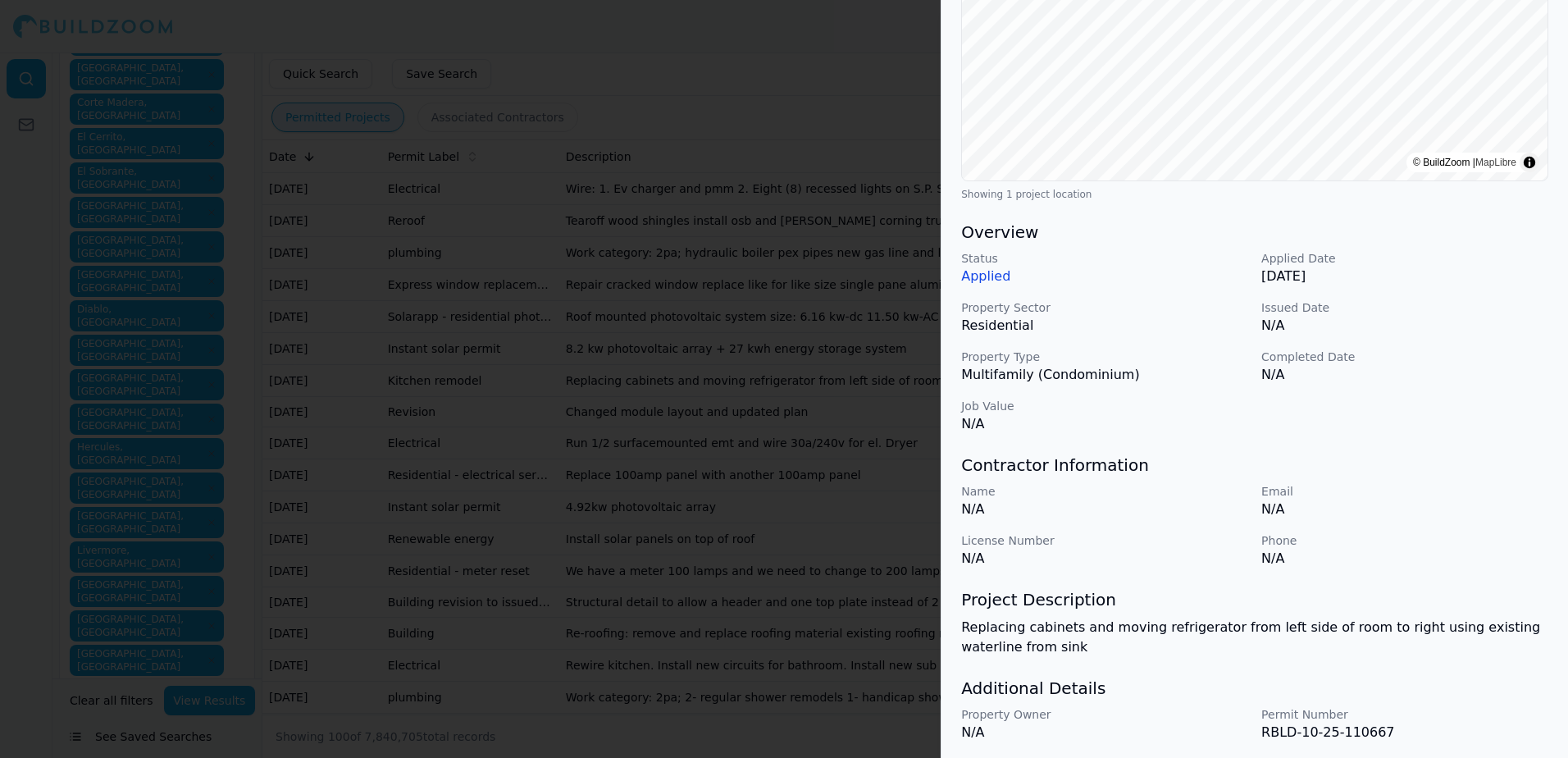
scroll to position [329, 0]
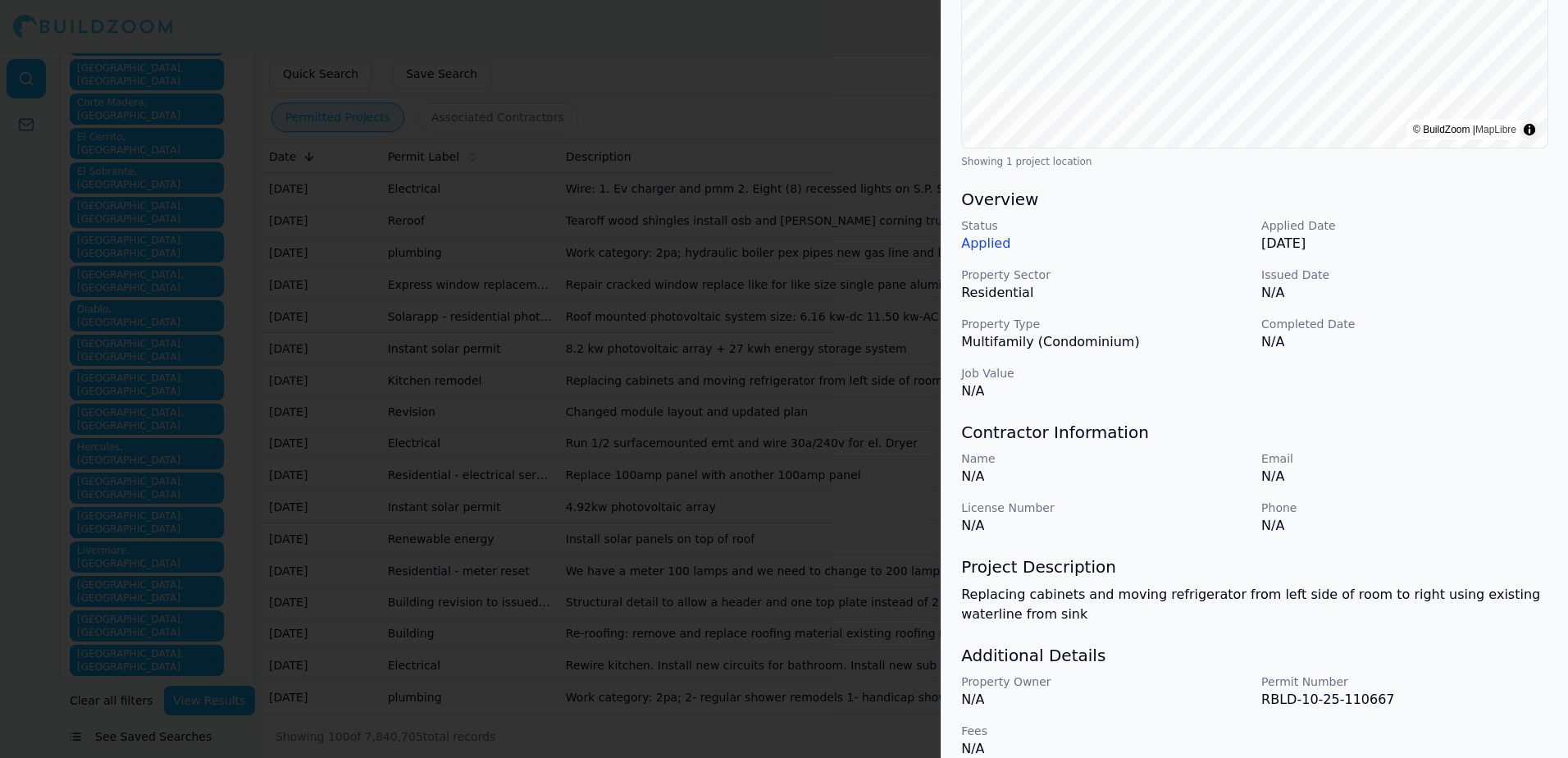
click at [873, 49] on div at bounding box center [784, 379] width 1568 height 758
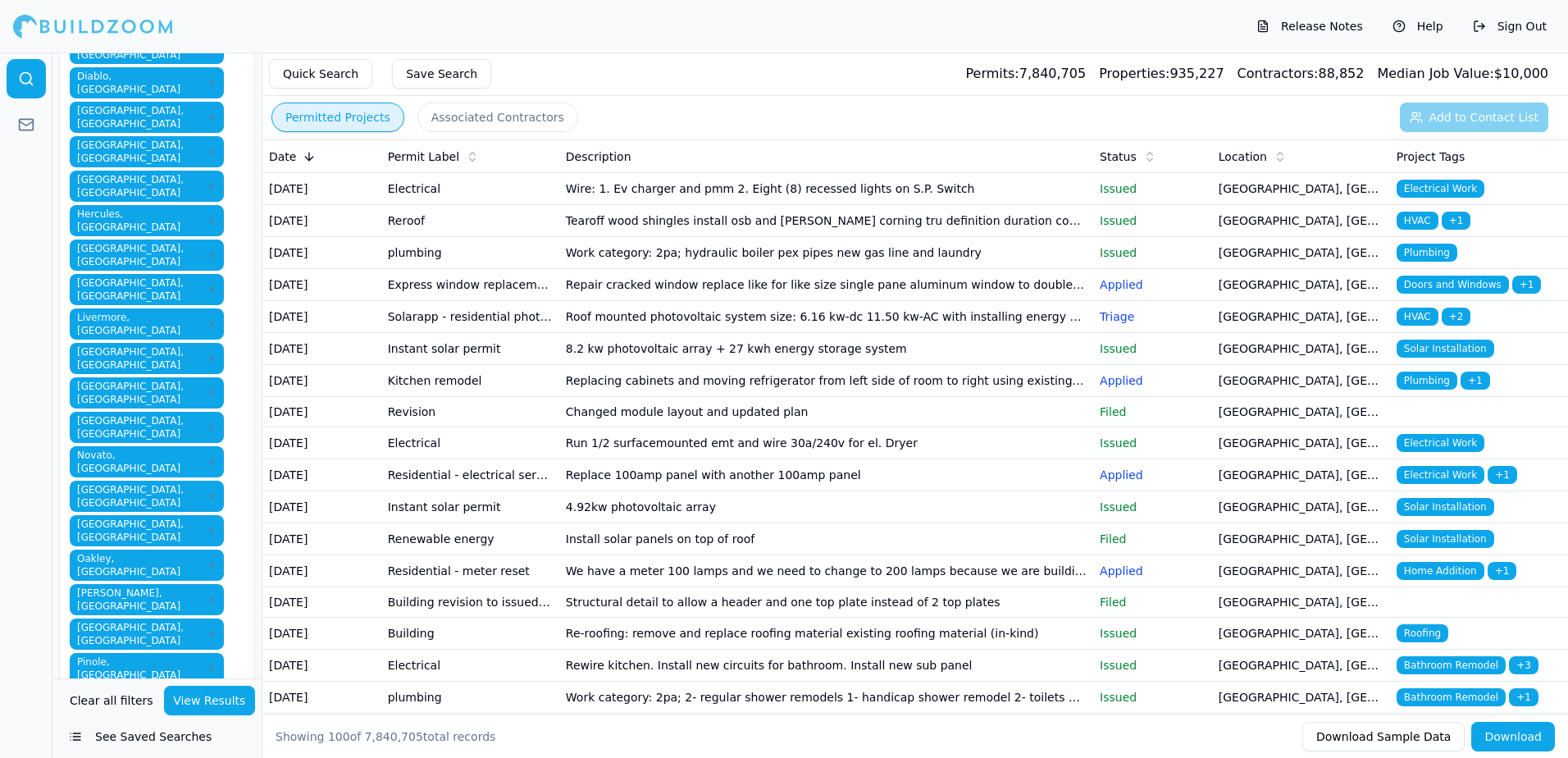
scroll to position [703, 0]
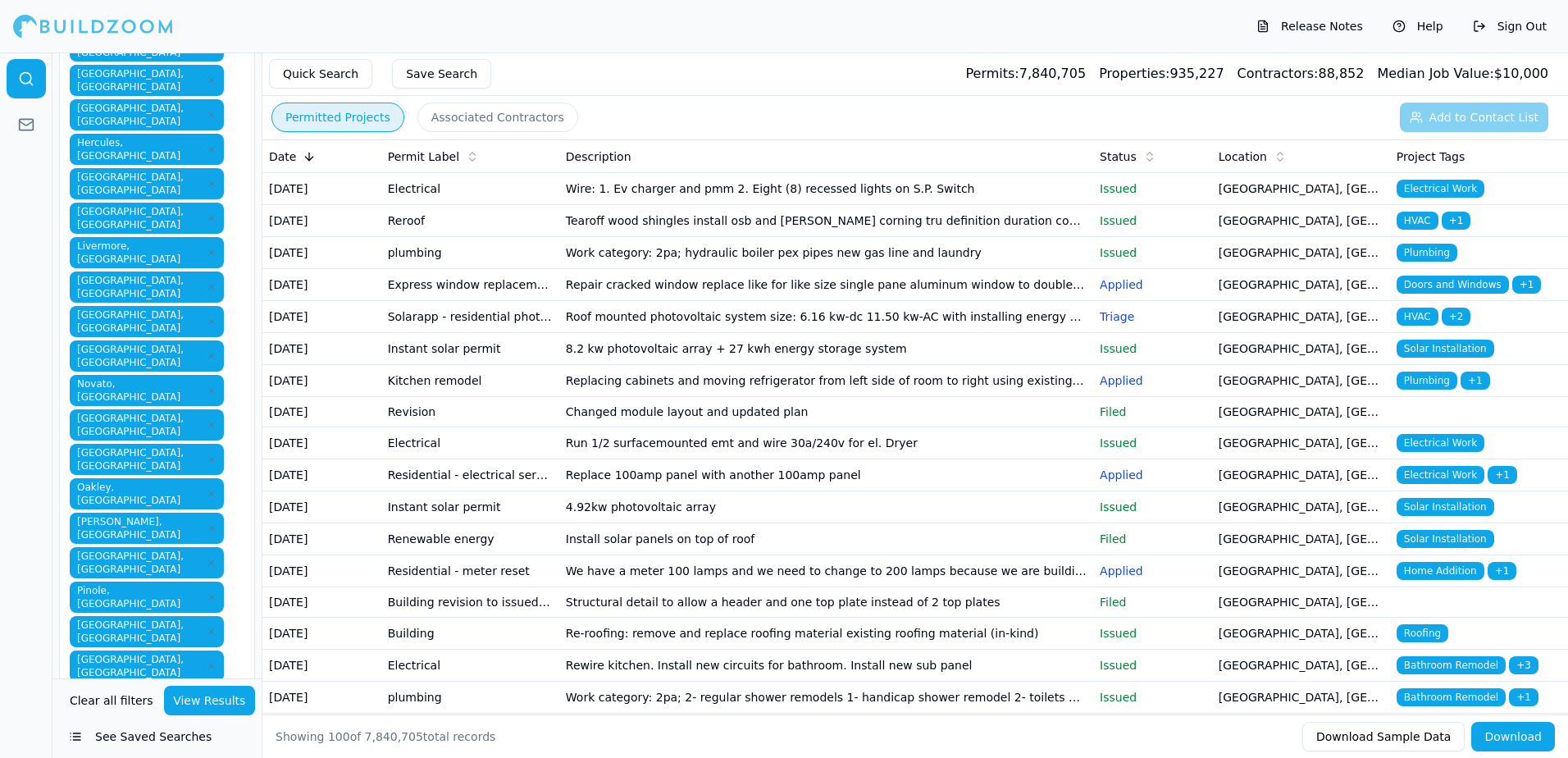
scroll to position [795, 0]
click at [37, 398] on div at bounding box center [26, 405] width 52 height 706
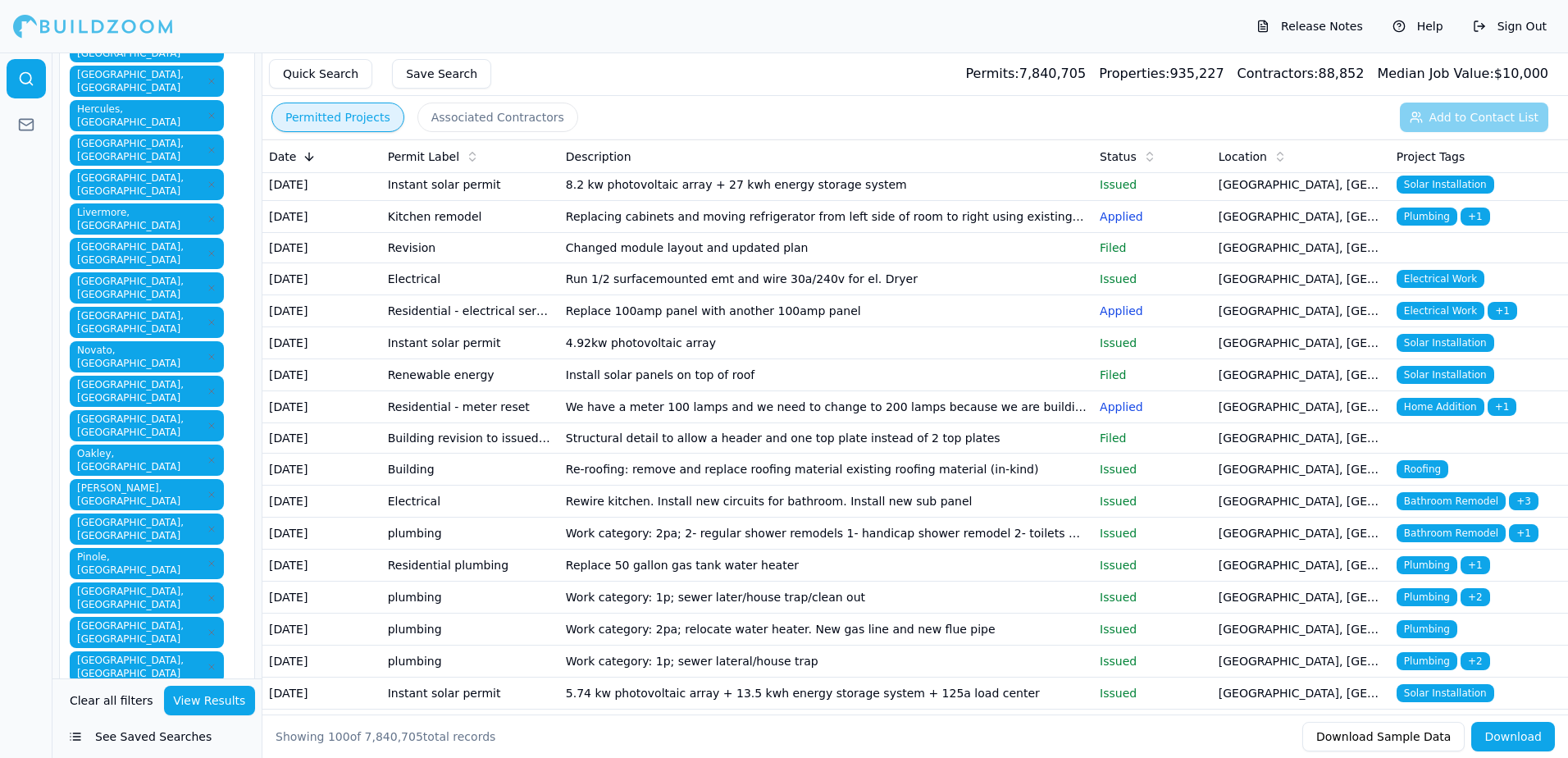
scroll to position [246, 0]
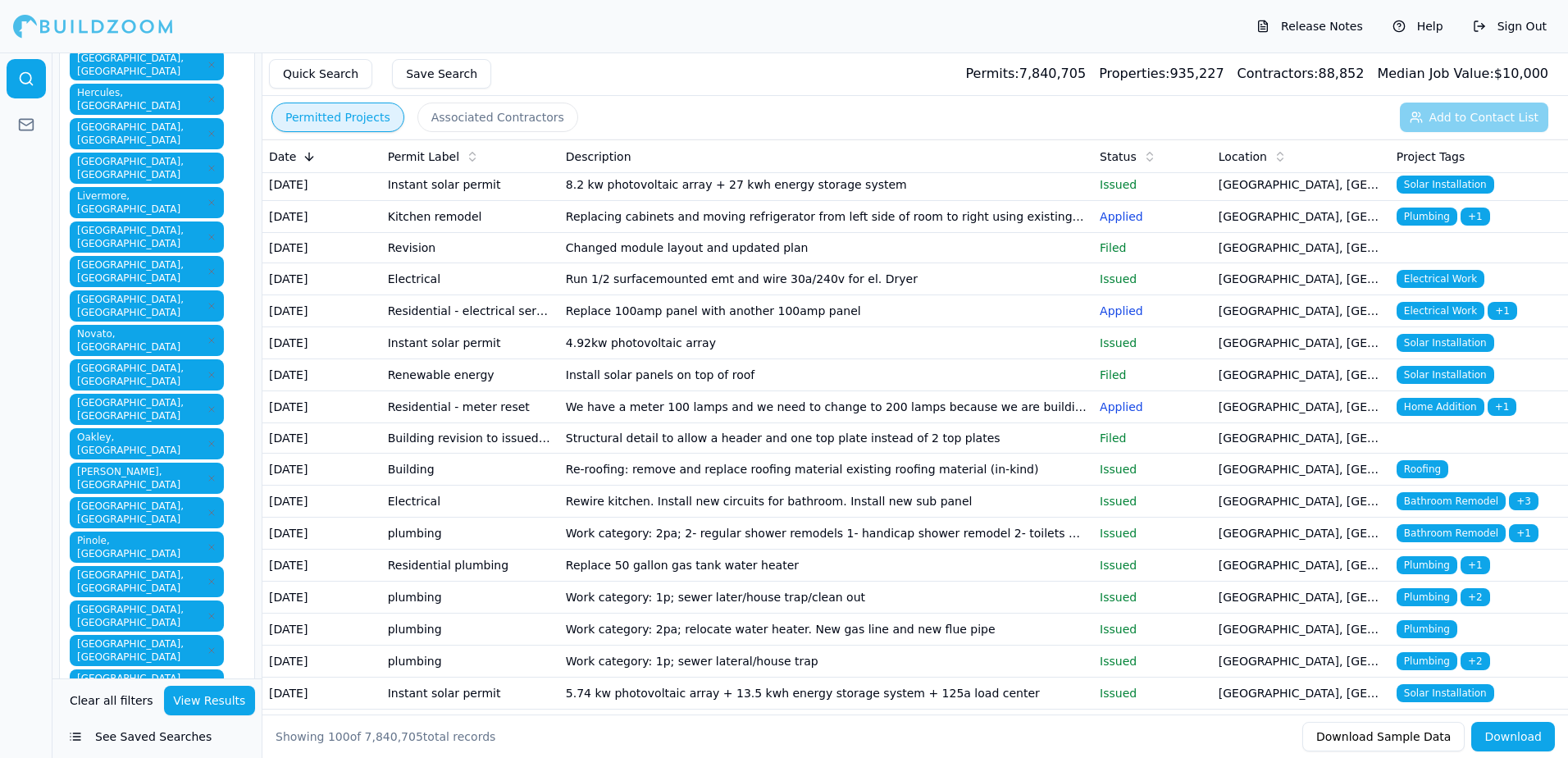
scroll to position [816, 0]
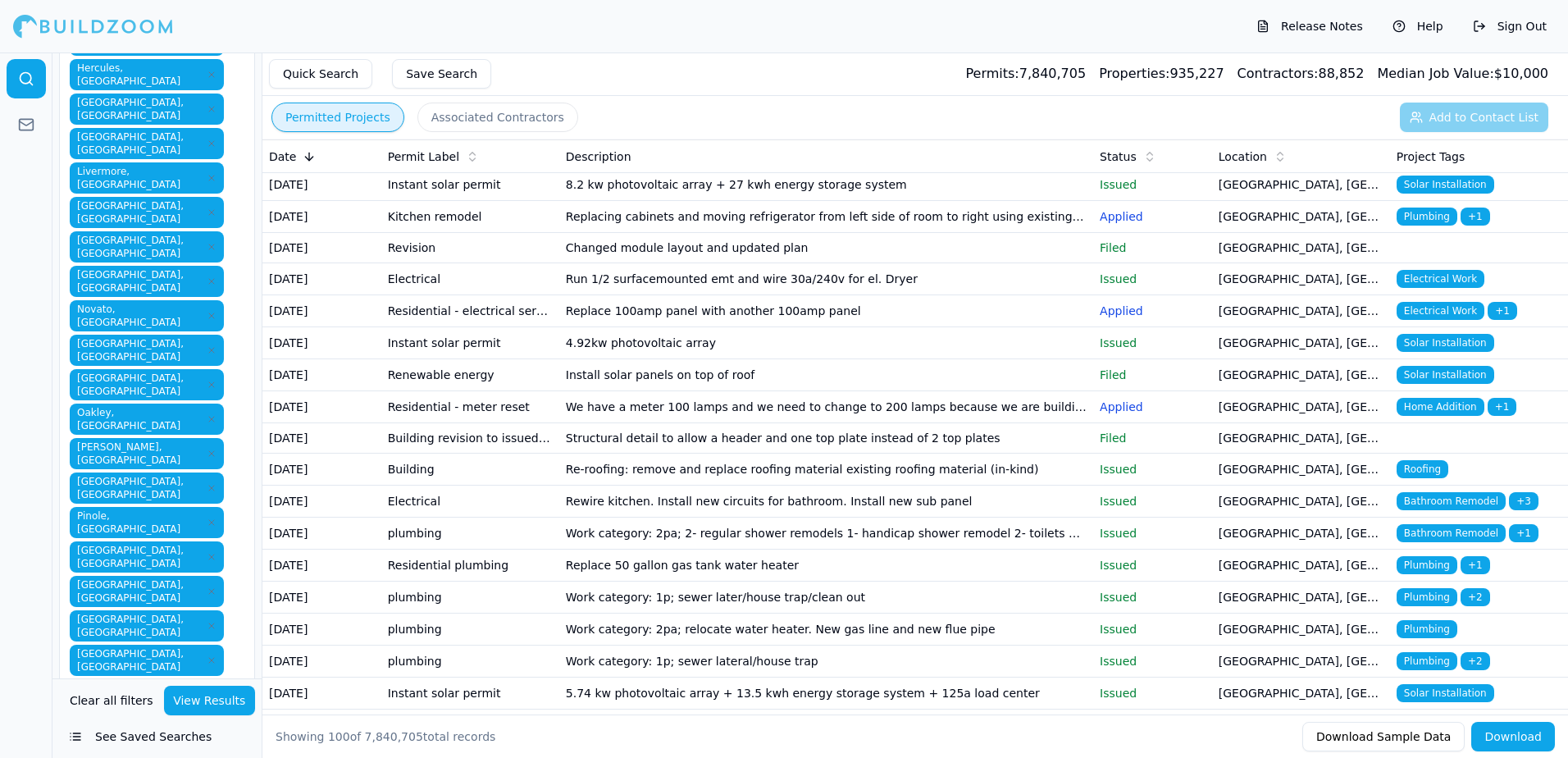
scroll to position [366, 0]
click at [33, 468] on div at bounding box center [26, 405] width 52 height 706
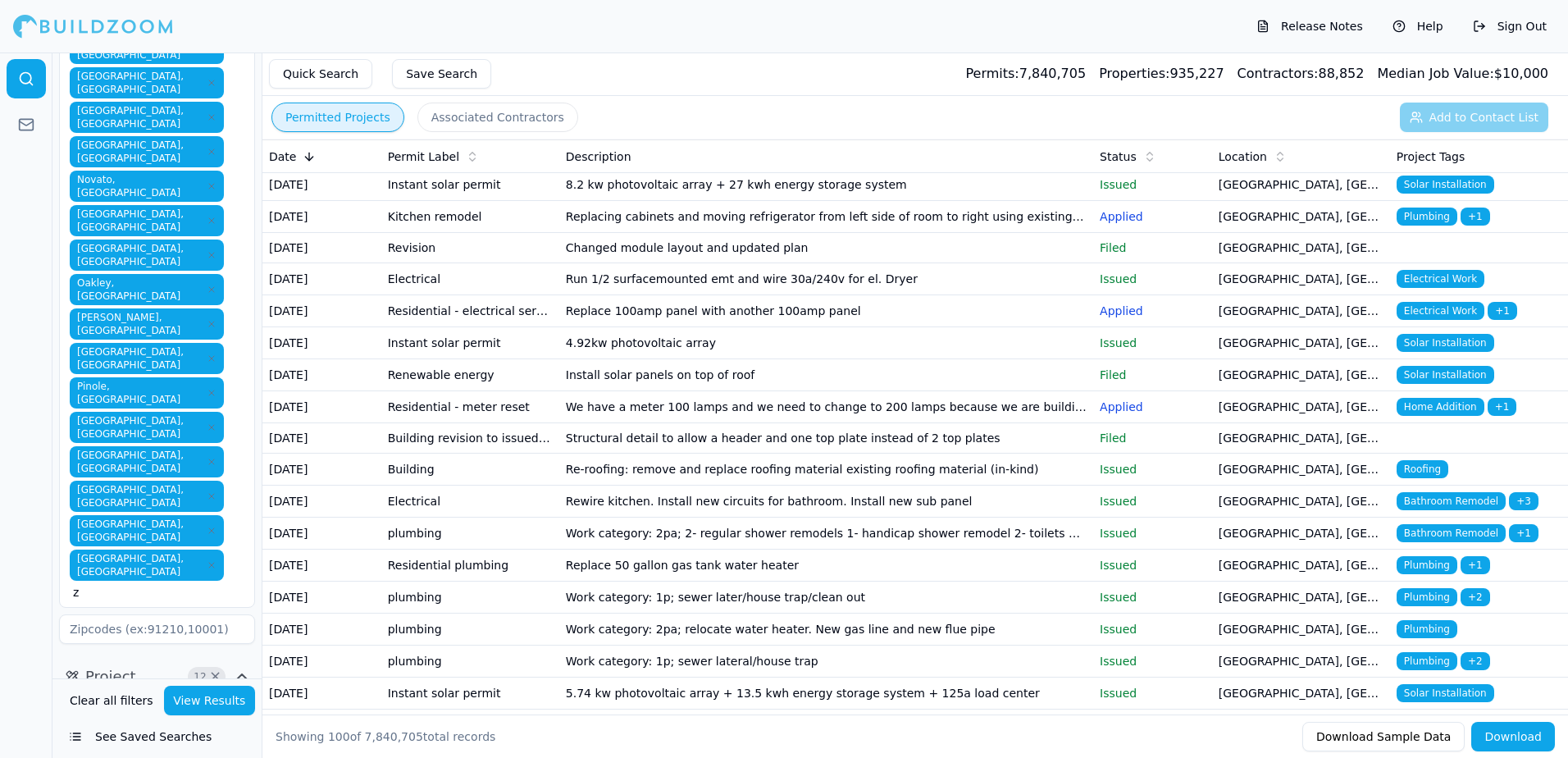
scroll to position [990, 0]
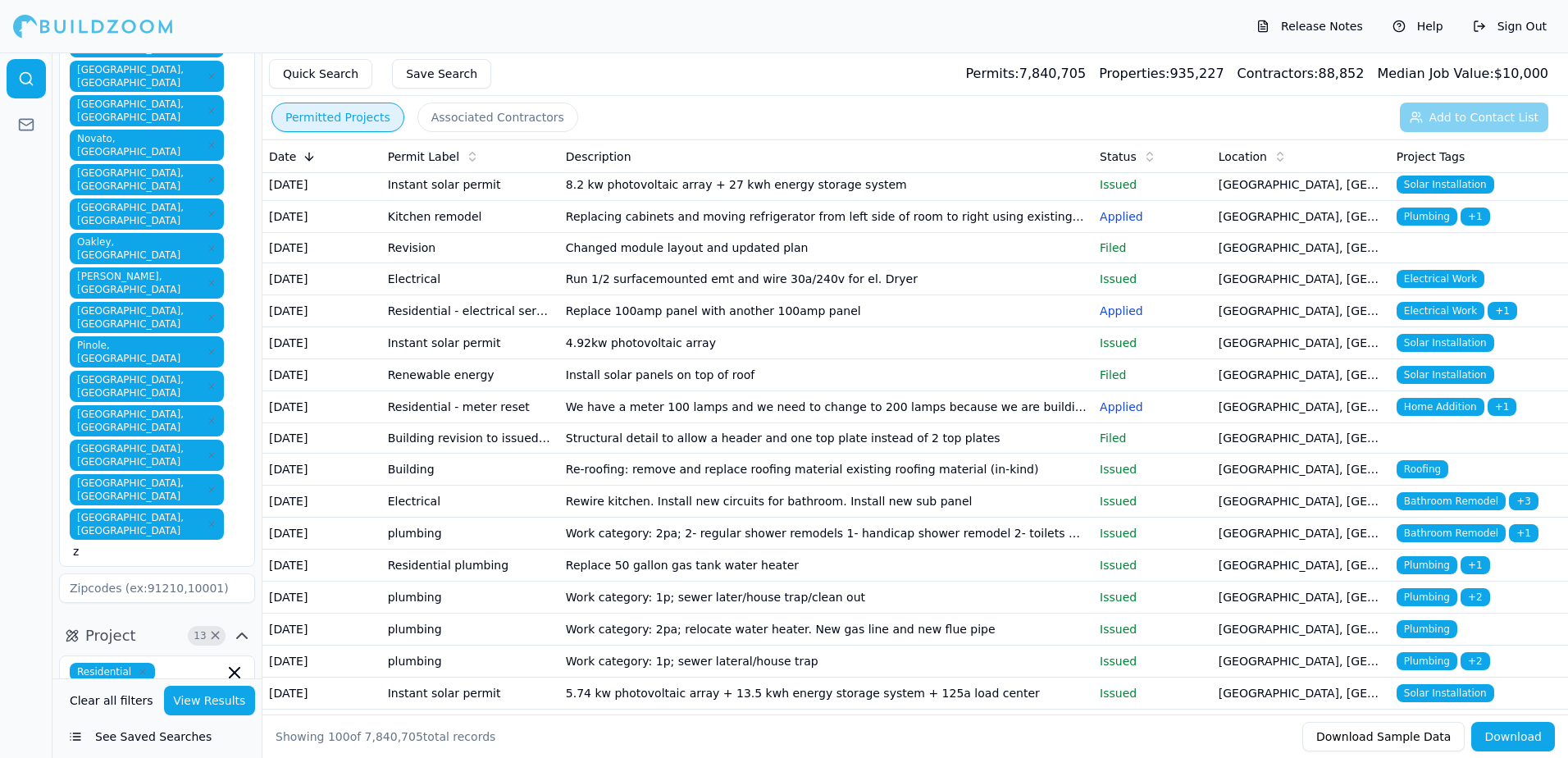
scroll to position [1012, 0]
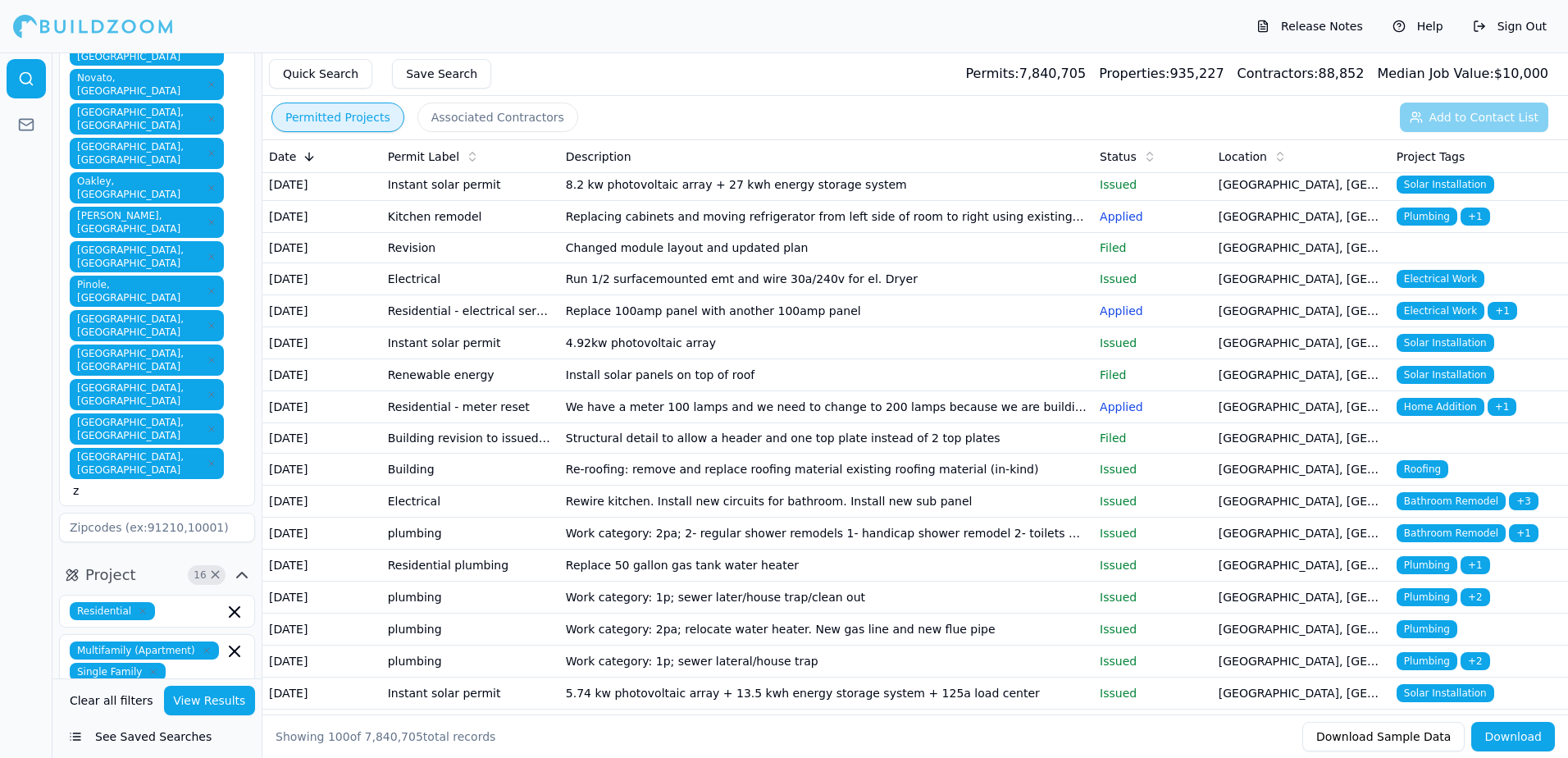
scroll to position [123, 0]
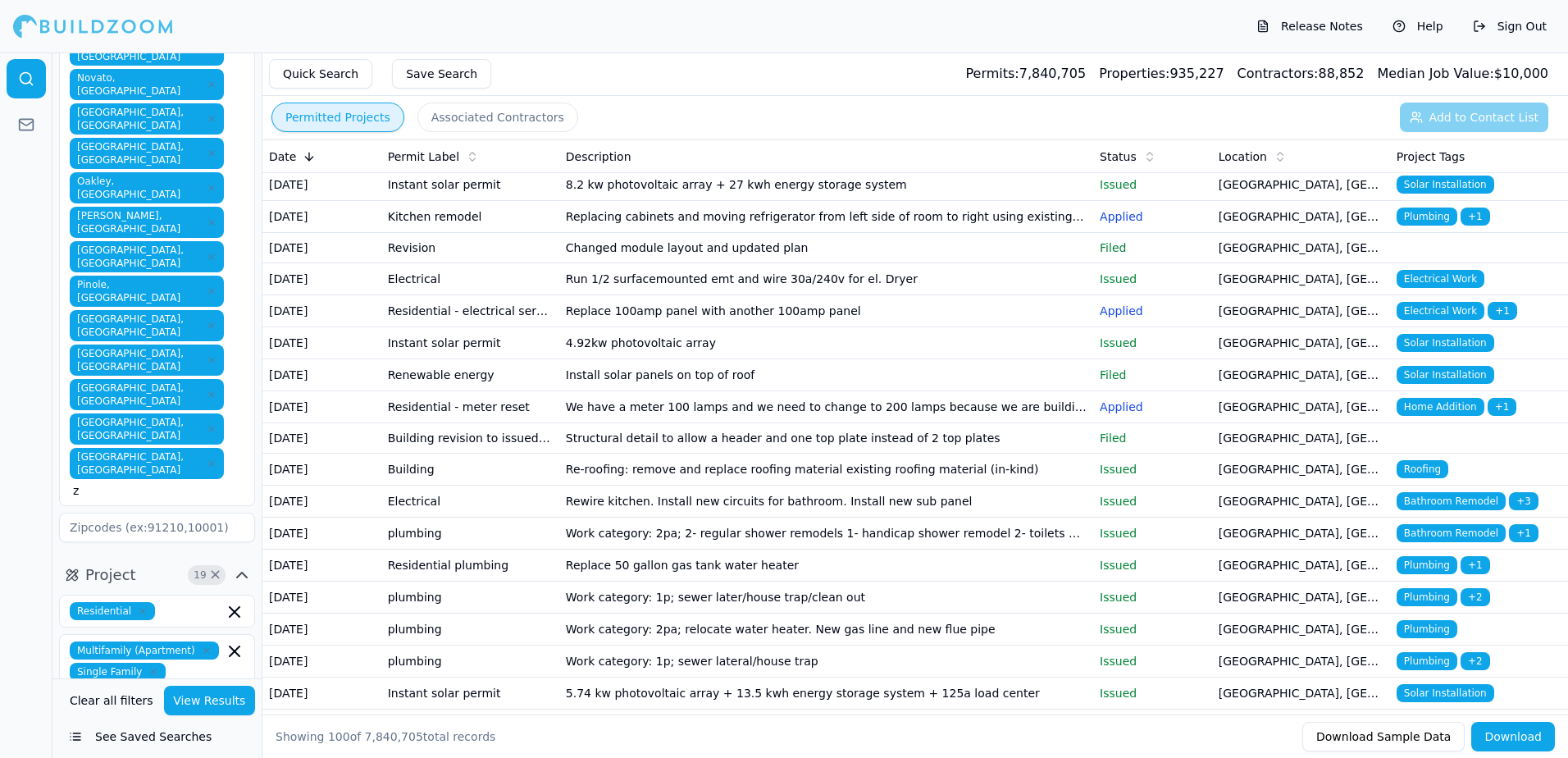
scroll to position [208, 0]
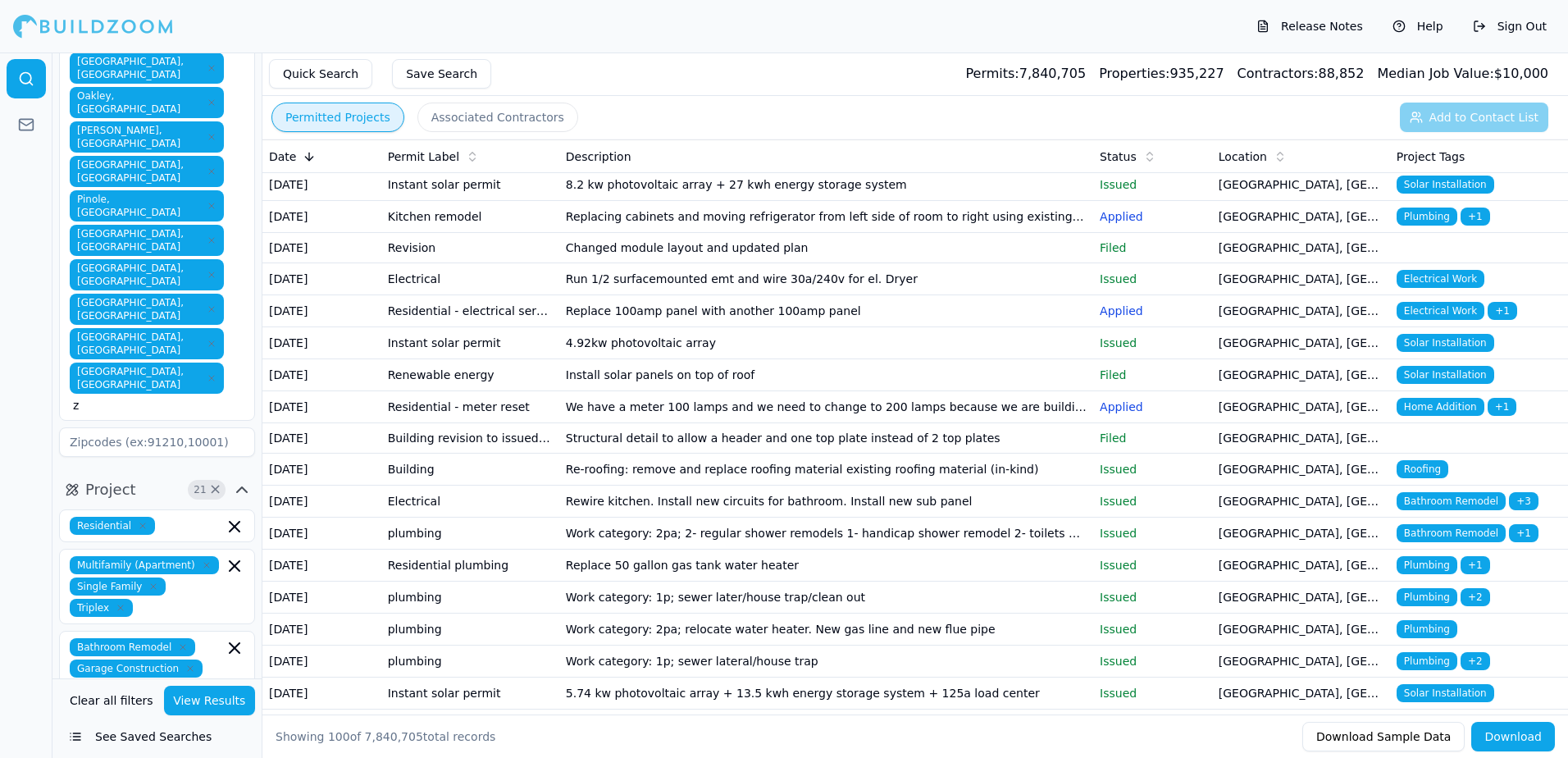
scroll to position [1147, 0]
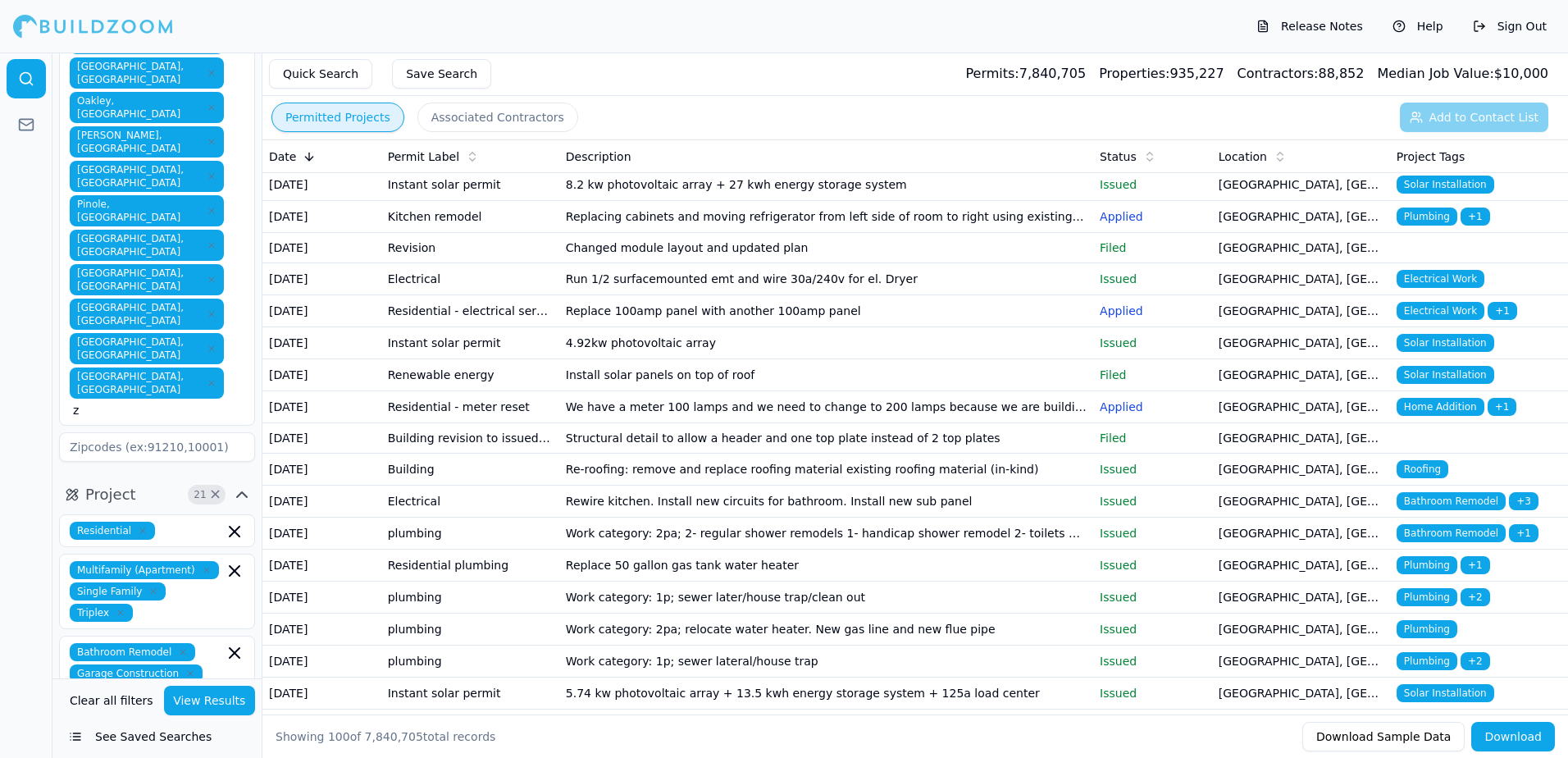
click at [28, 550] on div at bounding box center [26, 405] width 52 height 706
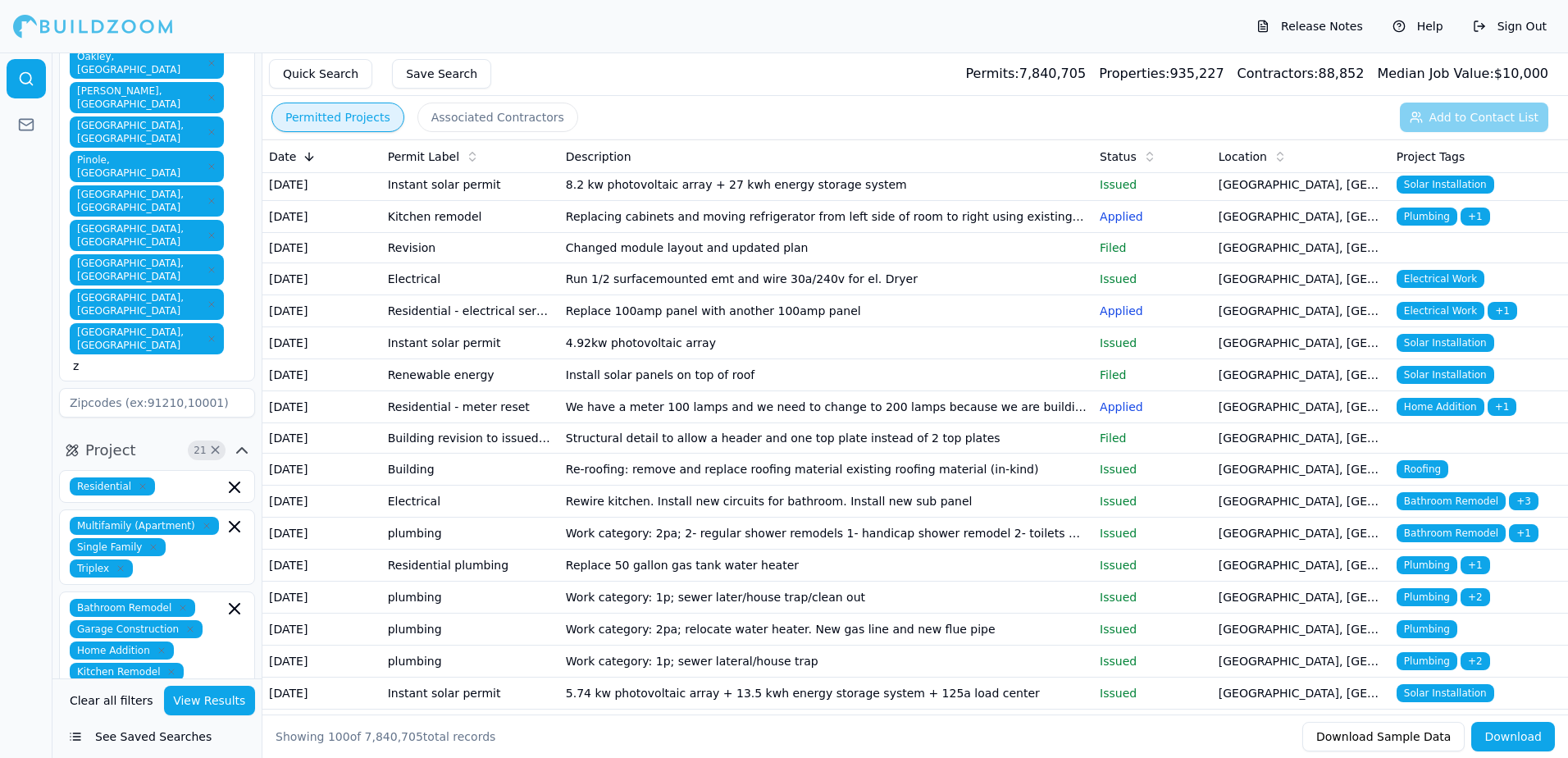
scroll to position [1147, 0]
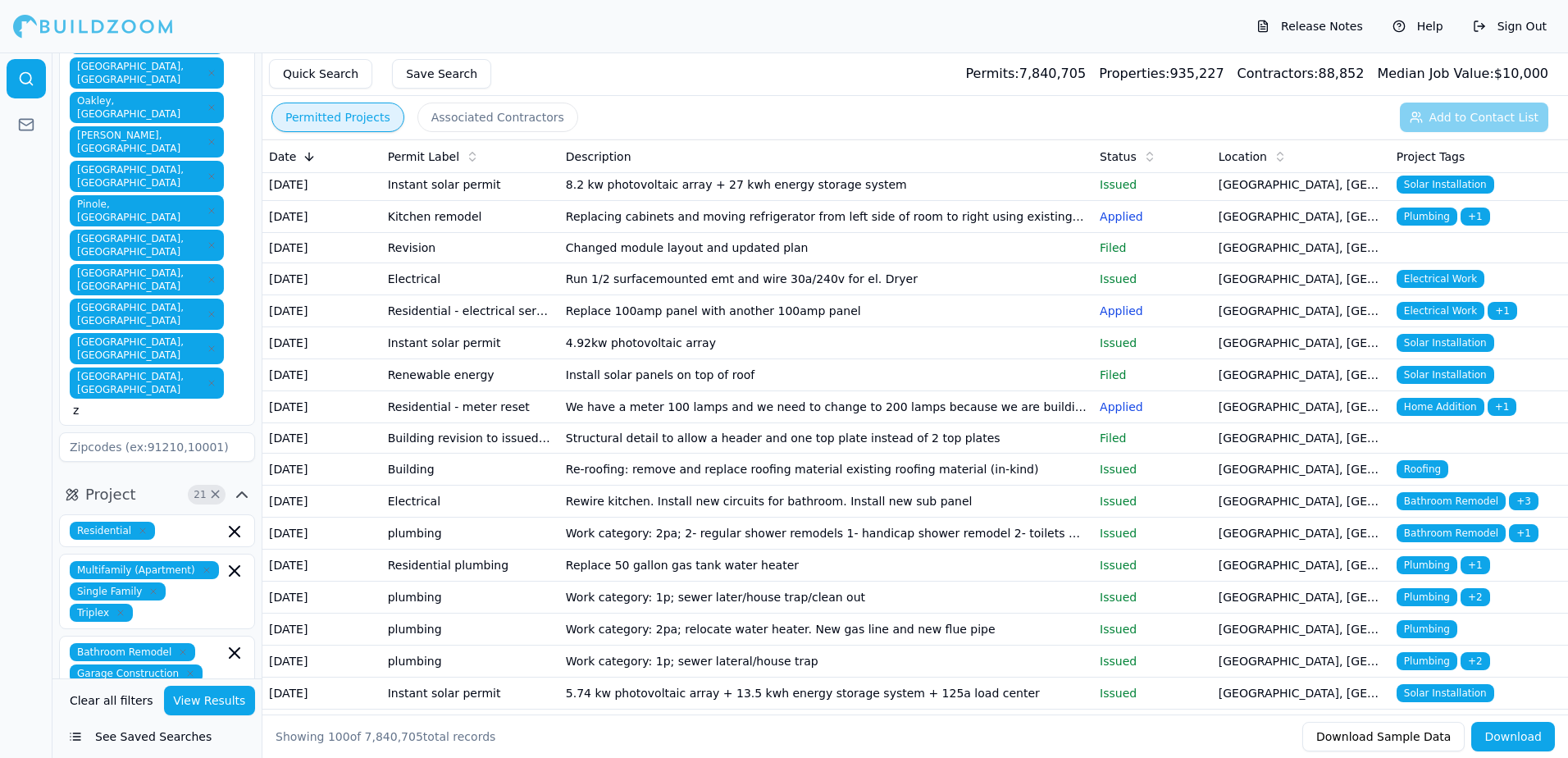
click at [31, 537] on div at bounding box center [26, 405] width 52 height 706
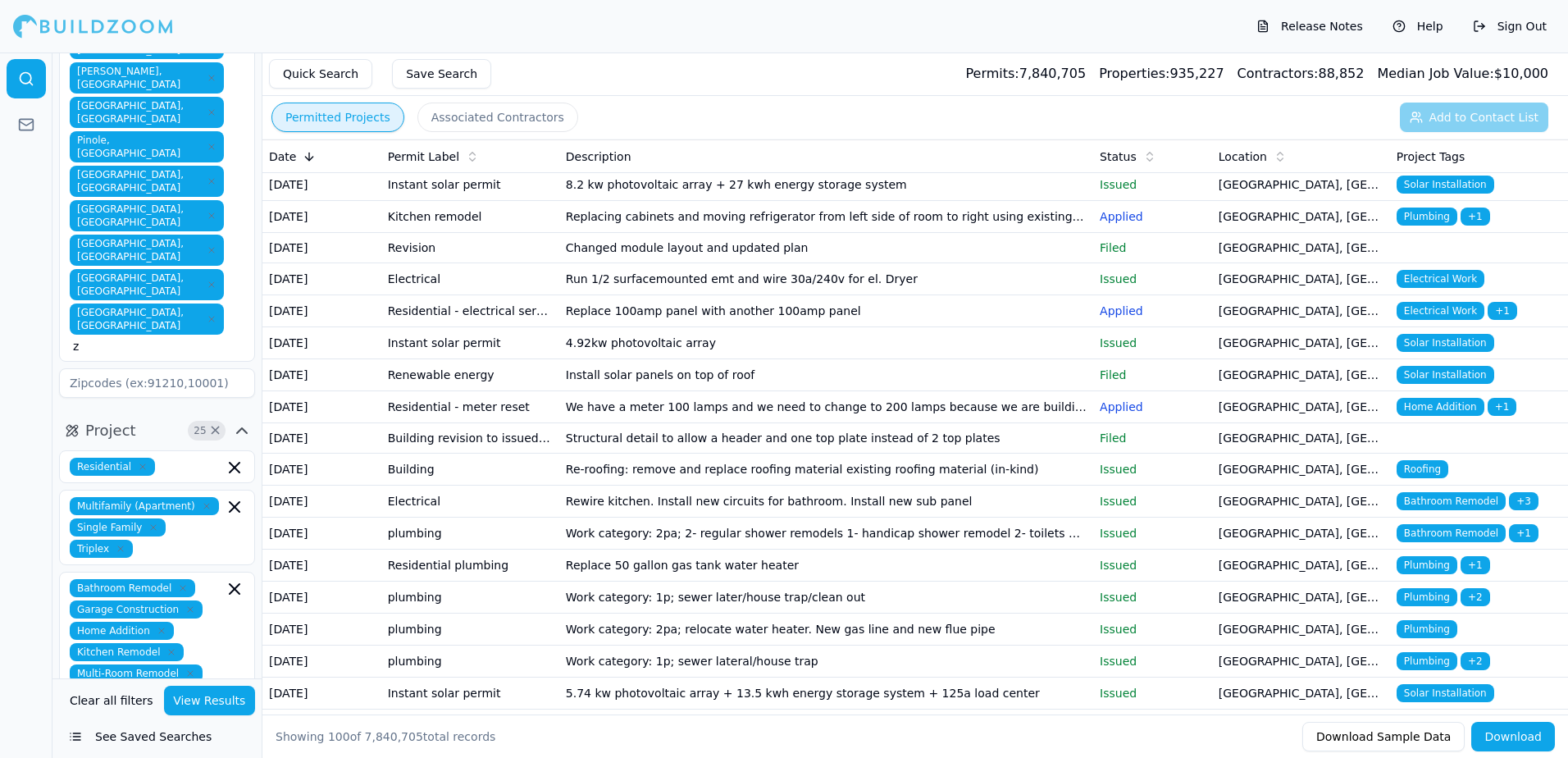
scroll to position [1194, 0]
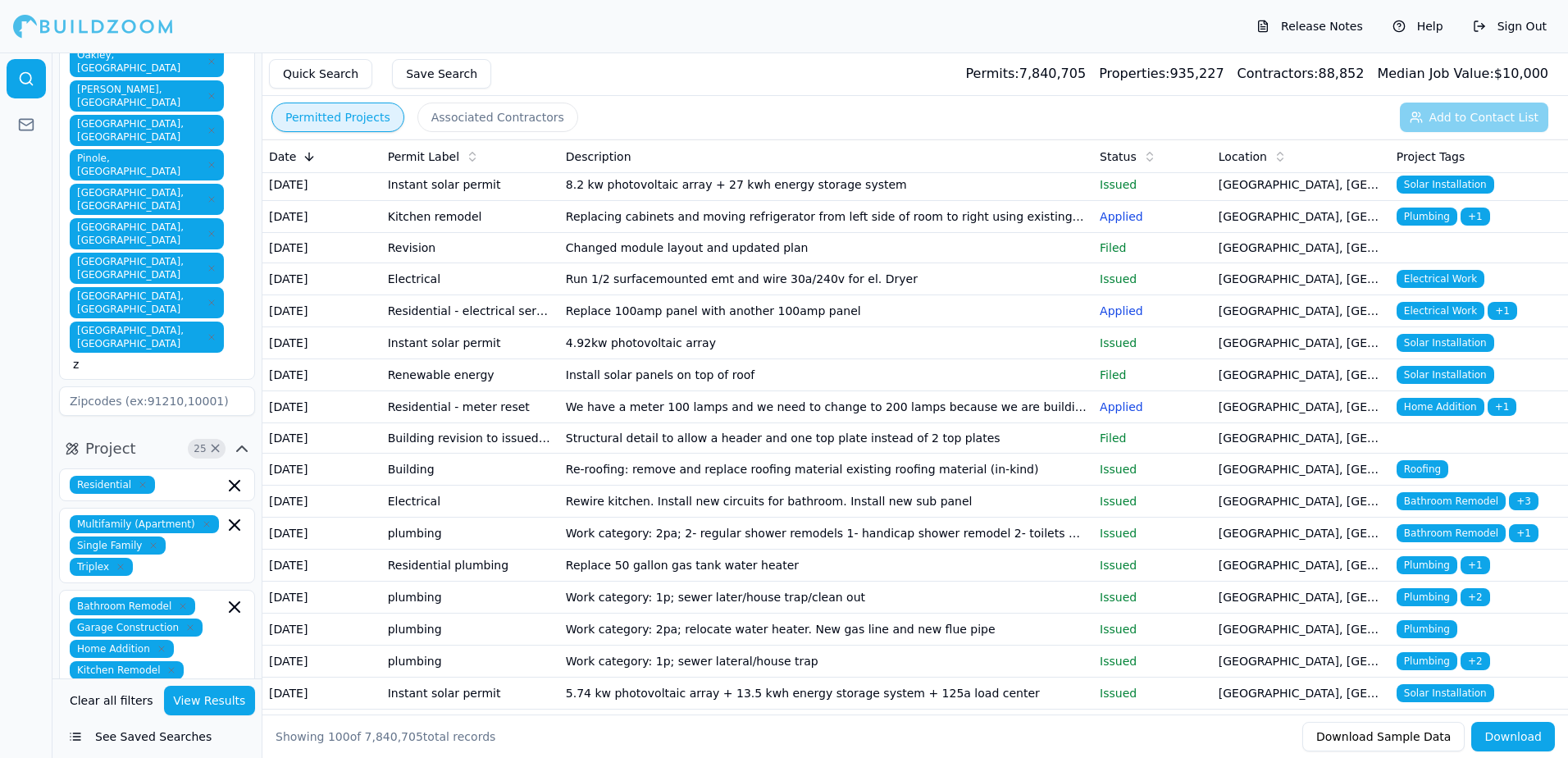
click at [29, 557] on div at bounding box center [26, 405] width 52 height 706
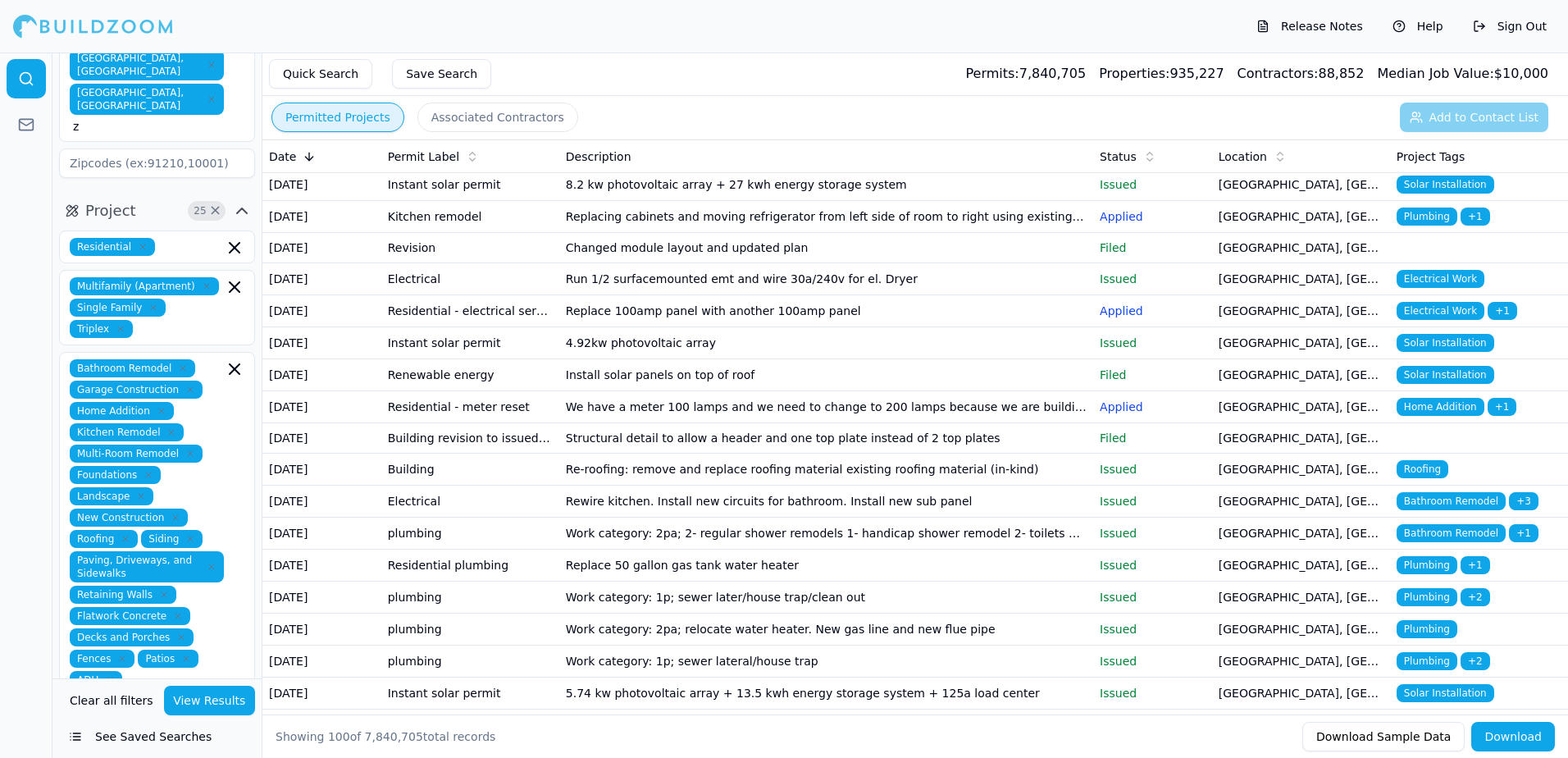
scroll to position [1522, 0]
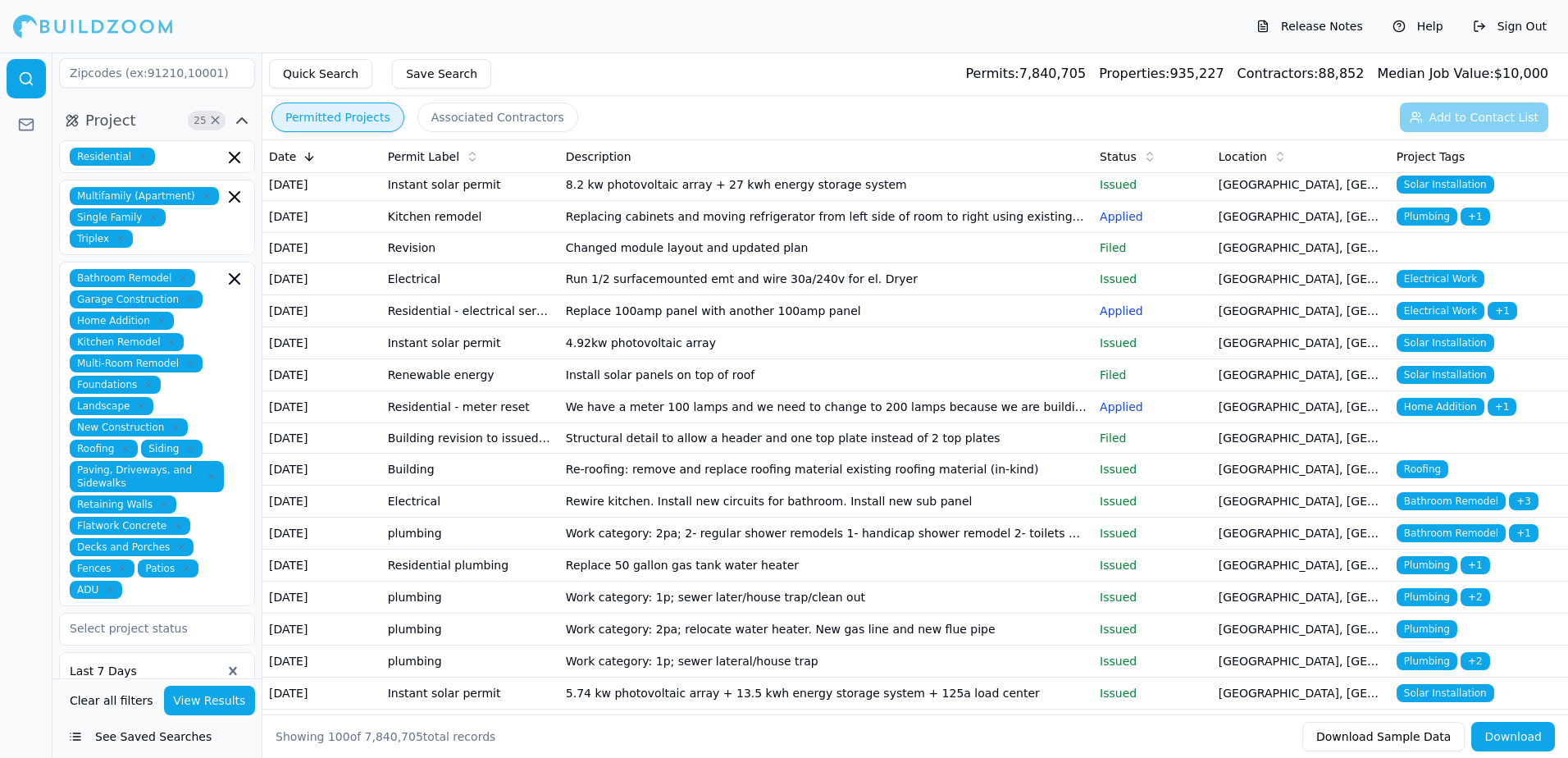
type input "d"
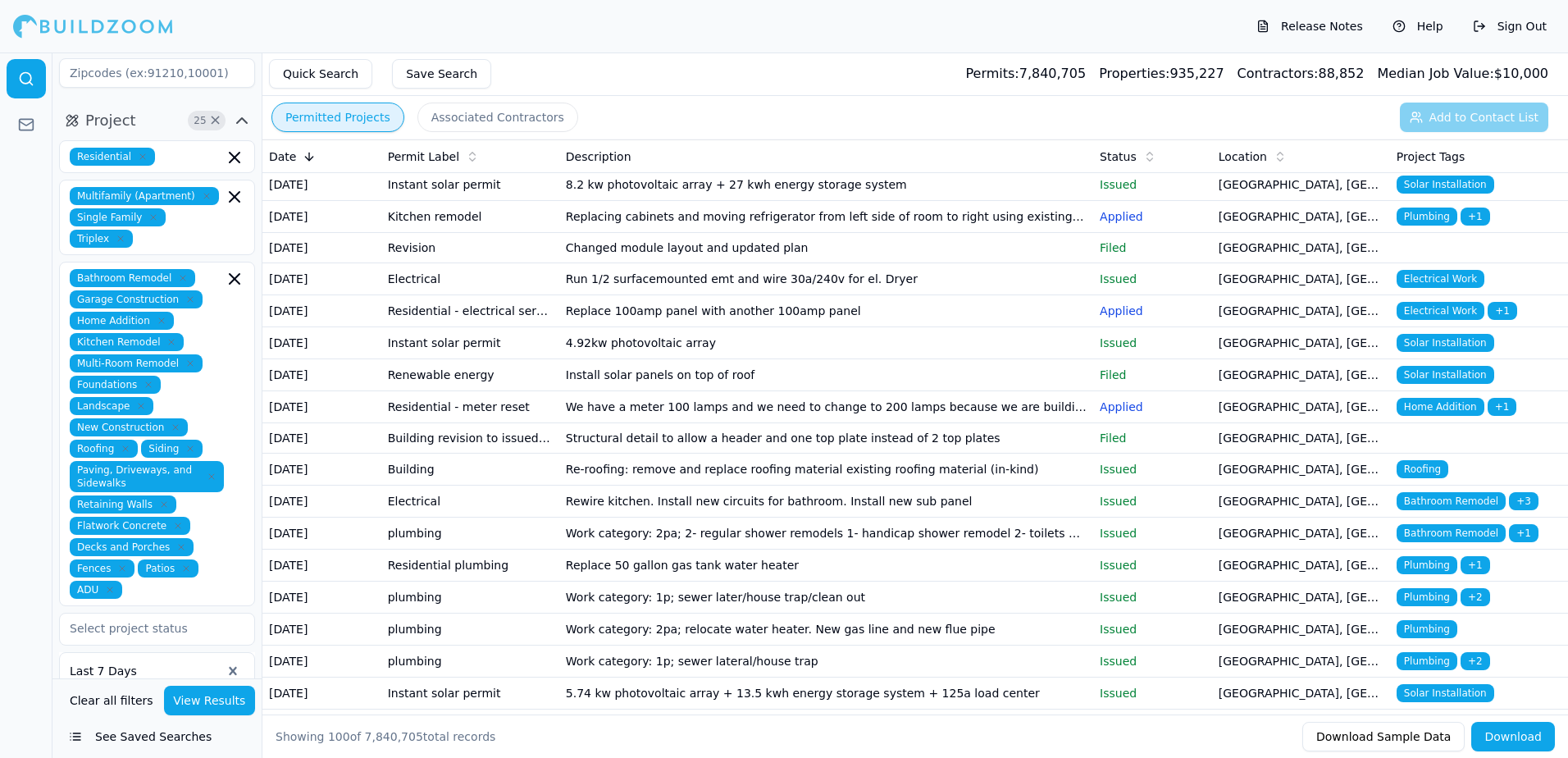
type input "d"
click at [434, 73] on button "Save Search" at bounding box center [441, 74] width 99 height 30
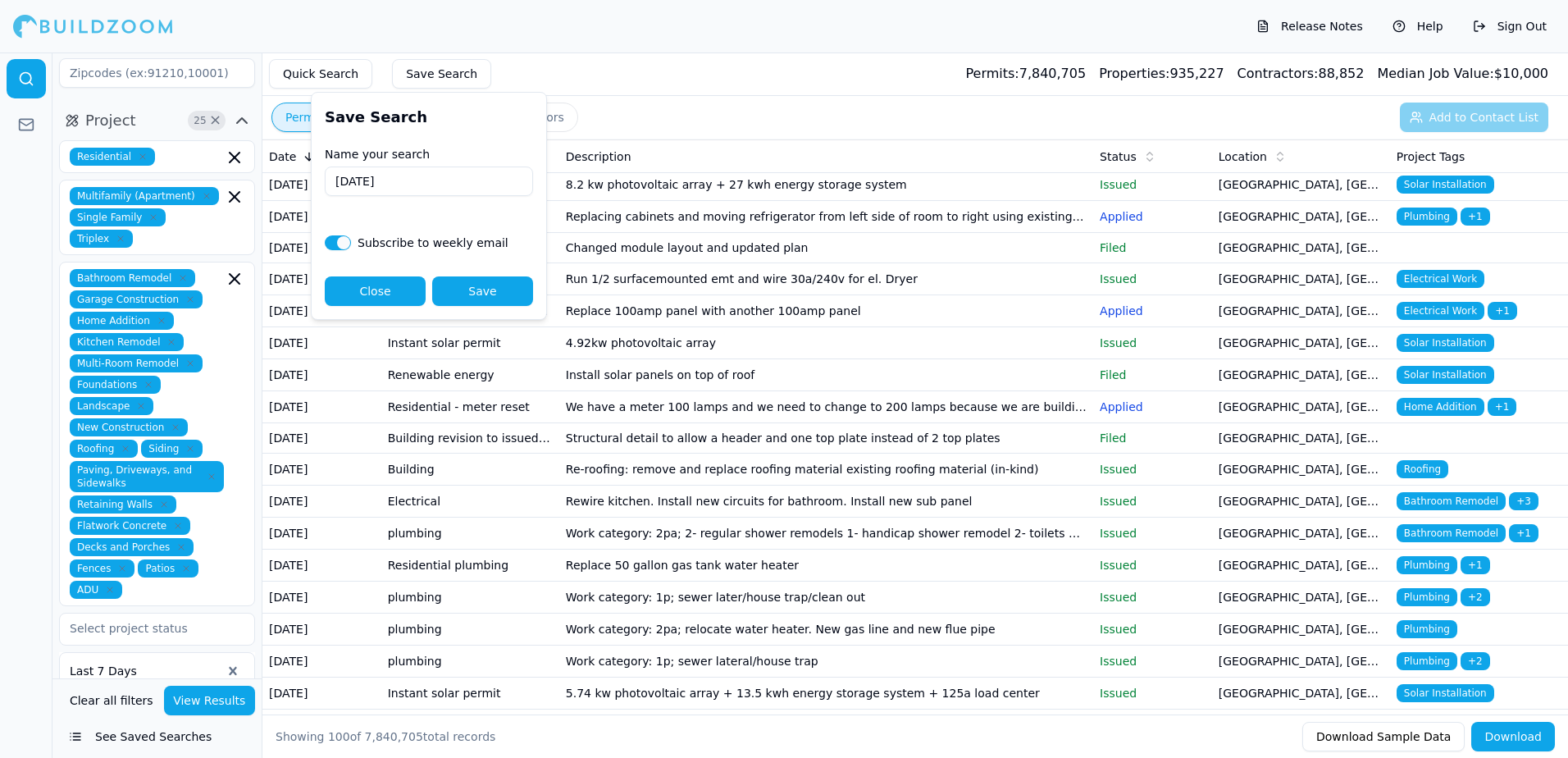
click at [480, 295] on button "Save" at bounding box center [483, 291] width 101 height 30
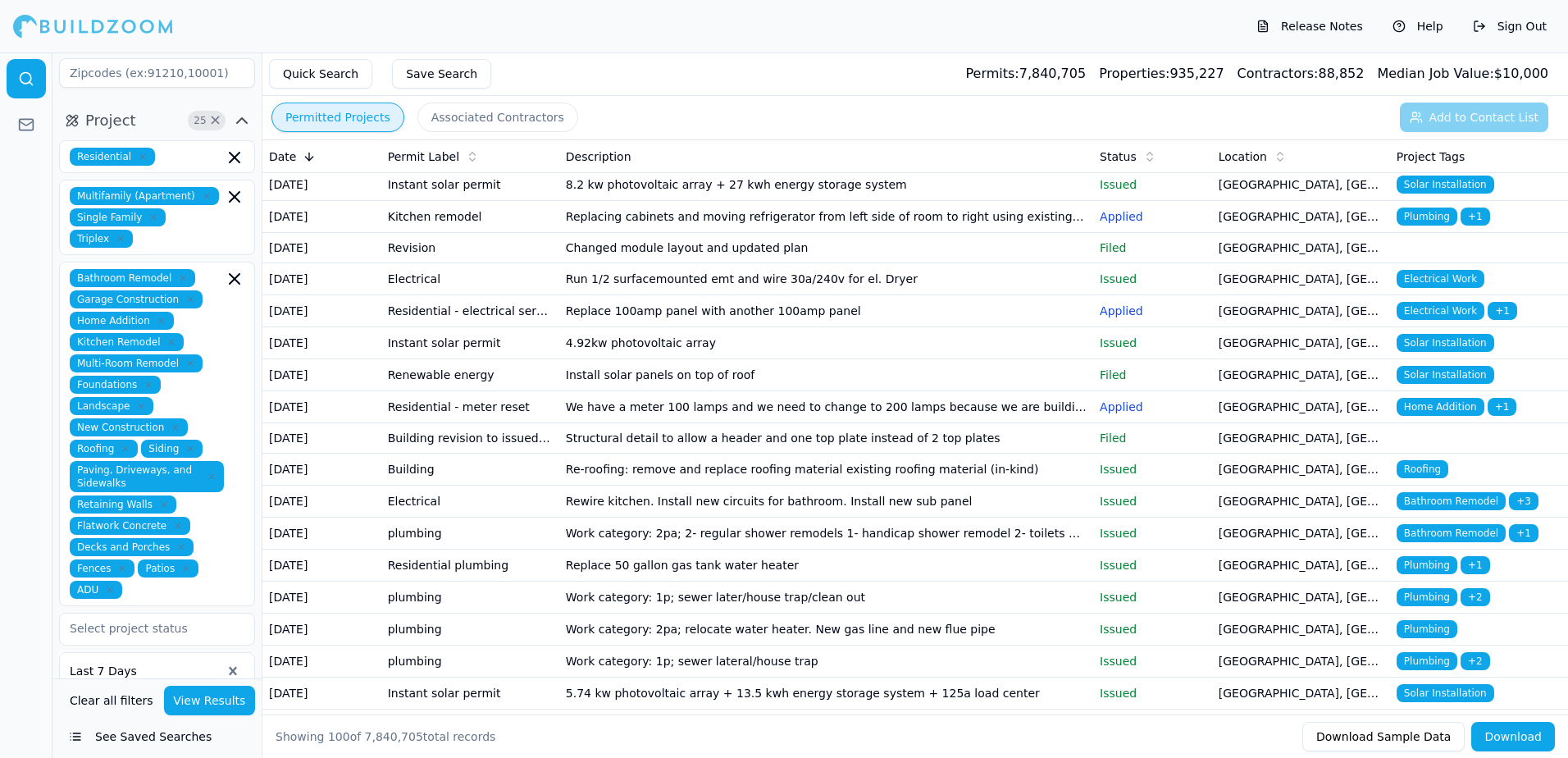
click at [212, 700] on button "View Results" at bounding box center [210, 701] width 91 height 30
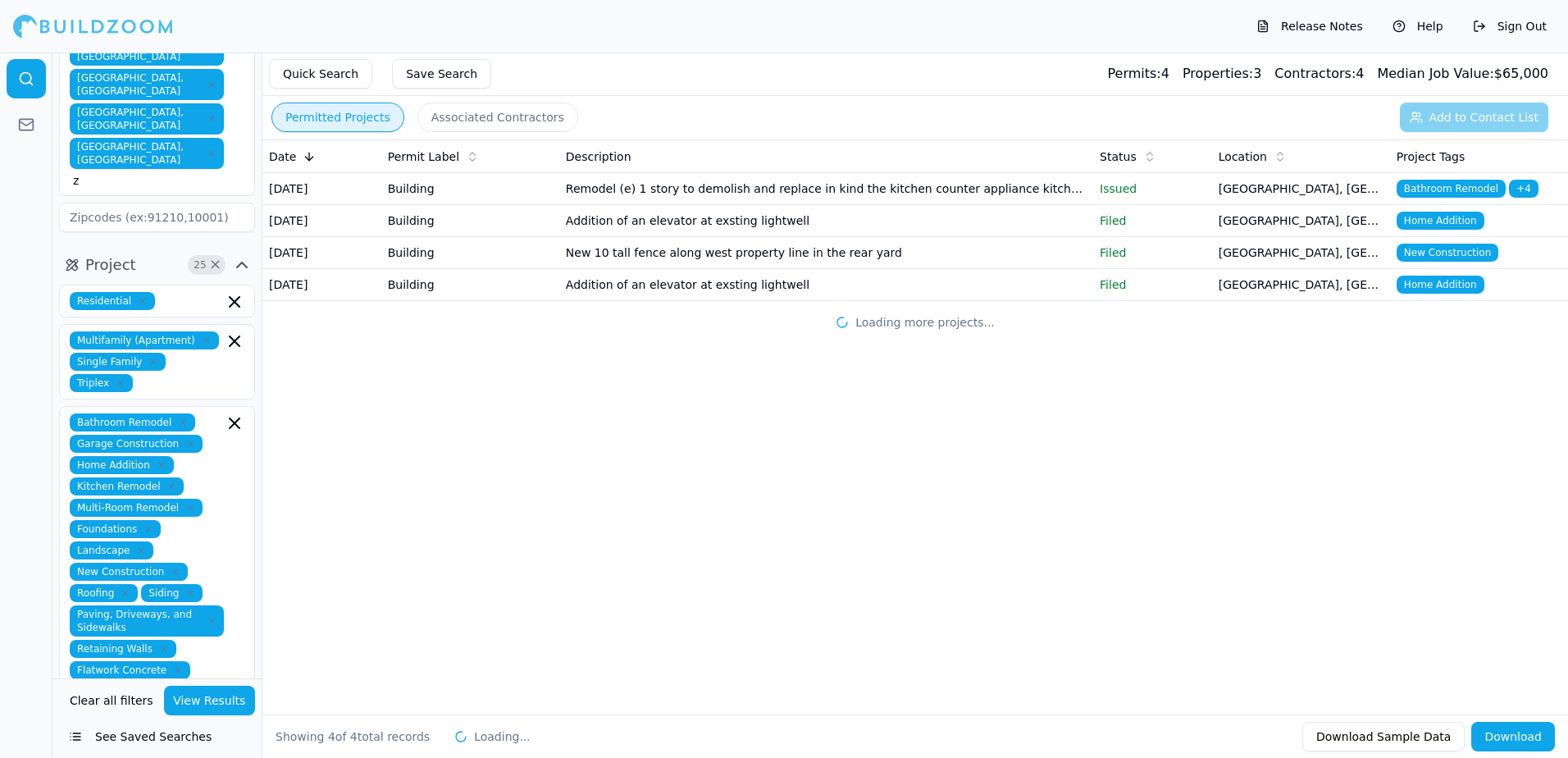
scroll to position [1357, 0]
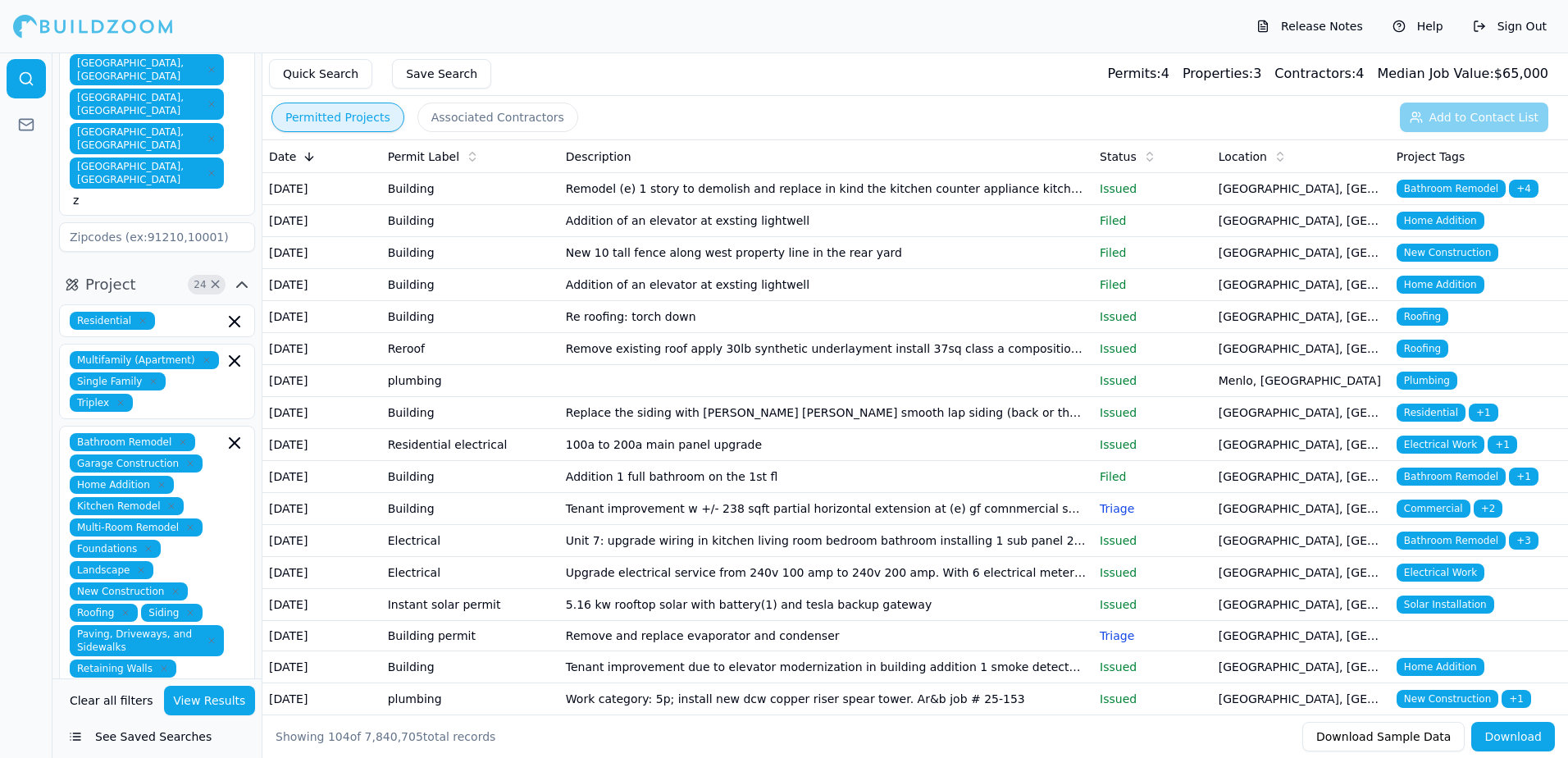
click at [222, 702] on button "View Results" at bounding box center [210, 701] width 91 height 30
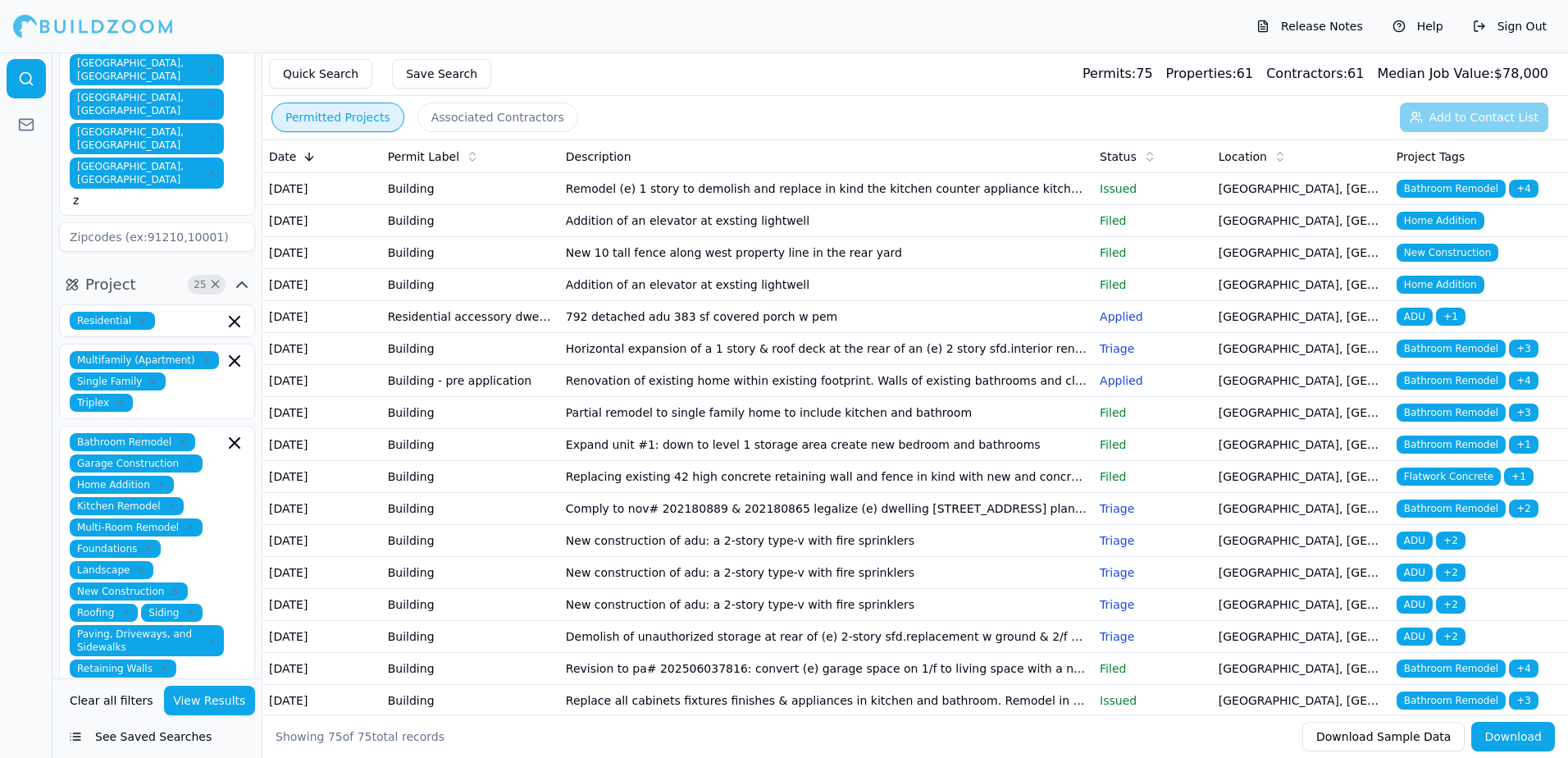
click at [1434, 185] on span "Bathroom Remodel" at bounding box center [1451, 188] width 109 height 18
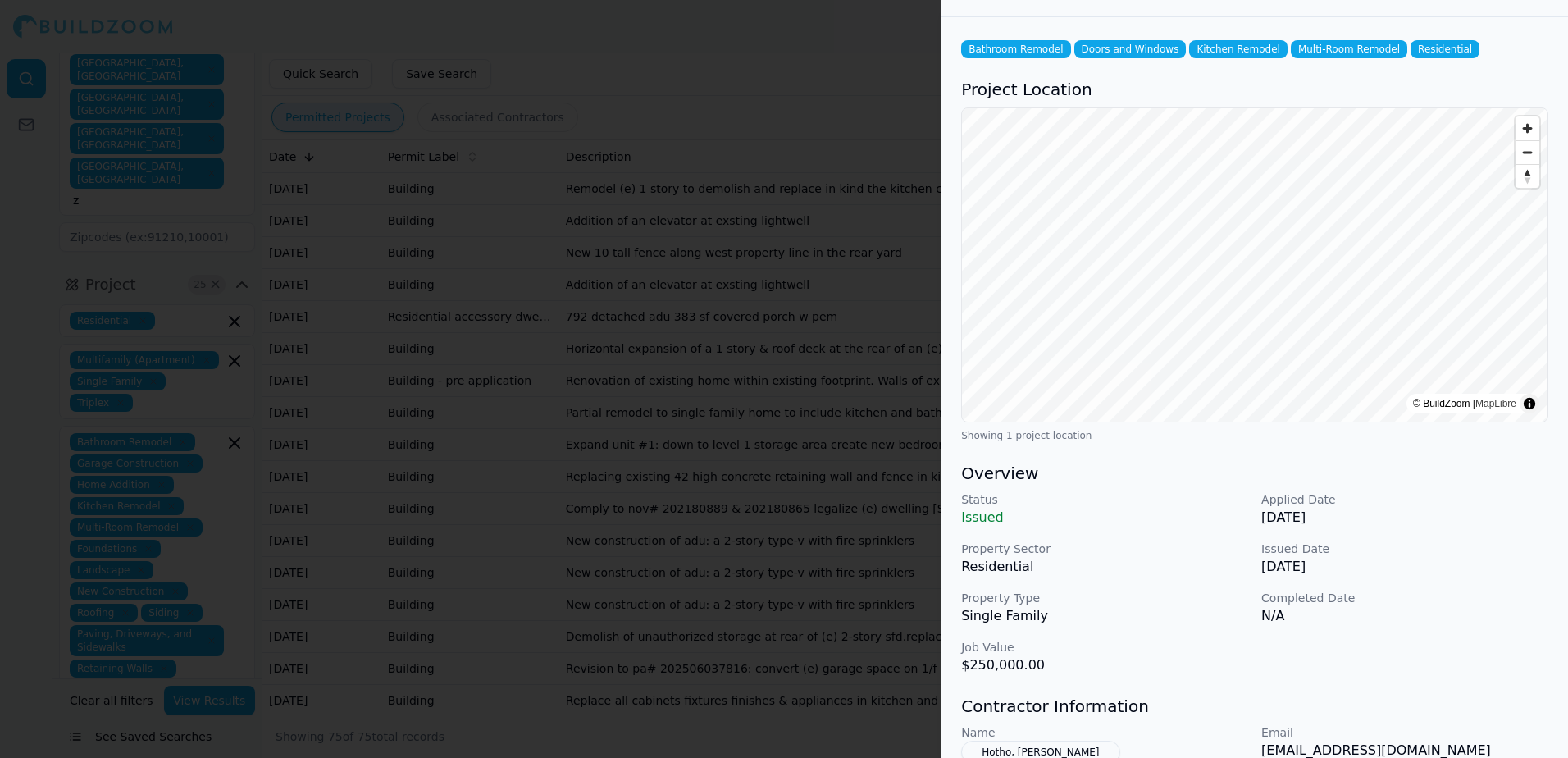
scroll to position [82, 0]
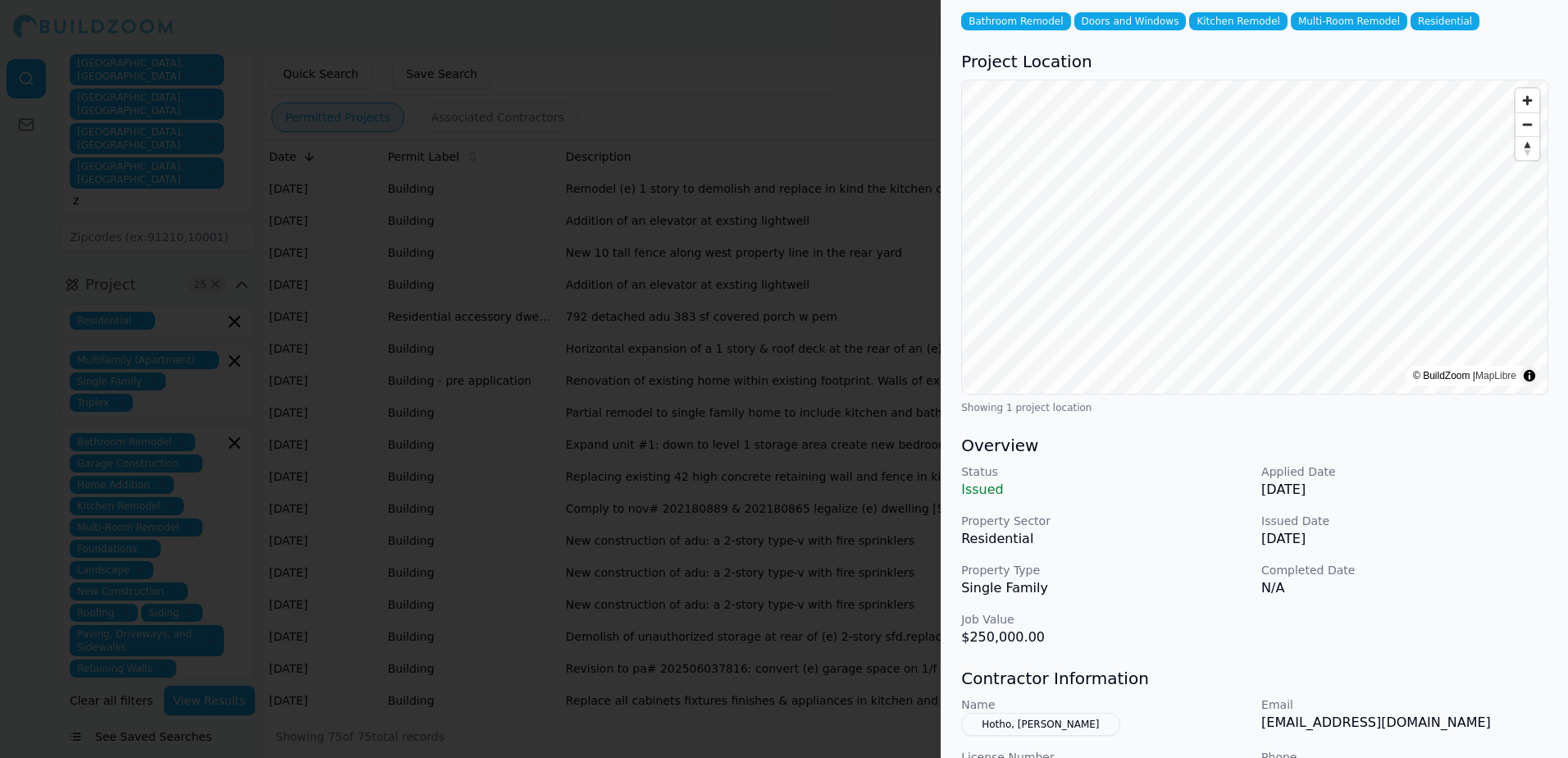
click at [862, 58] on div at bounding box center [784, 379] width 1568 height 758
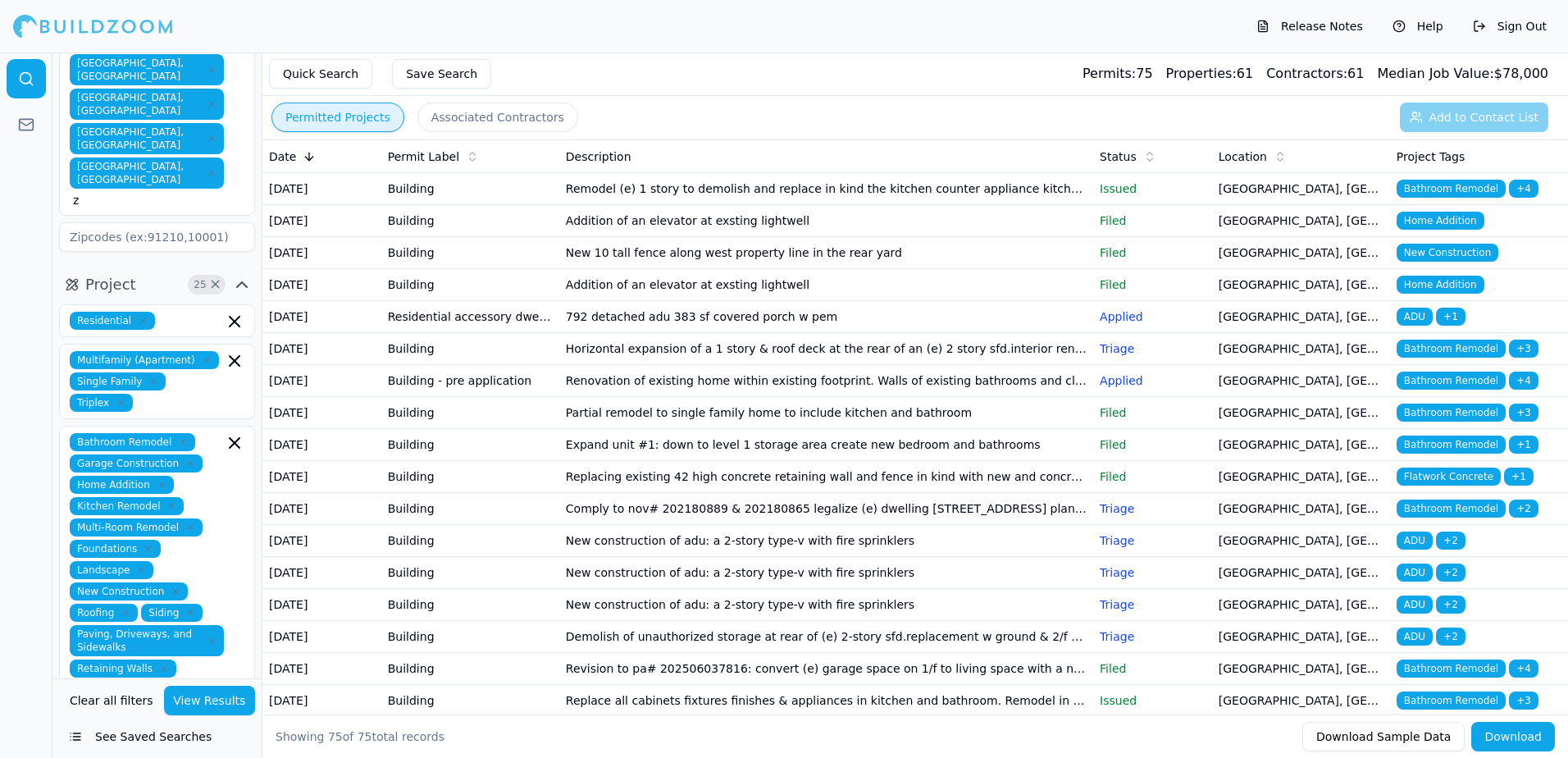
click at [1418, 230] on span "Home Addition" at bounding box center [1441, 220] width 88 height 18
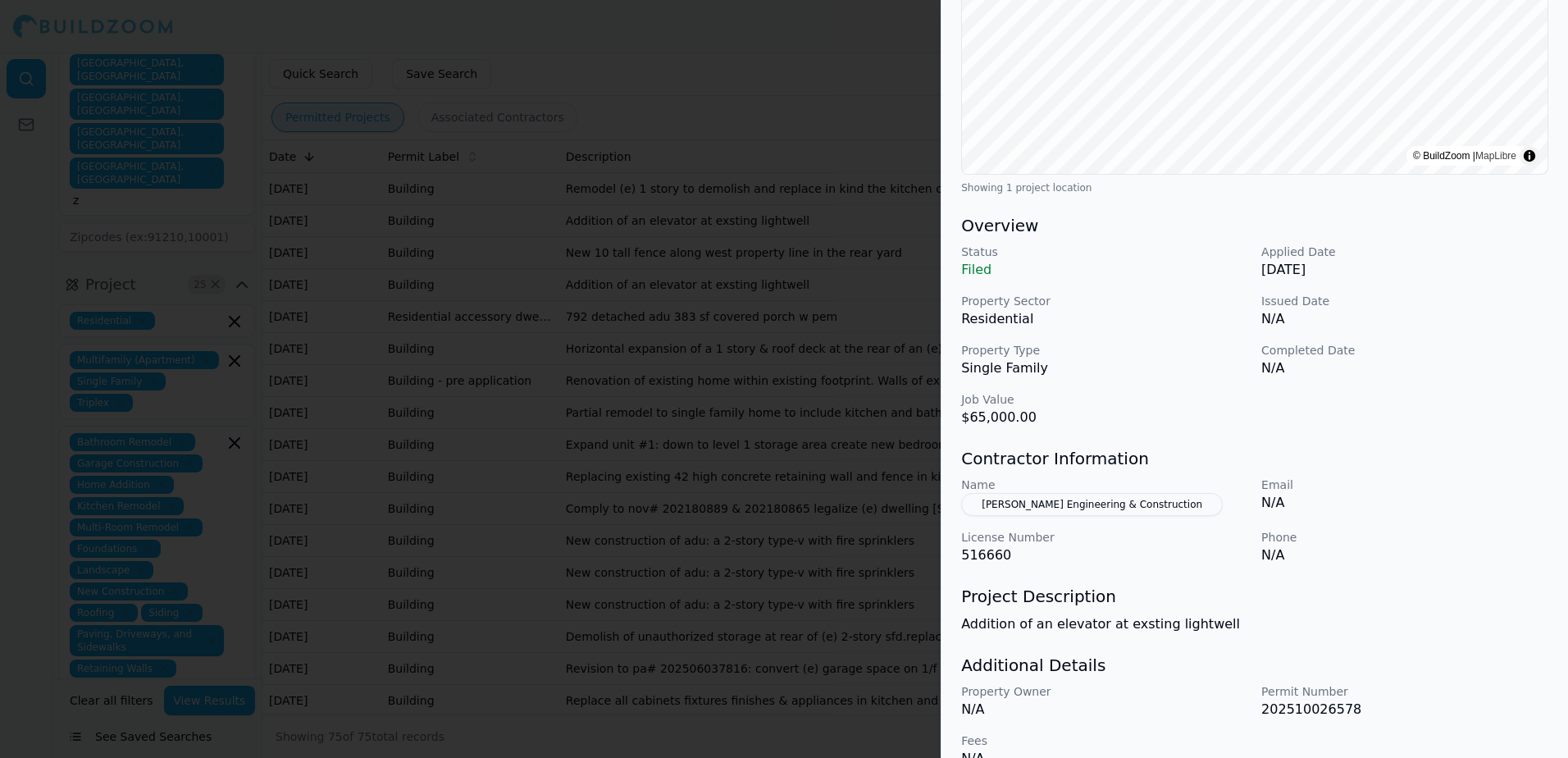
scroll to position [332, 0]
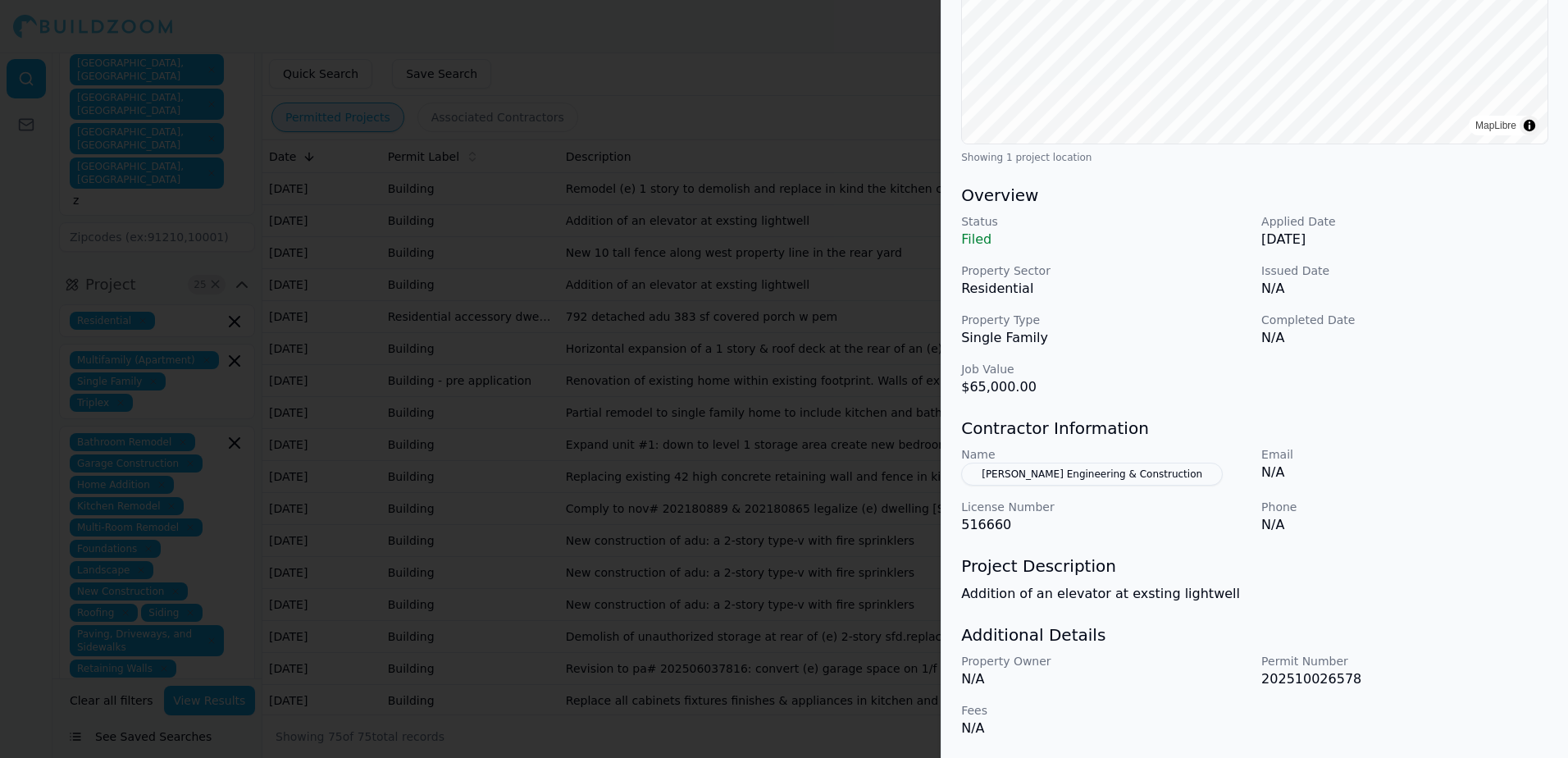
click at [894, 84] on div at bounding box center [784, 379] width 1568 height 758
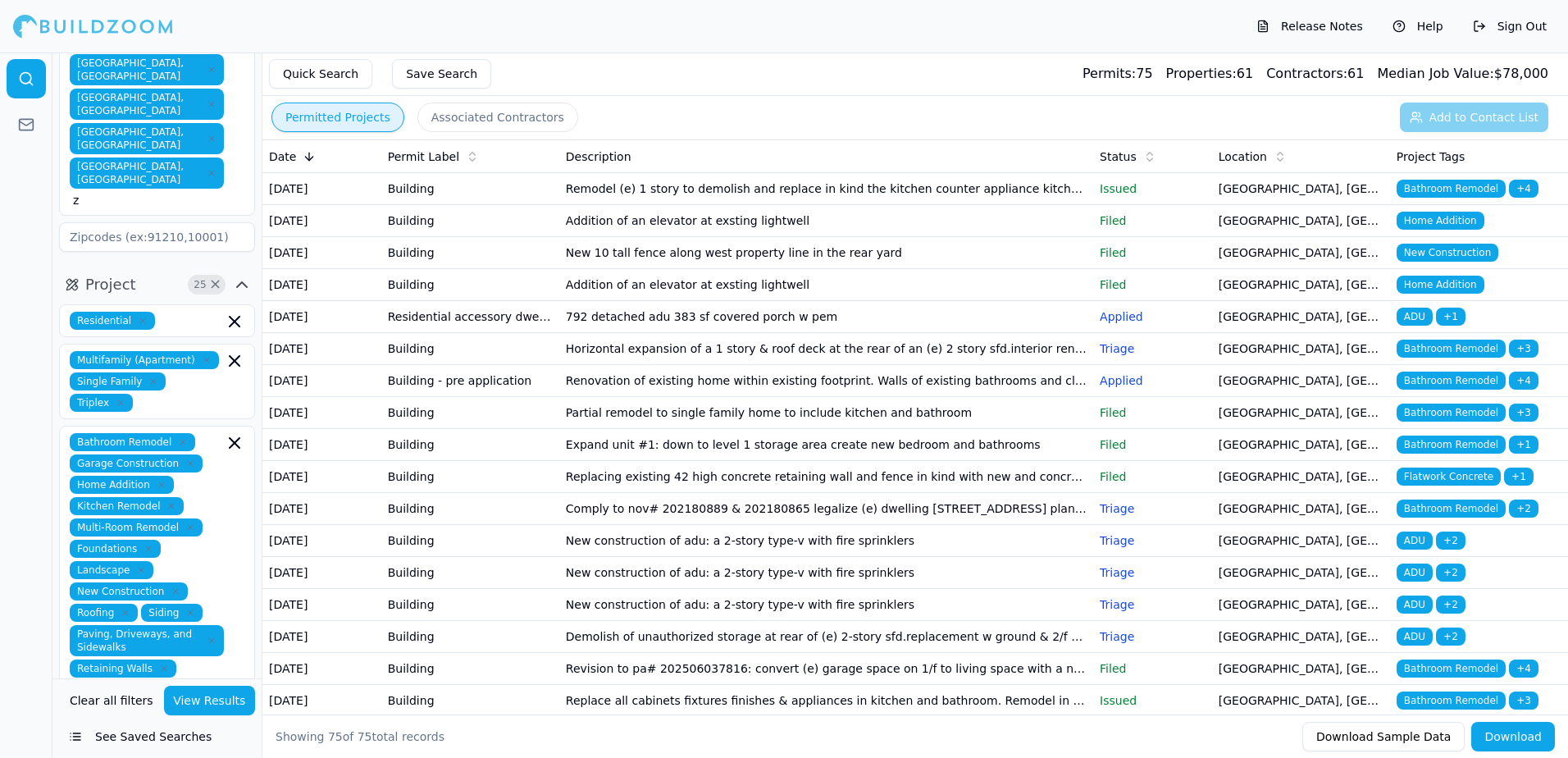
click at [1432, 261] on span "New Construction" at bounding box center [1448, 252] width 102 height 18
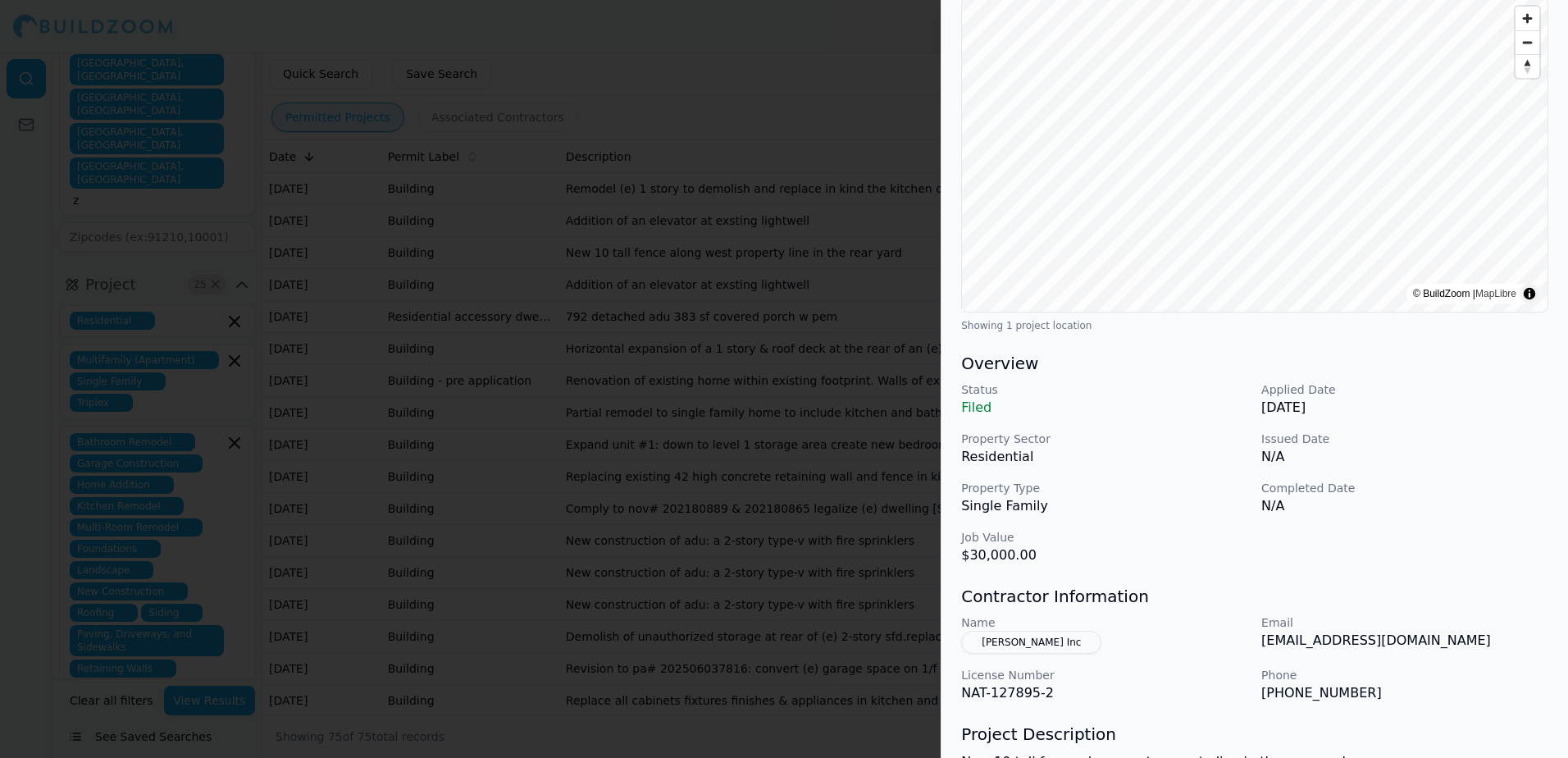
scroll to position [246, 0]
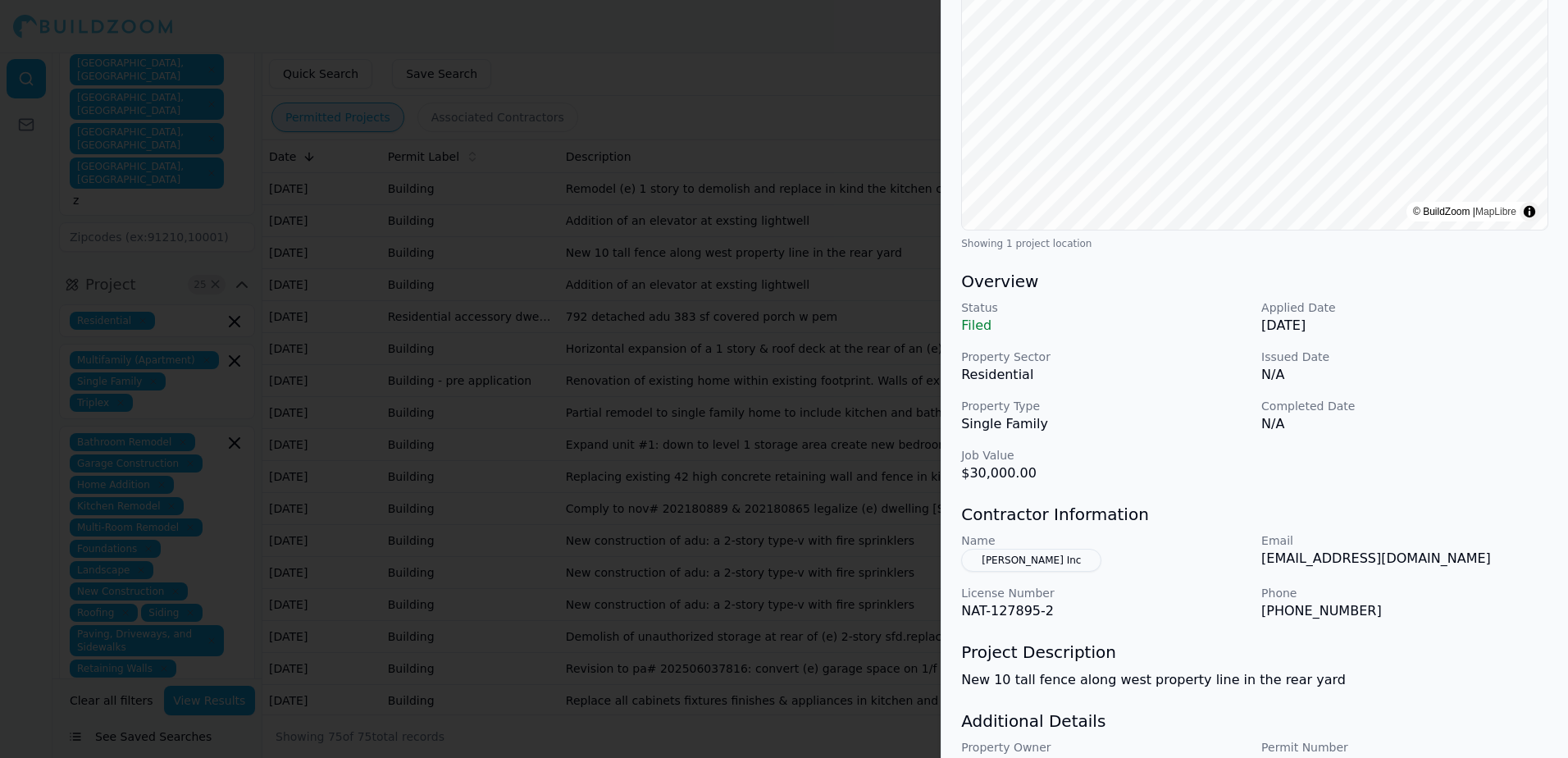
click at [1015, 562] on button "[PERSON_NAME] Inc" at bounding box center [1031, 560] width 140 height 23
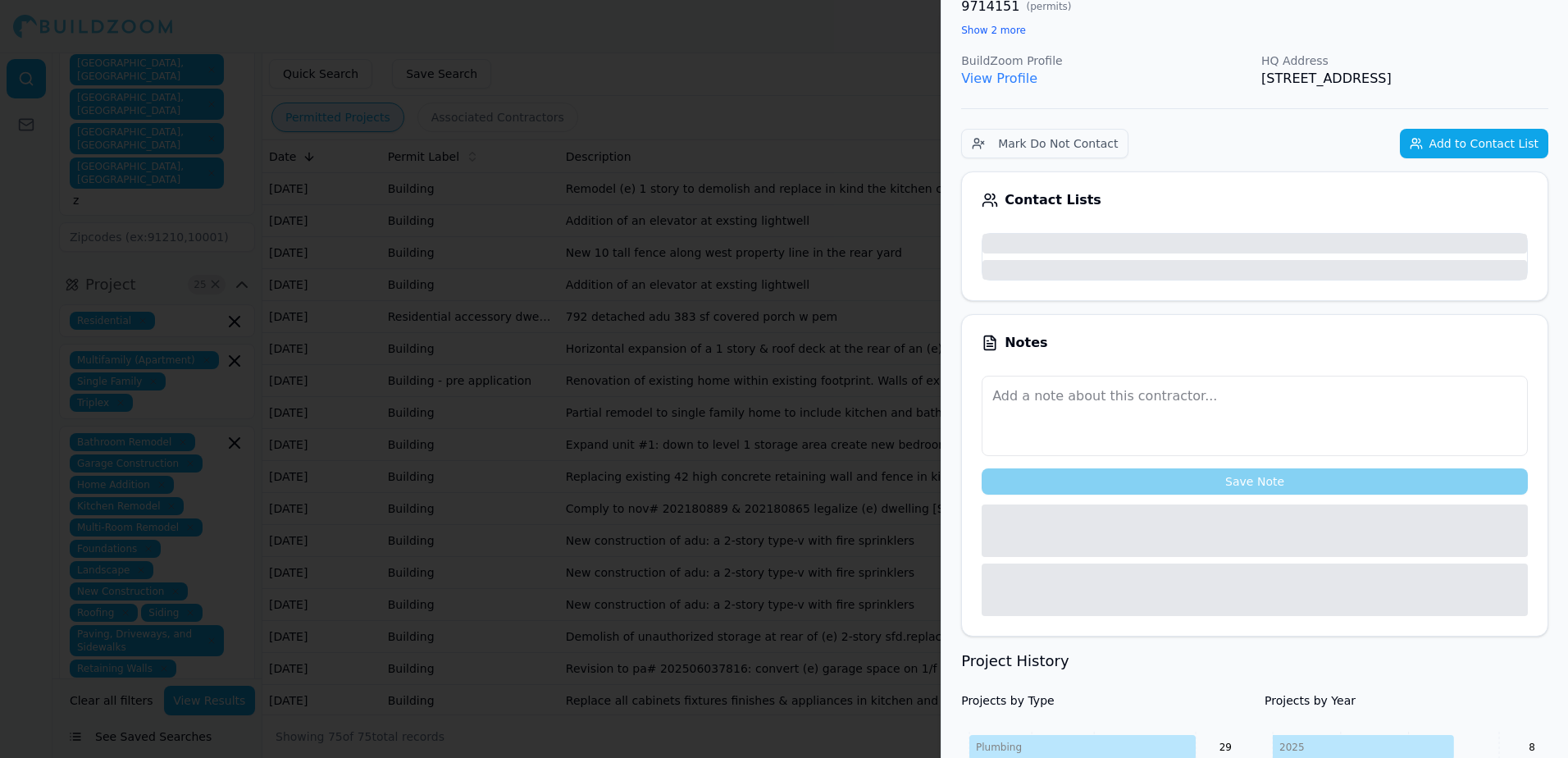
scroll to position [287, 0]
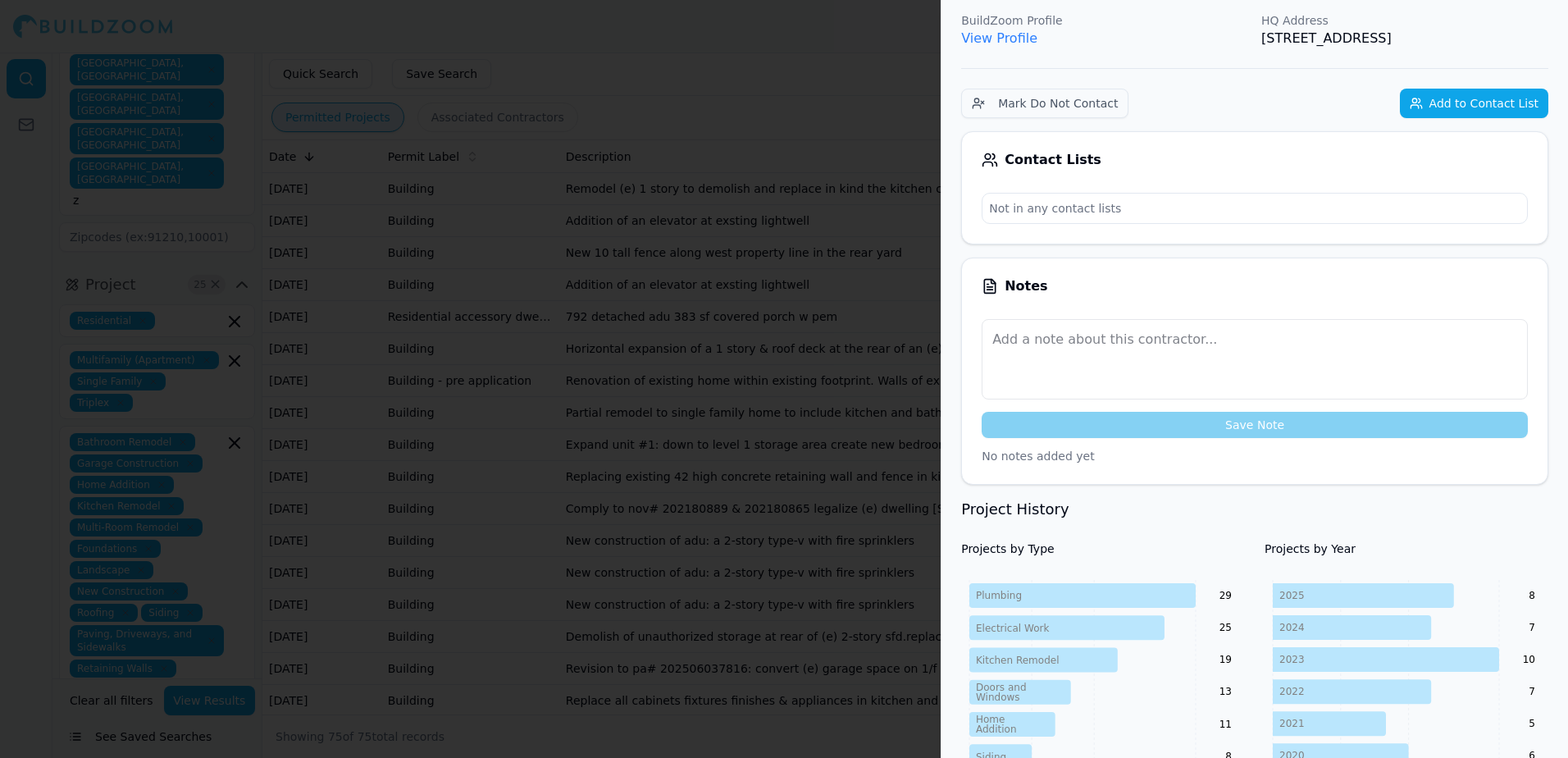
click at [1009, 41] on link "View Profile" at bounding box center [1000, 38] width 77 height 16
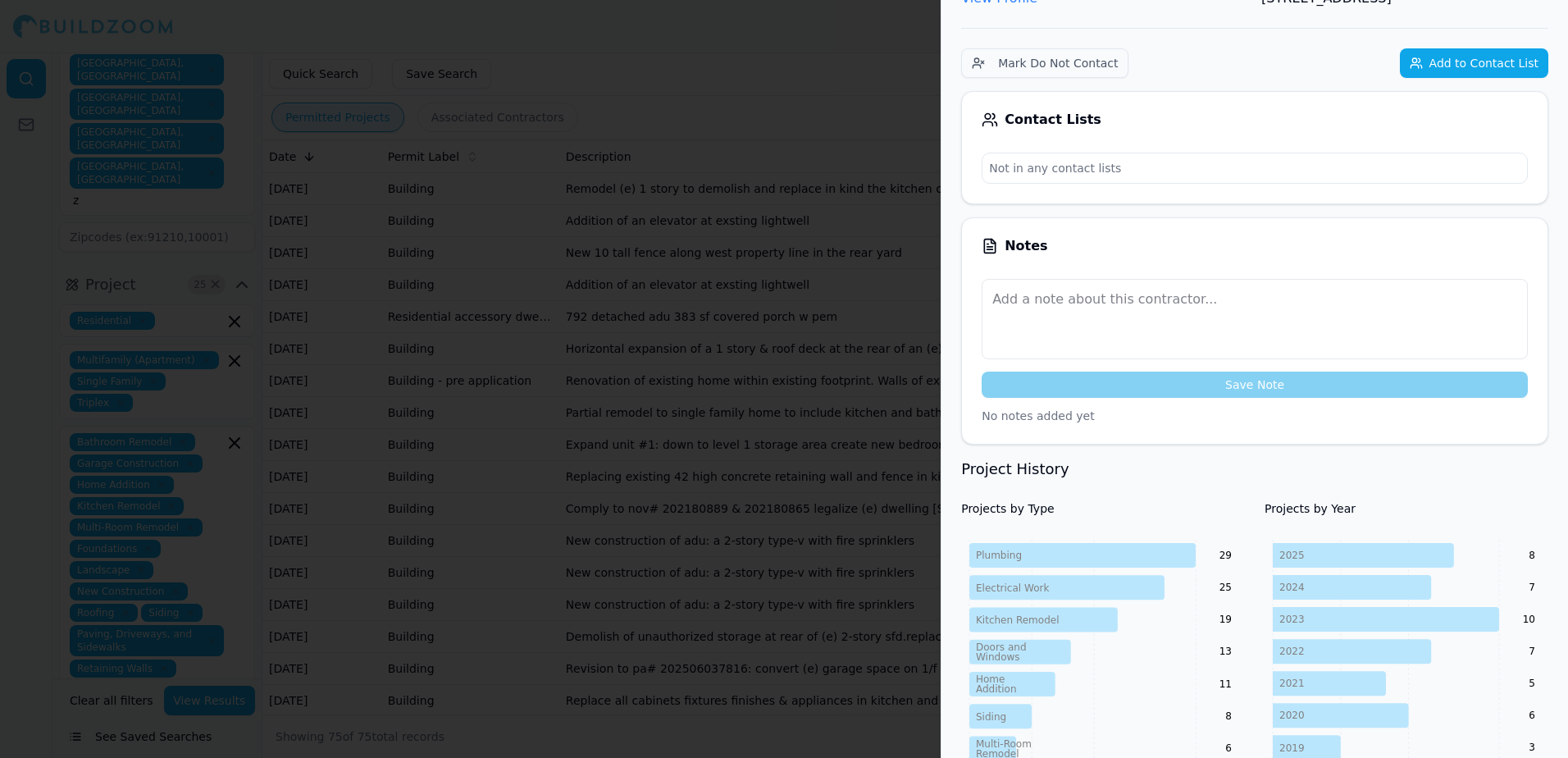
click at [882, 75] on div at bounding box center [784, 379] width 1568 height 758
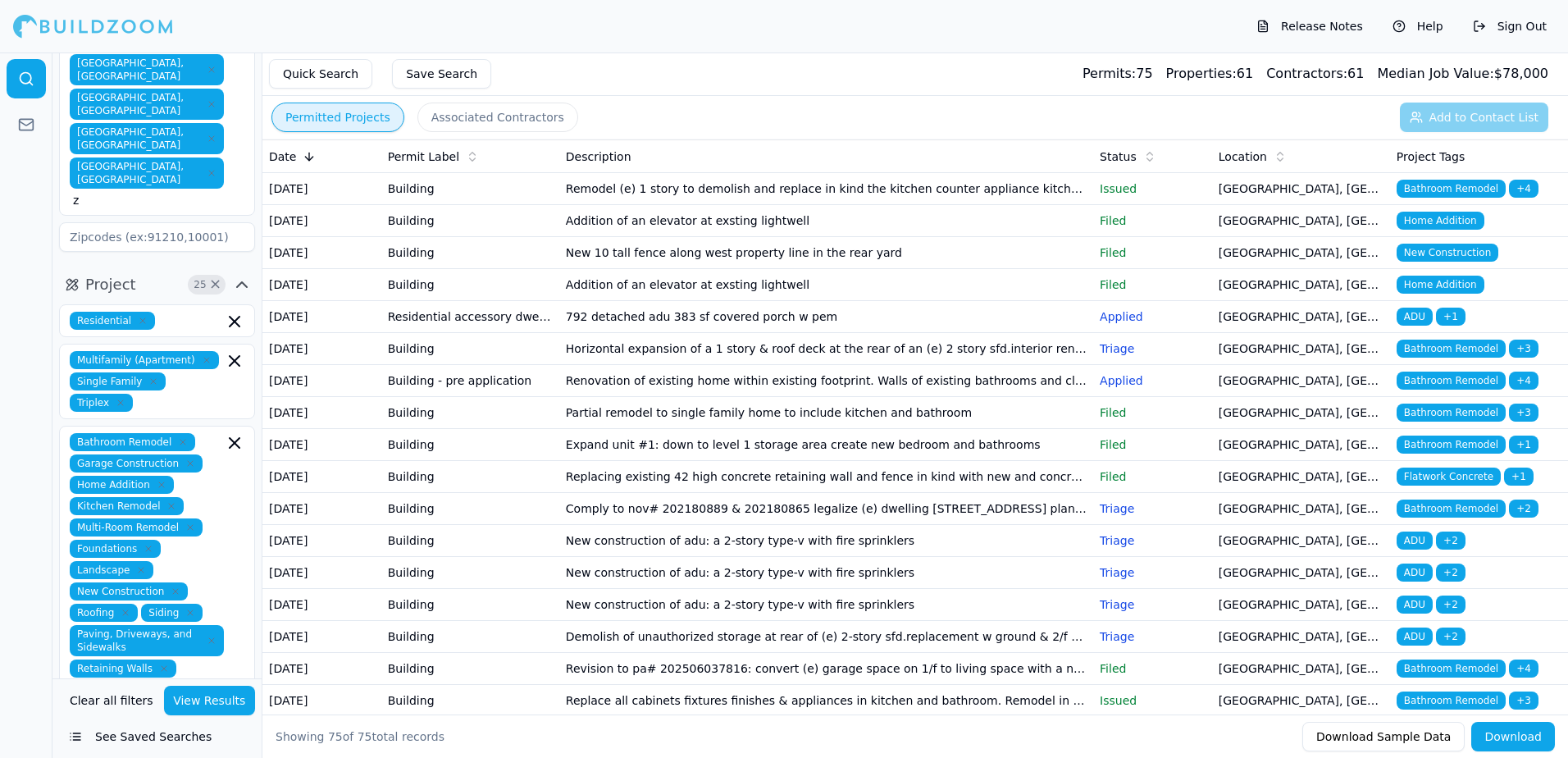
click at [1452, 294] on span "Home Addition" at bounding box center [1441, 284] width 88 height 18
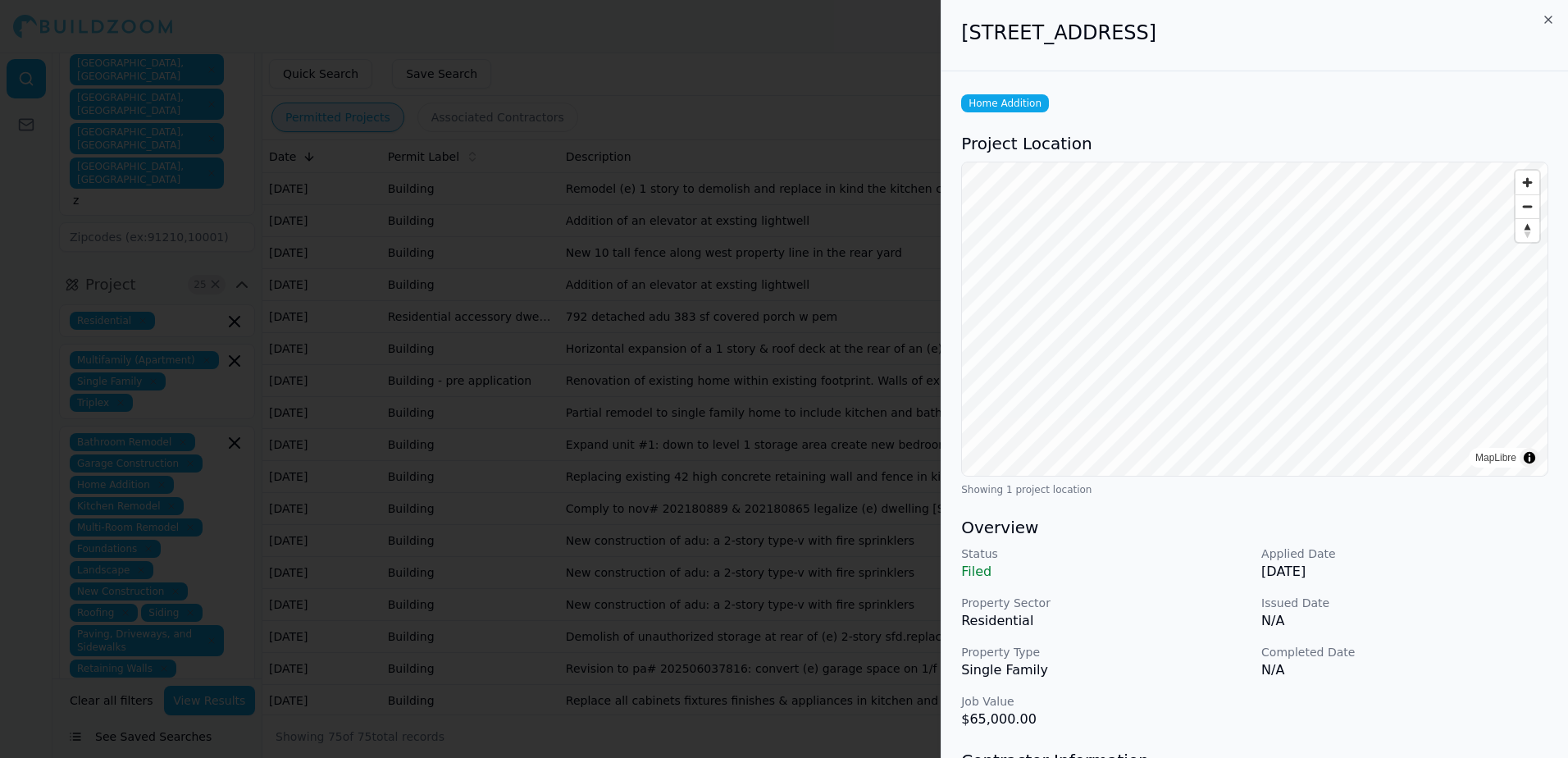
click at [811, 65] on div at bounding box center [784, 379] width 1568 height 758
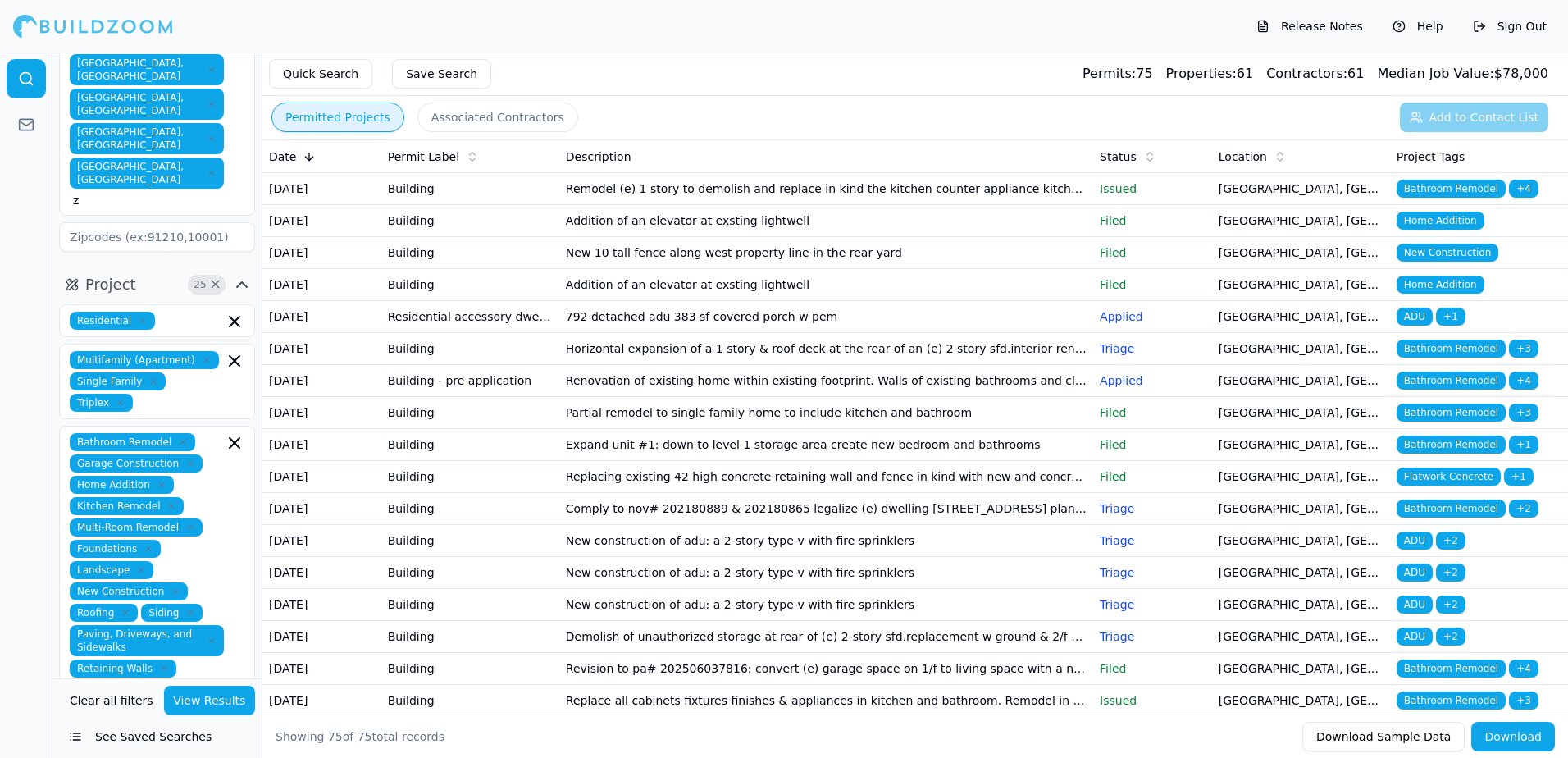
click at [1451, 358] on span "Bathroom Remodel" at bounding box center [1451, 348] width 109 height 18
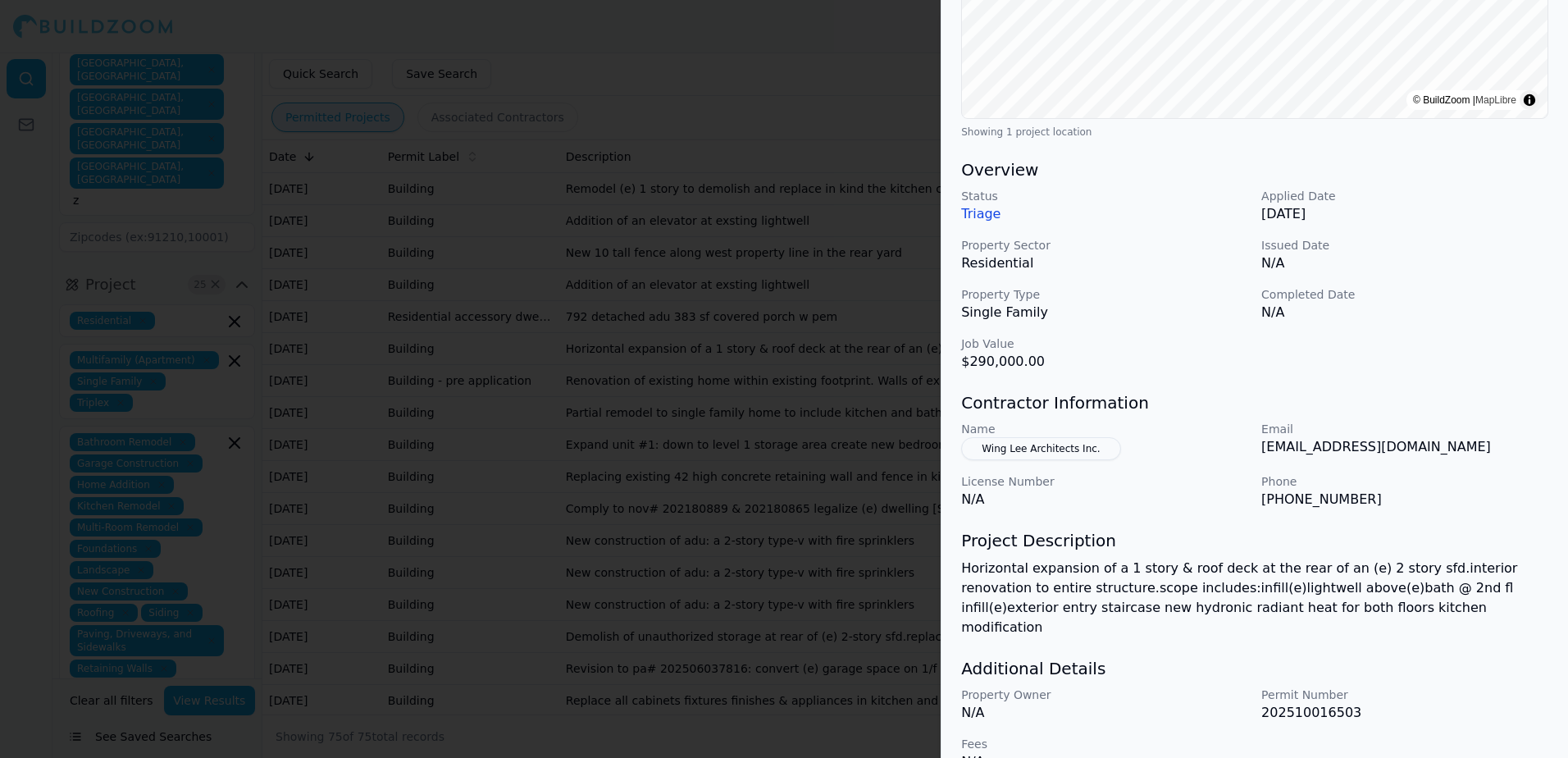
scroll to position [372, 0]
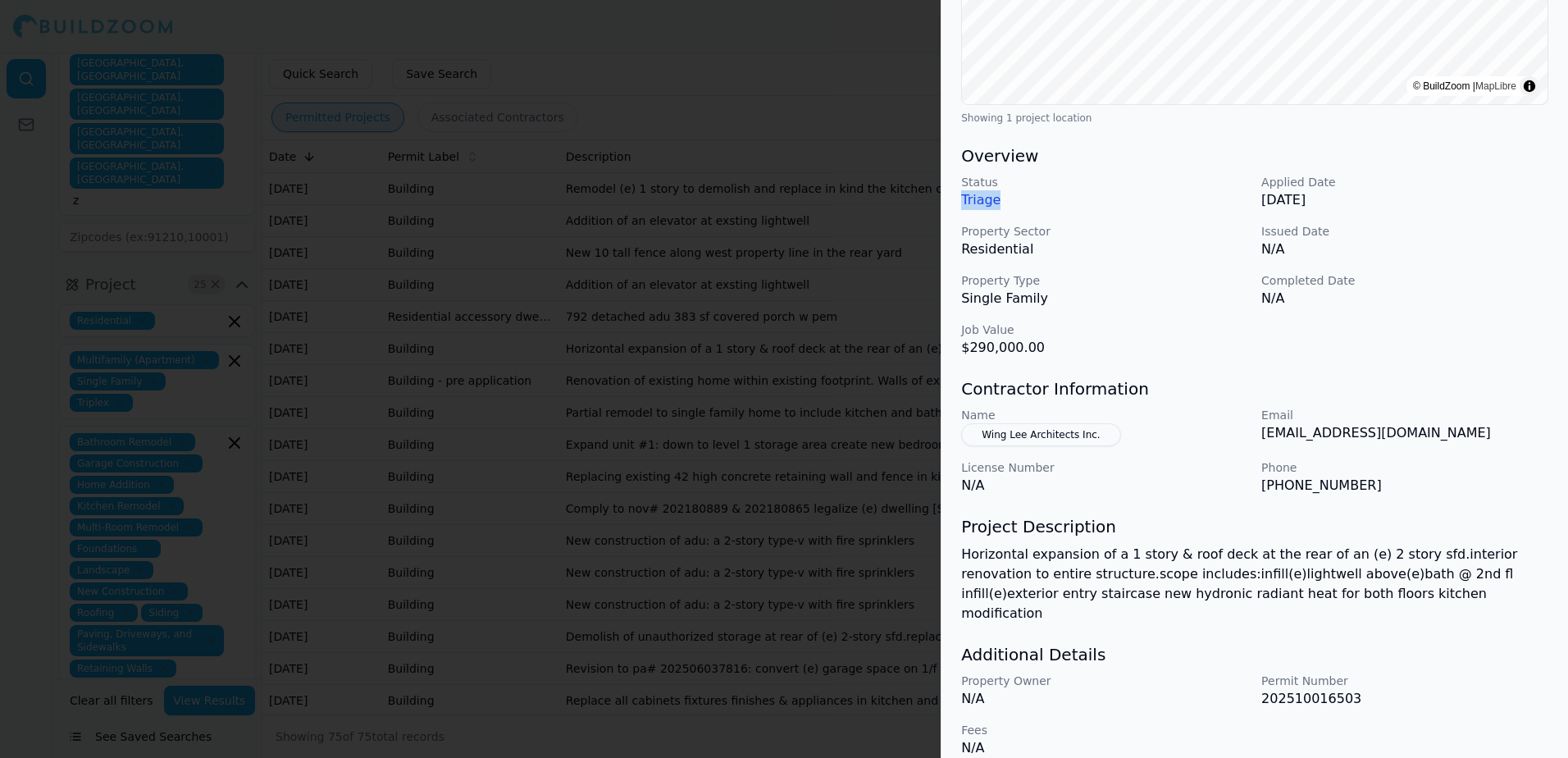
drag, startPoint x: 1001, startPoint y: 198, endPoint x: 948, endPoint y: 204, distance: 53.3
click at [948, 204] on div "Bathroom Remodel Kitchen Remodel Multi-Room Remodel Residential Project Locatio…" at bounding box center [1254, 238] width 626 height 1078
drag, startPoint x: 948, startPoint y: 204, endPoint x: 980, endPoint y: 206, distance: 32.1
copy p "Triage"
click at [749, 56] on div at bounding box center [784, 379] width 1568 height 758
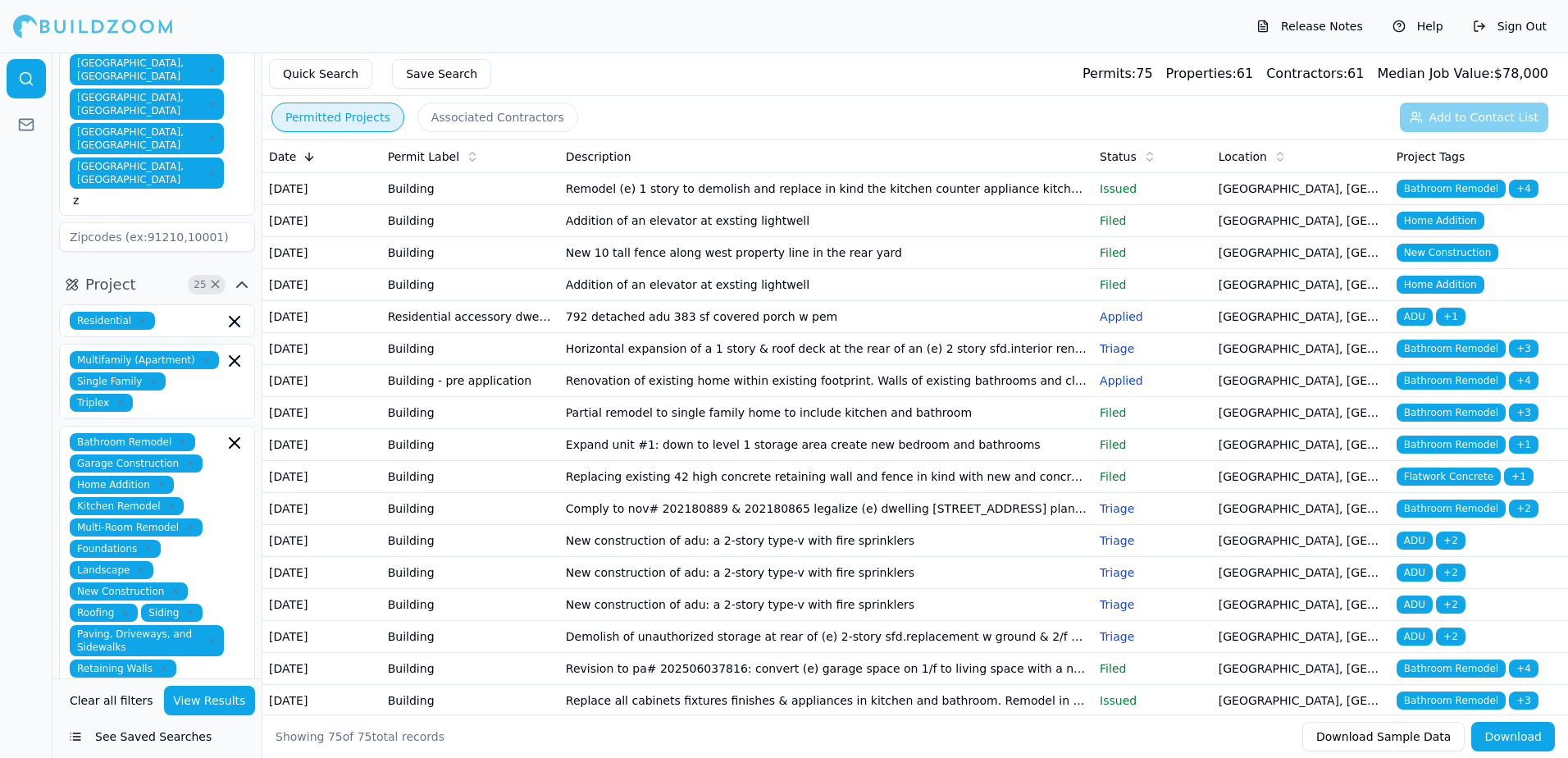
click at [1462, 422] on span "Bathroom Remodel" at bounding box center [1451, 412] width 109 height 18
